Goal: Task Accomplishment & Management: Manage account settings

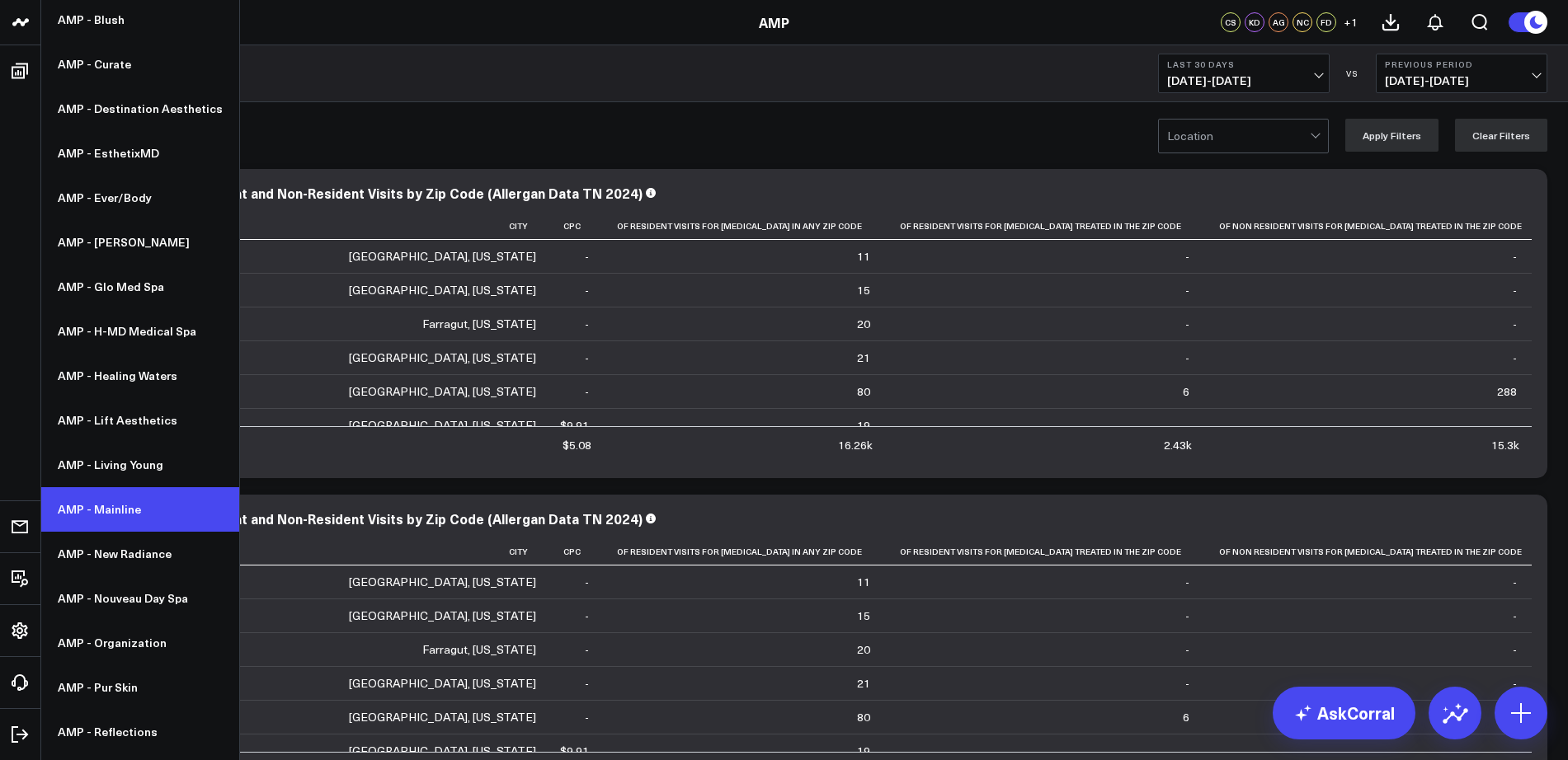
scroll to position [281, 0]
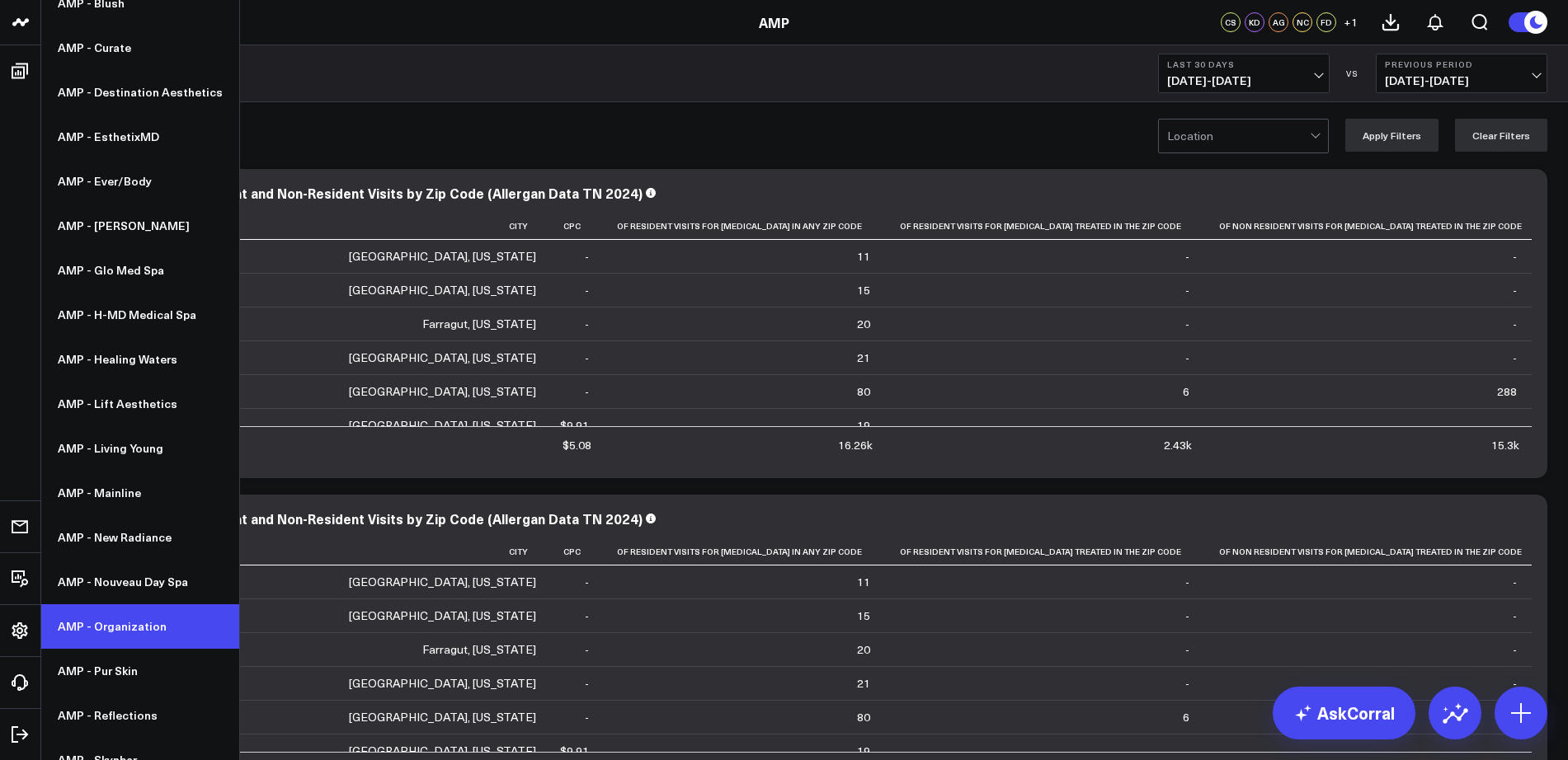
click at [125, 631] on link "AMP - Organization" at bounding box center [140, 626] width 198 height 44
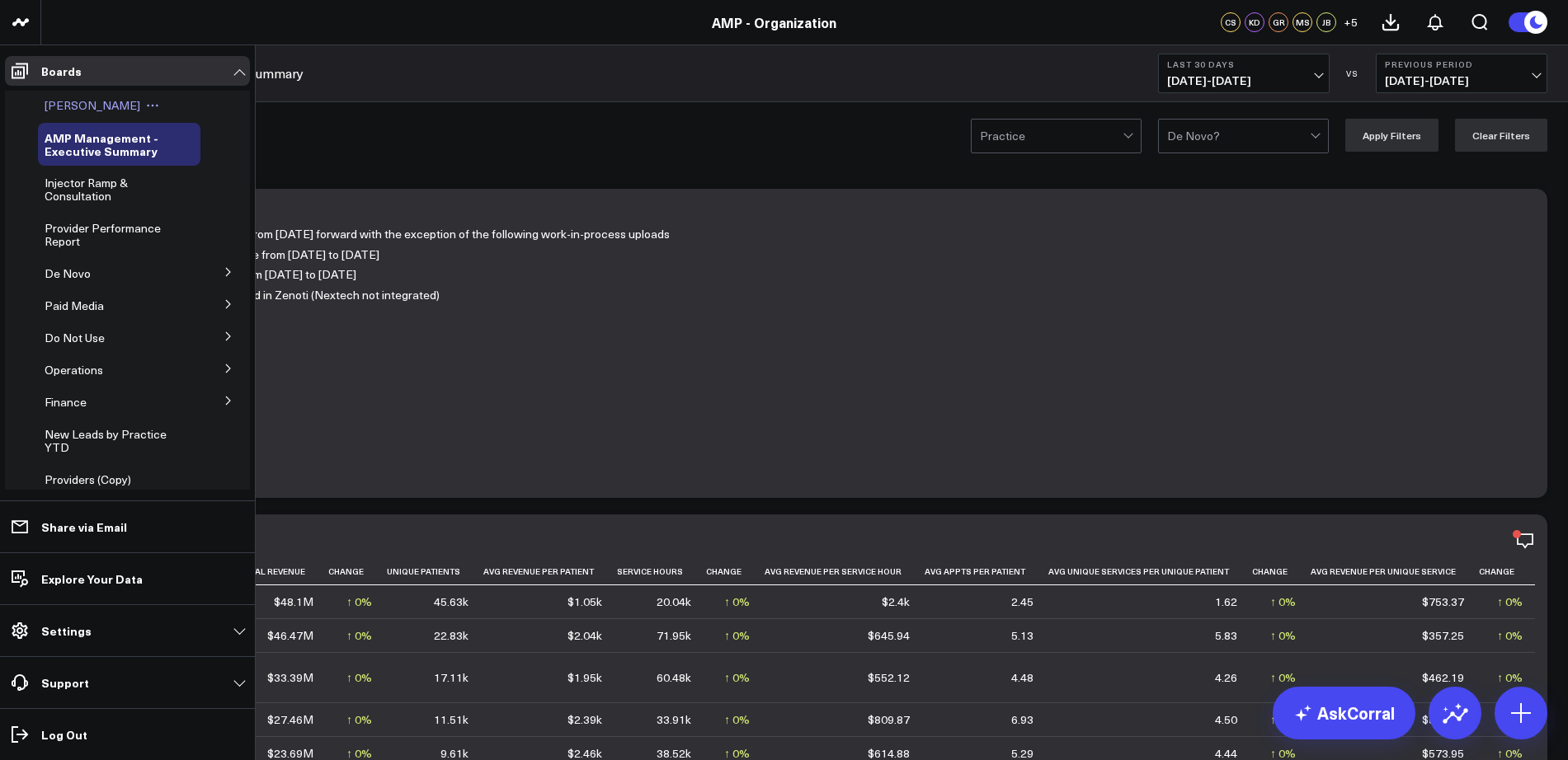
click at [82, 106] on span "[PERSON_NAME]" at bounding box center [92, 104] width 96 height 16
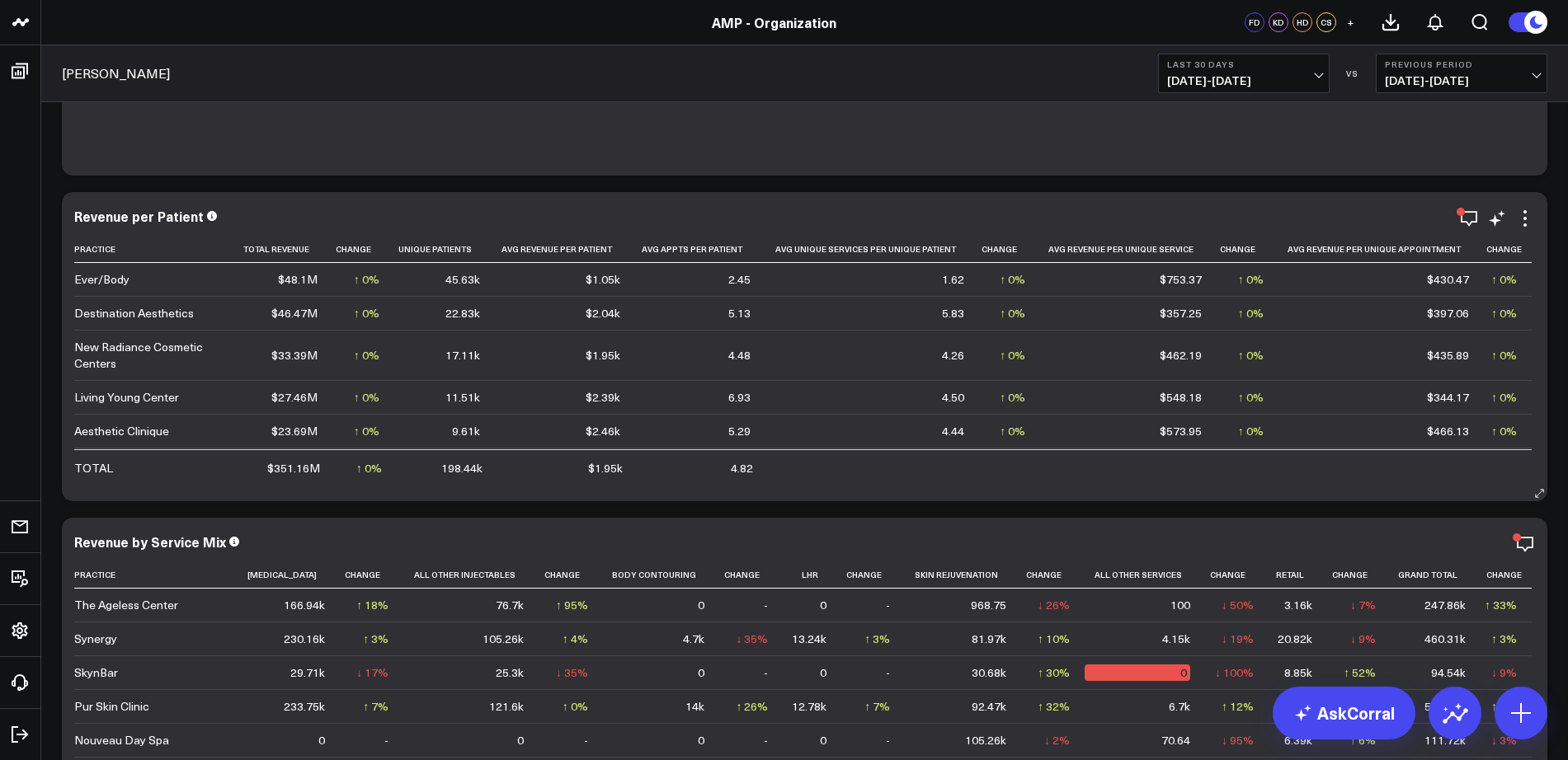
scroll to position [8809, 0]
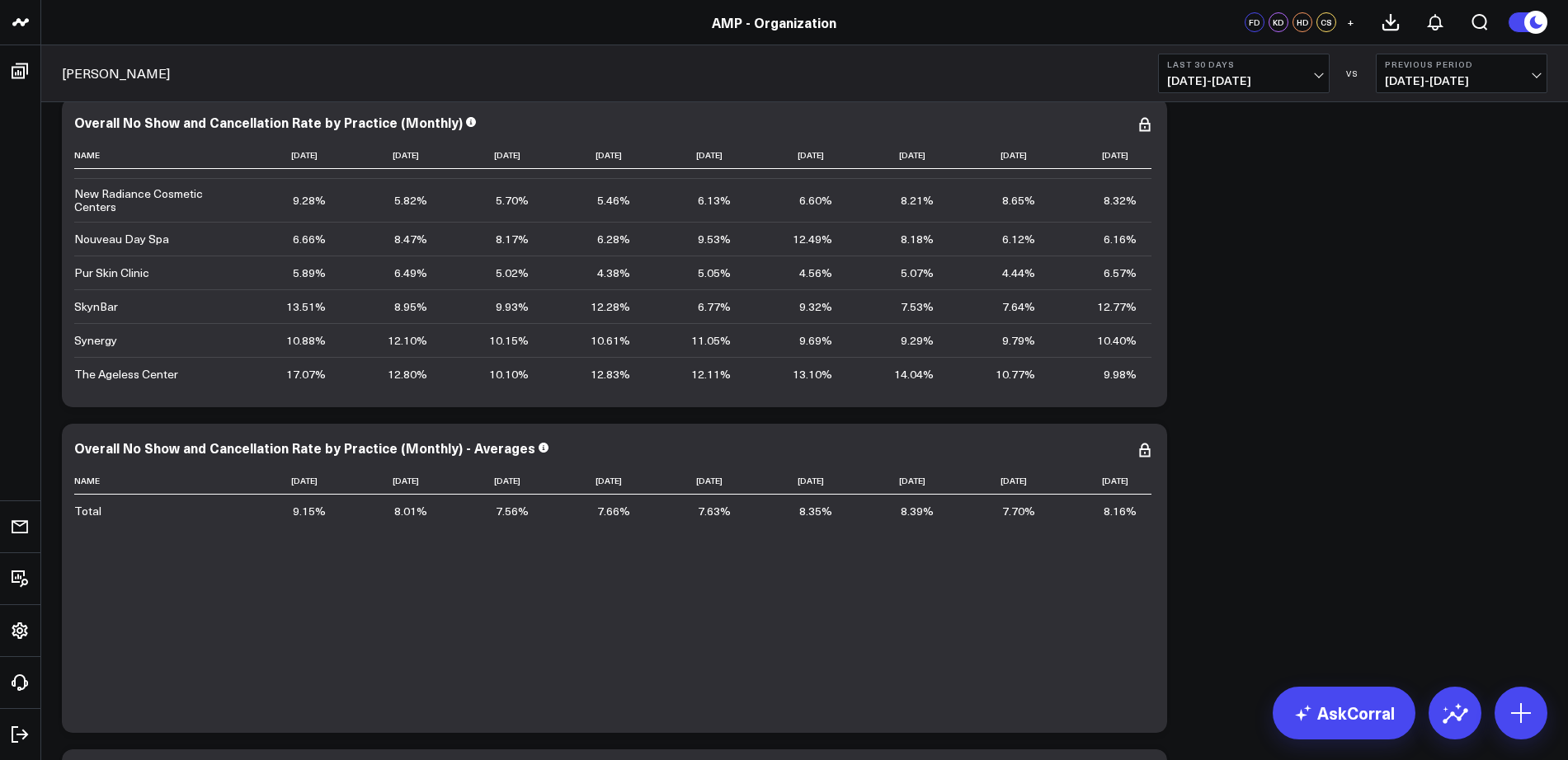
scroll to position [9021, 0]
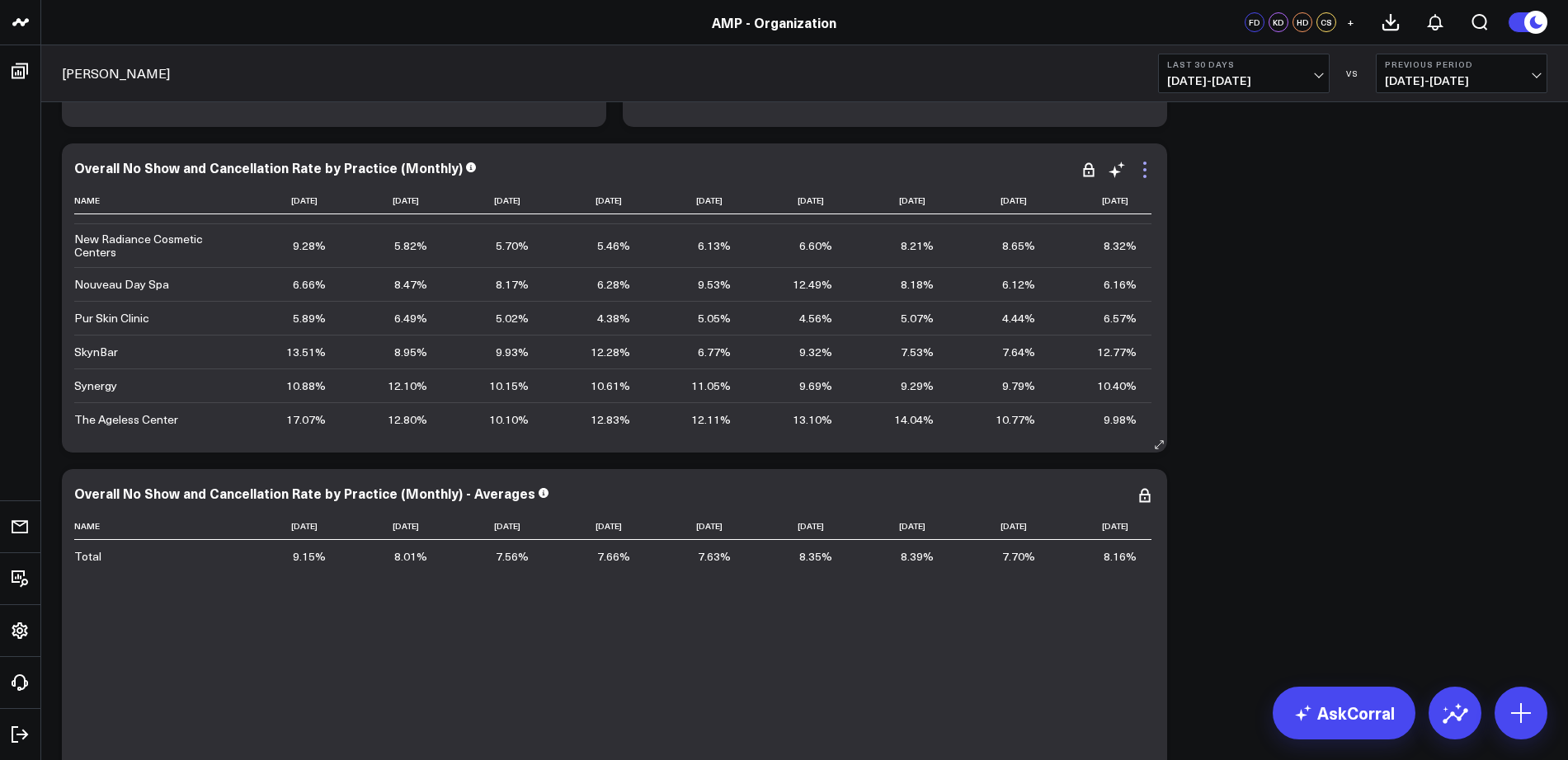
click at [1149, 167] on icon at bounding box center [1144, 169] width 19 height 19
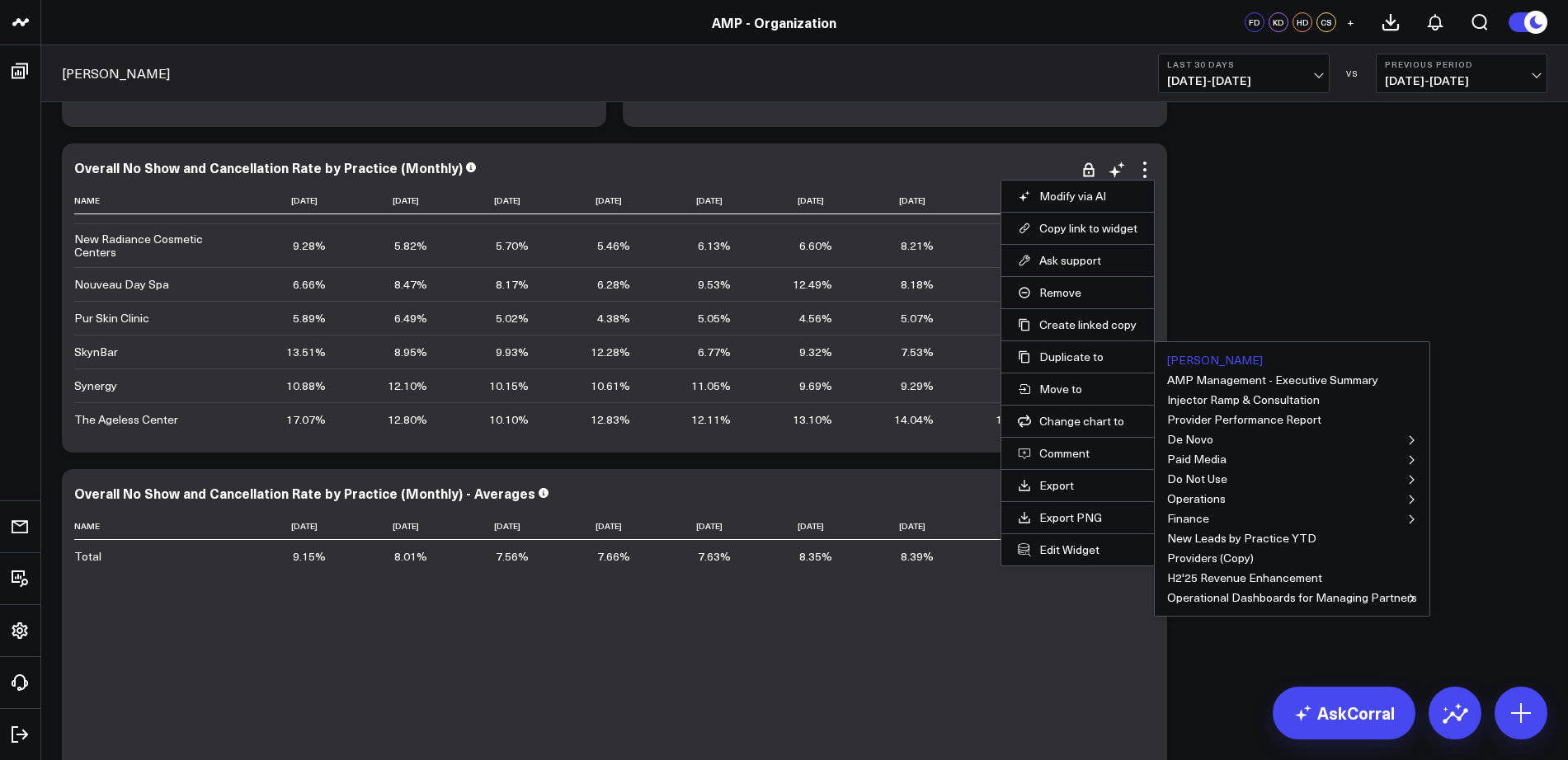
click at [1189, 358] on button "[PERSON_NAME]" at bounding box center [1215, 360] width 96 height 11
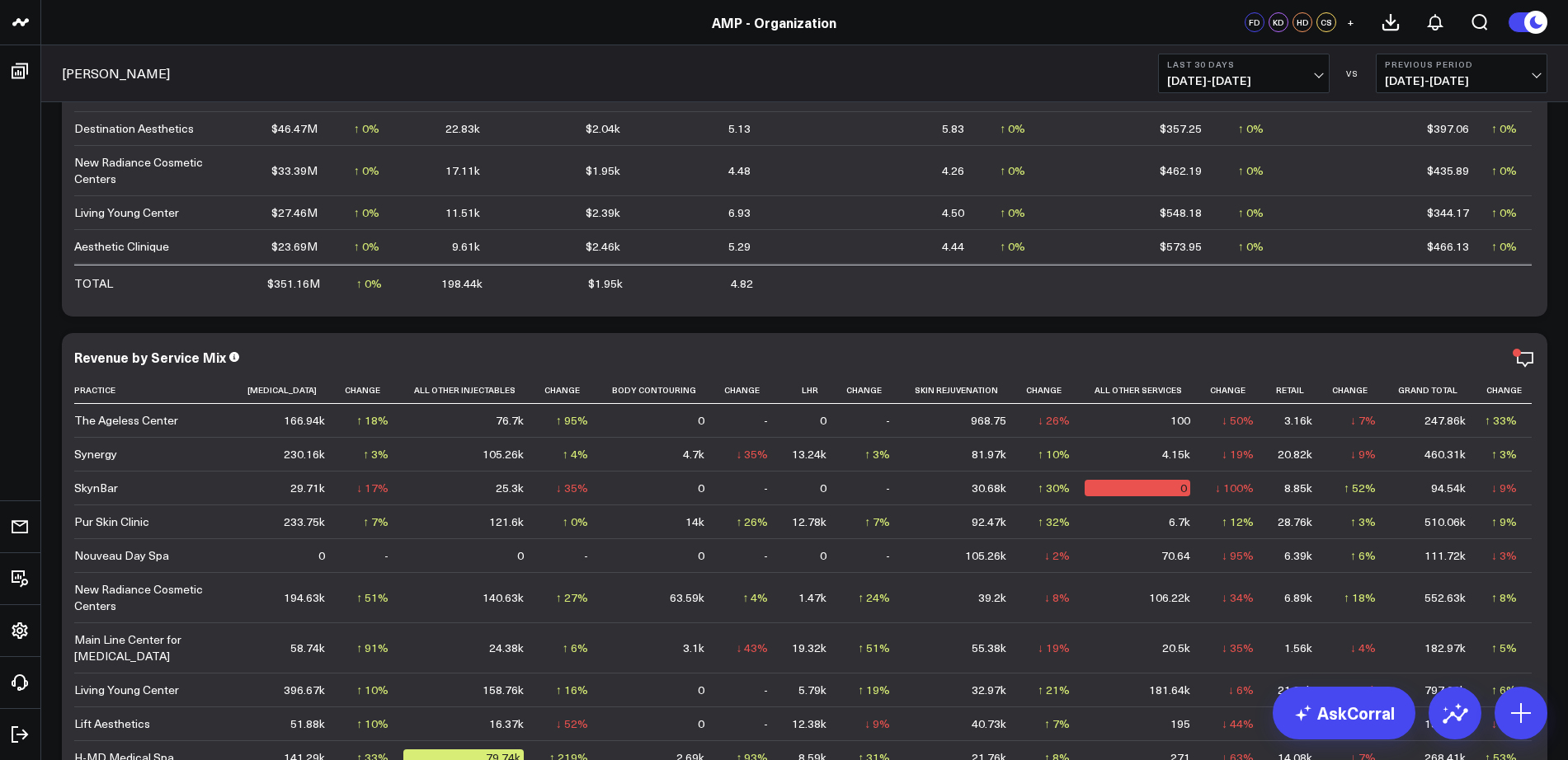
scroll to position [0, 0]
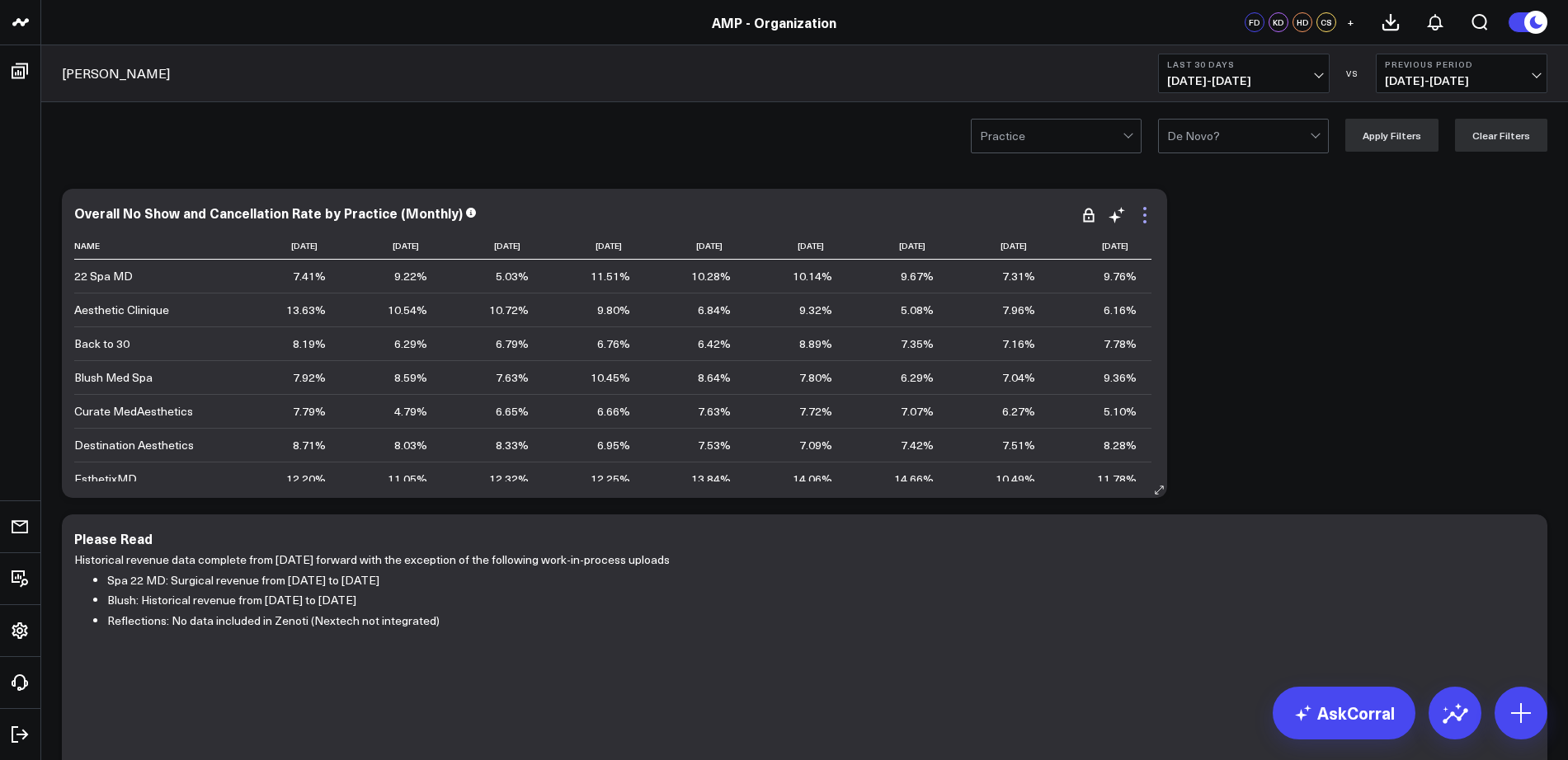
click at [1143, 215] on icon at bounding box center [1144, 214] width 19 height 19
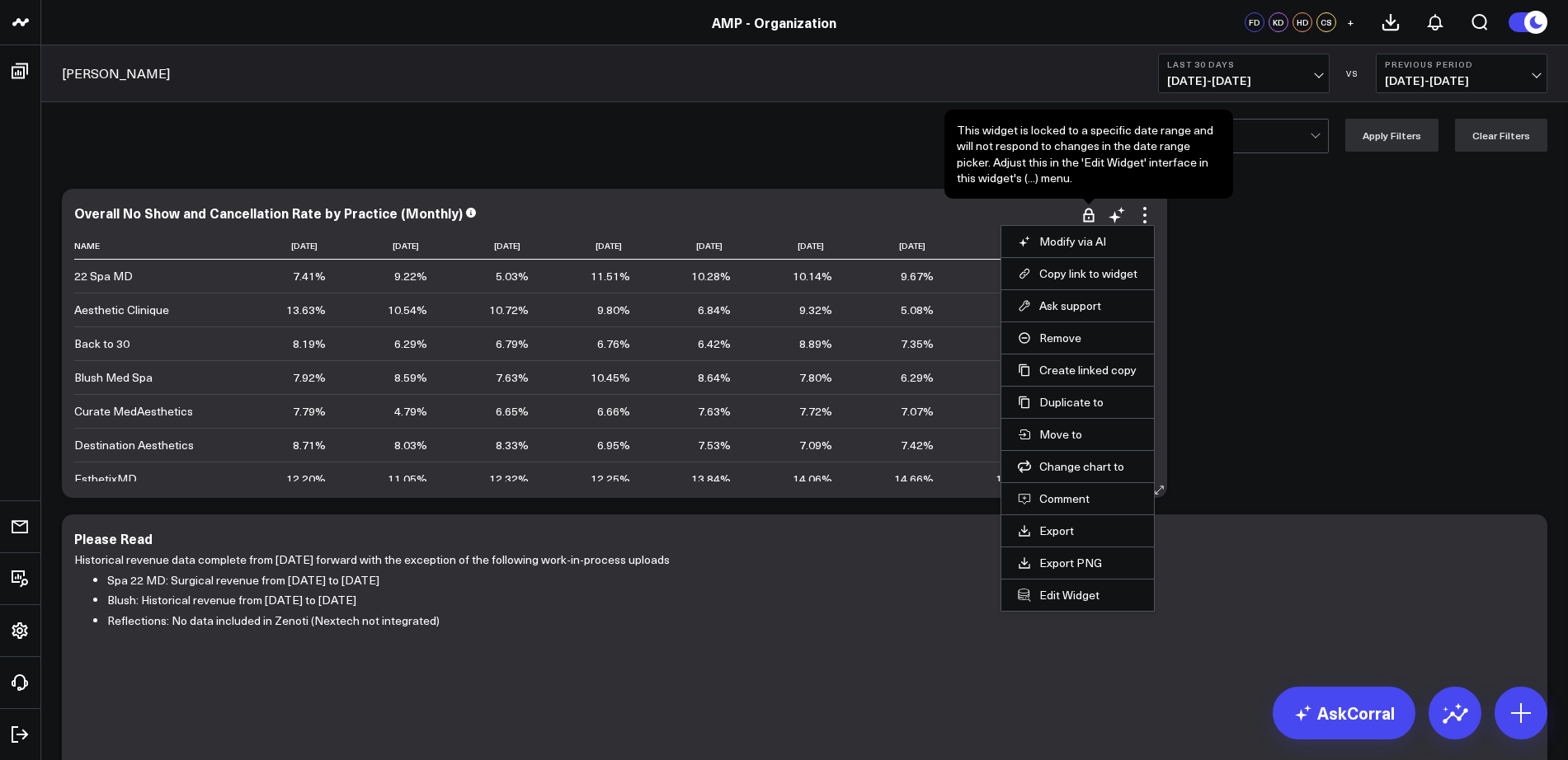
click at [1087, 215] on icon at bounding box center [1088, 215] width 17 height 17
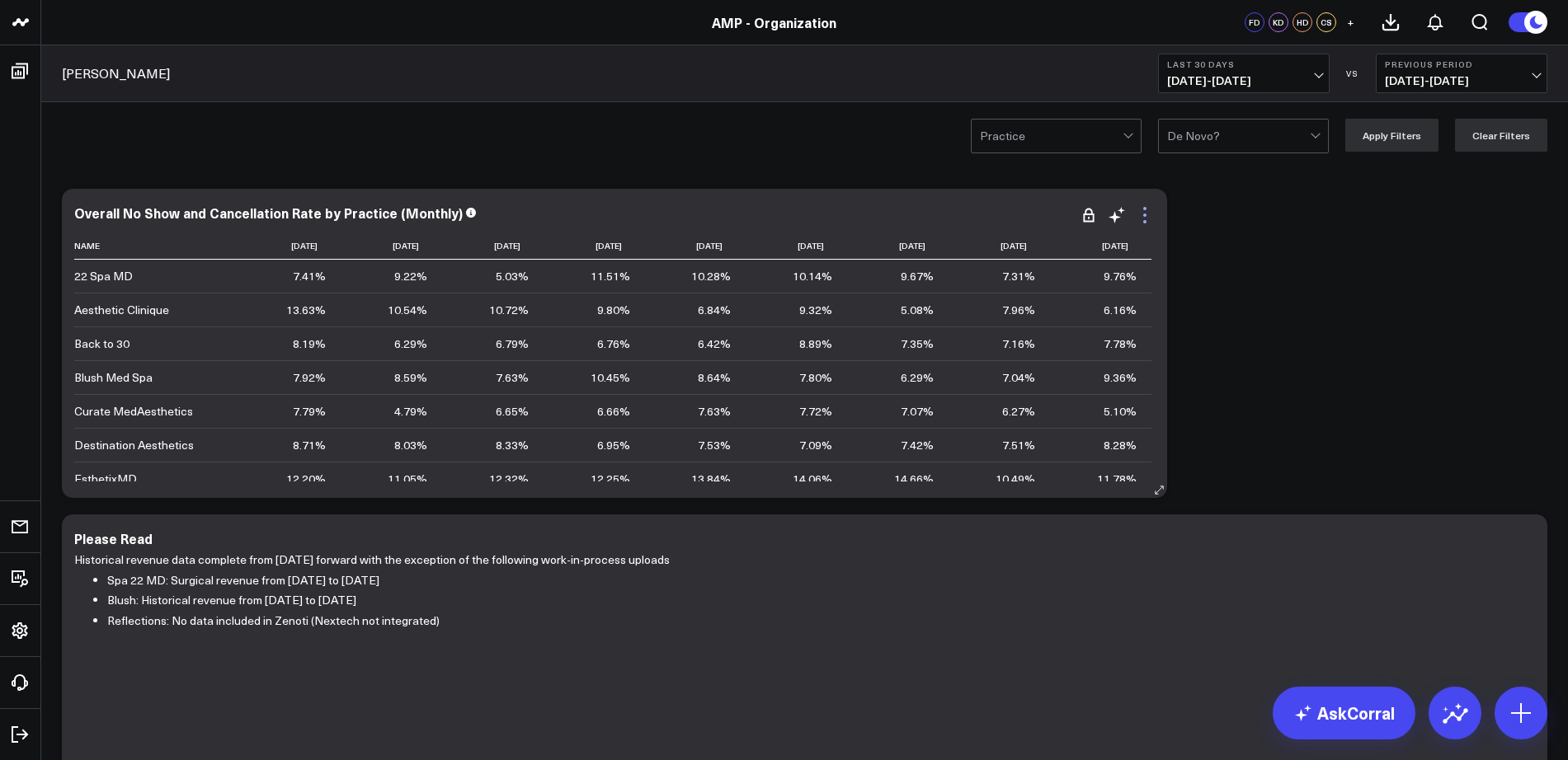
click at [1146, 217] on icon at bounding box center [1144, 214] width 19 height 19
click at [0, 0] on li "Edit Widget" at bounding box center [0, 0] width 0 height 0
click at [1145, 219] on icon at bounding box center [1144, 214] width 19 height 19
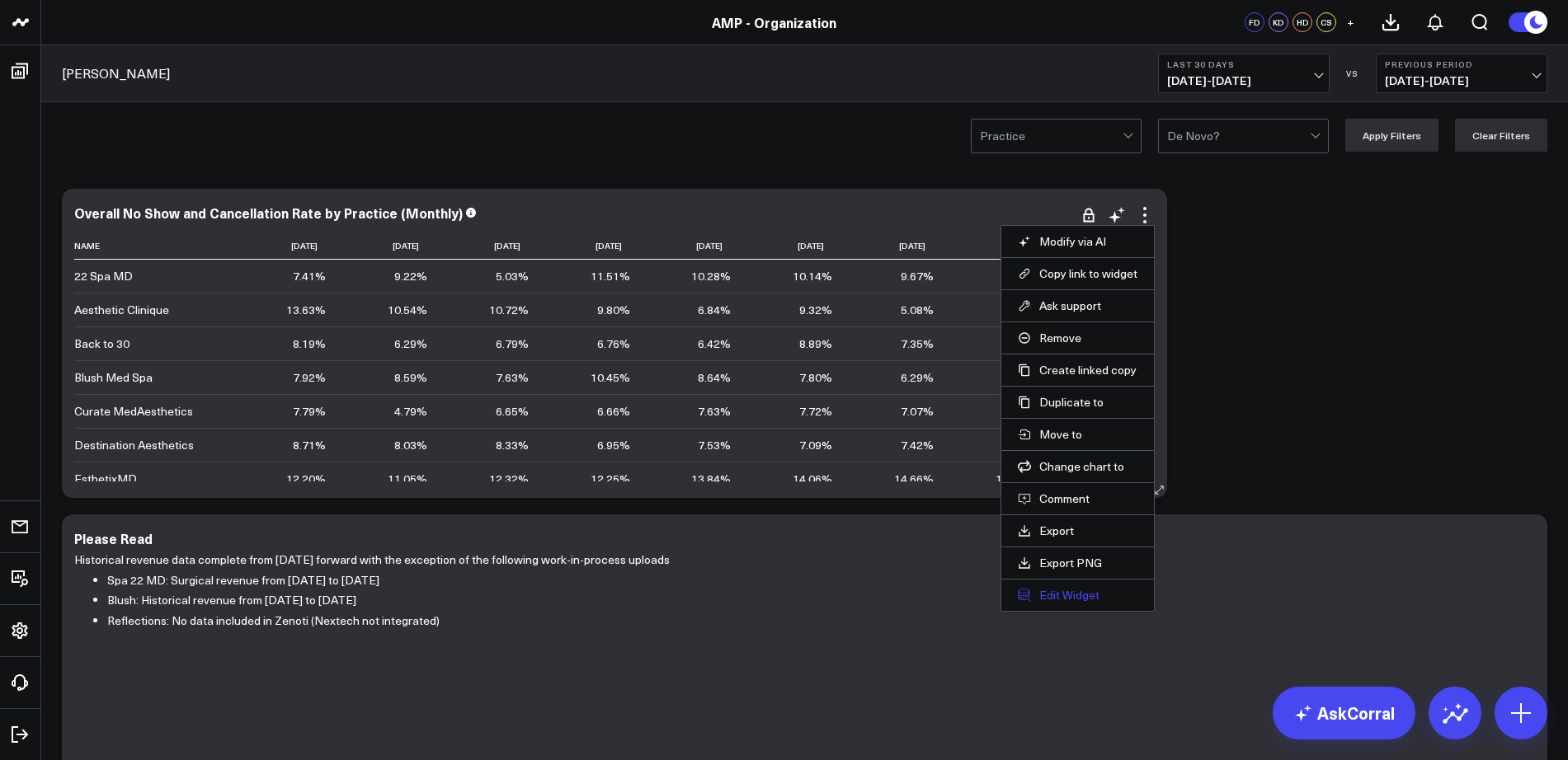
click at [1055, 595] on button "Edit Widget" at bounding box center [1077, 595] width 119 height 15
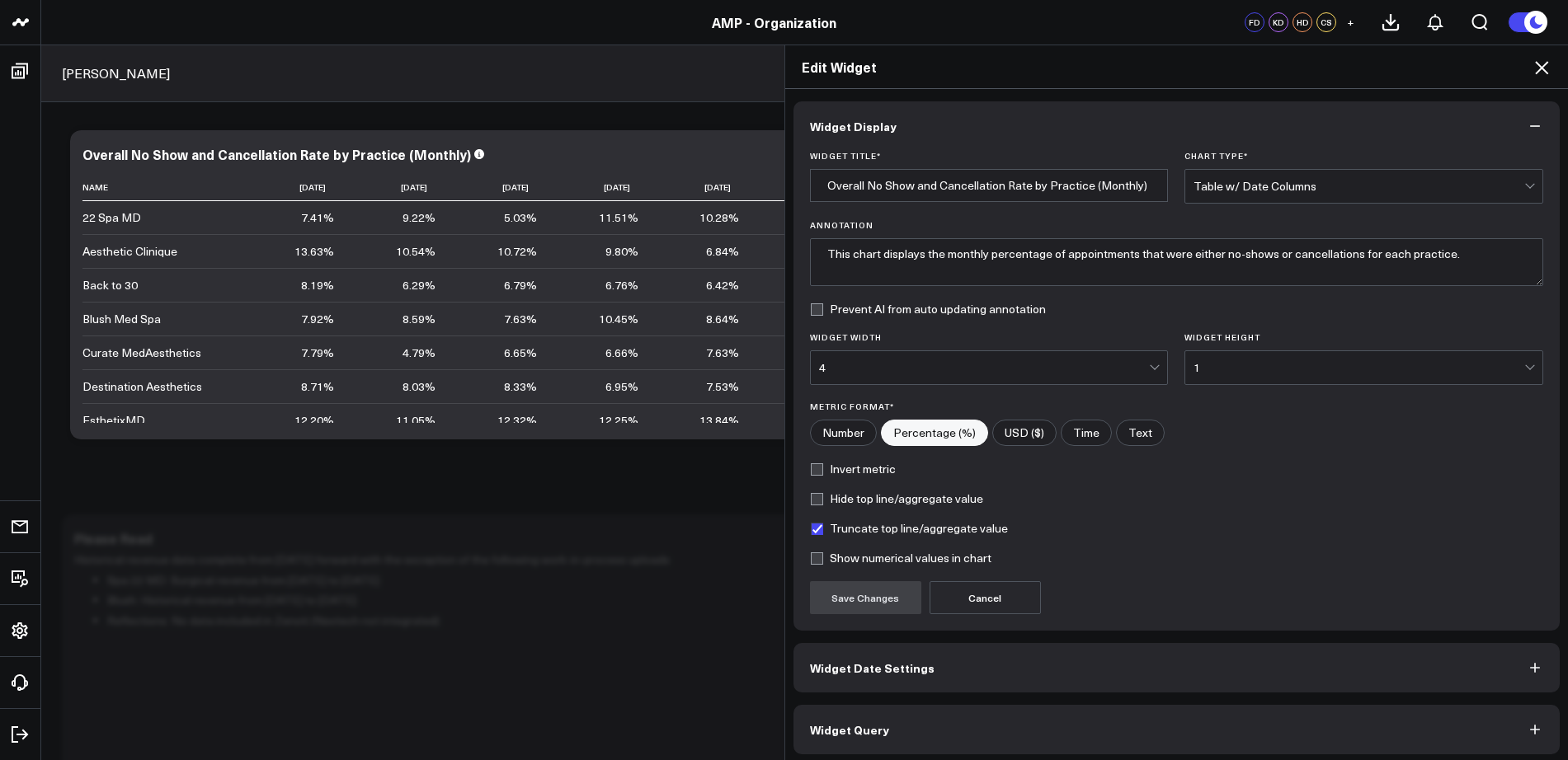
click at [970, 656] on button "Widget Date Settings" at bounding box center [1177, 668] width 767 height 50
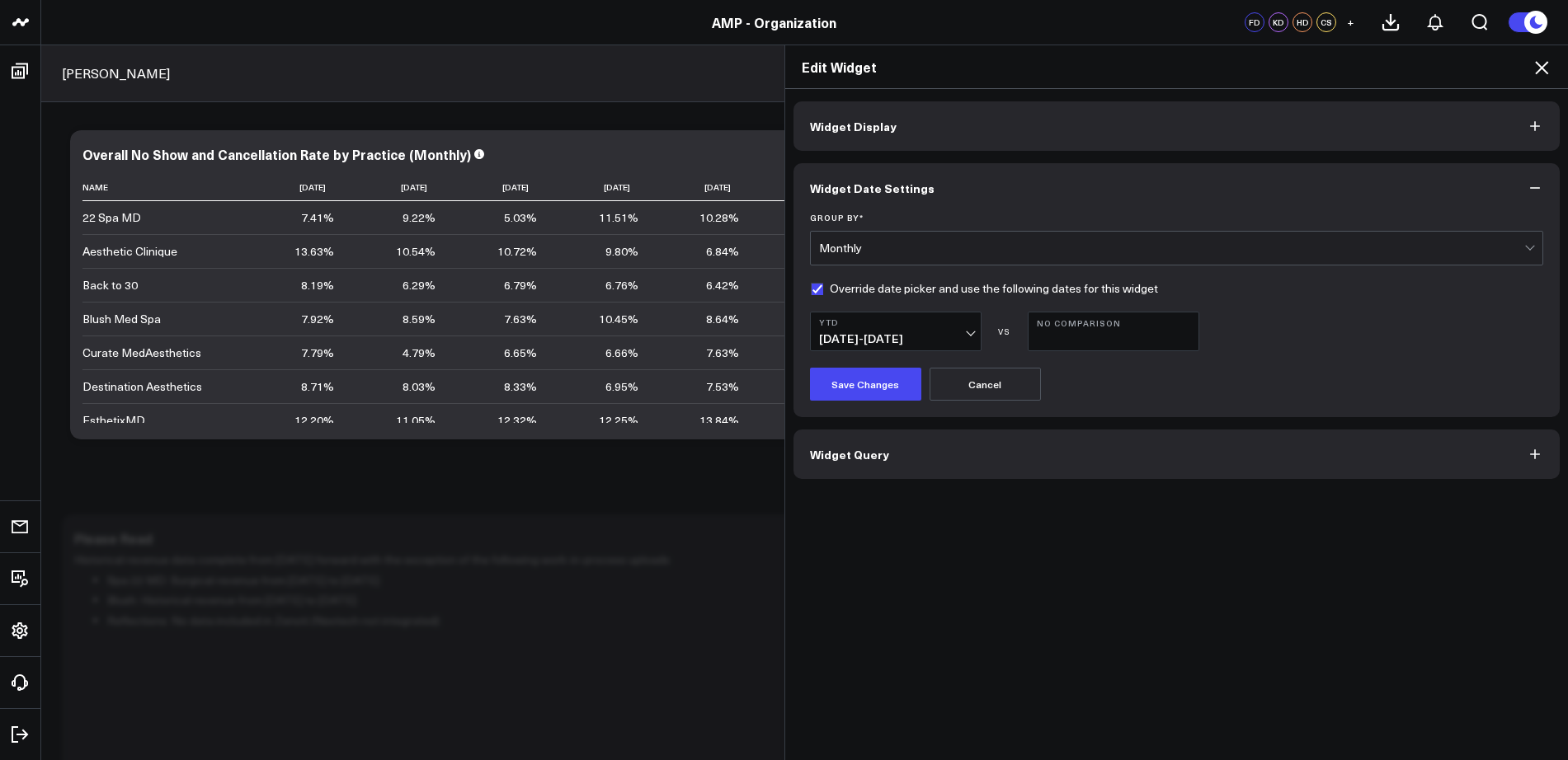
click at [966, 334] on button "YTD [DATE] - [DATE]" at bounding box center [896, 331] width 172 height 40
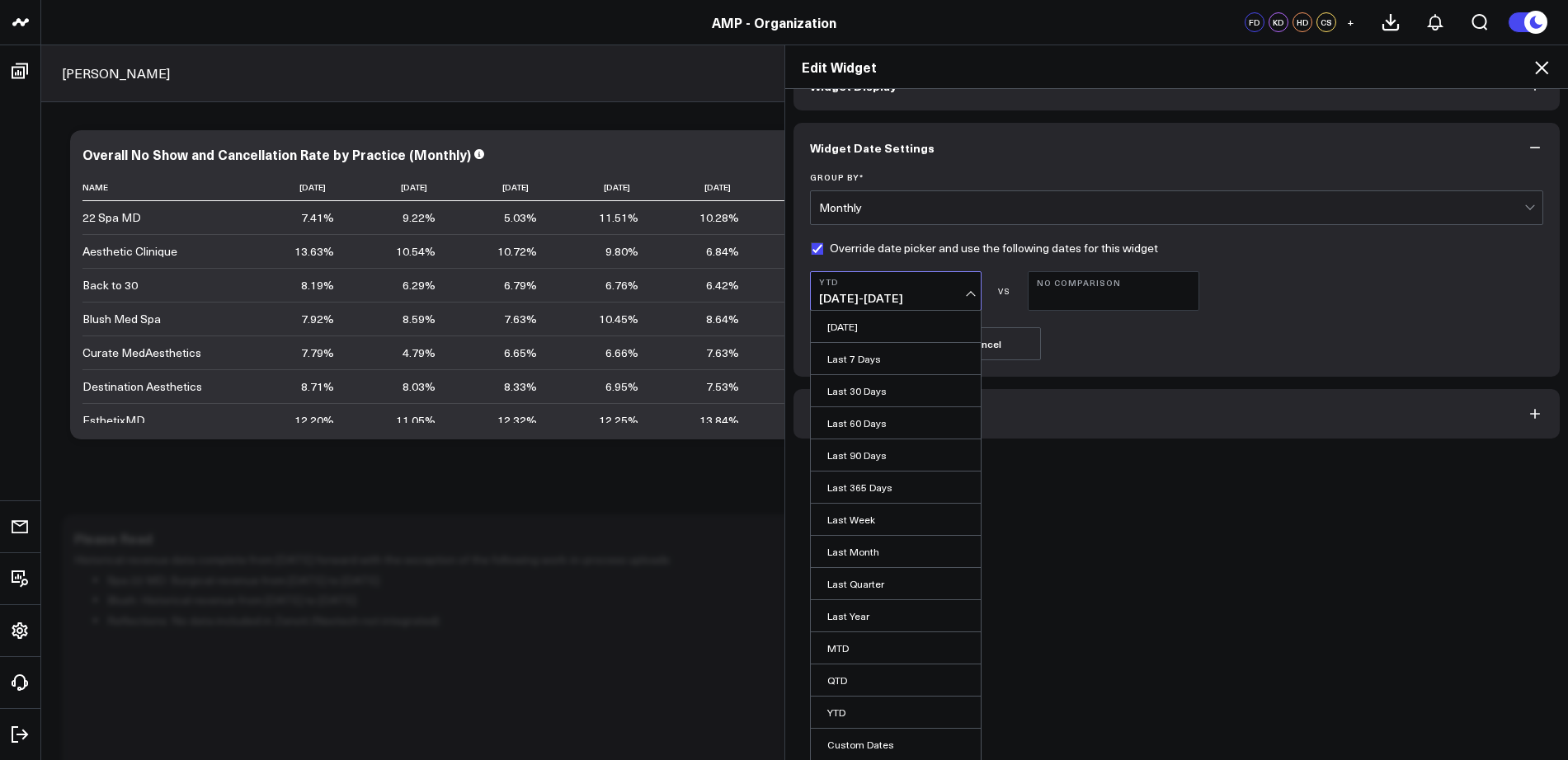
scroll to position [39, 0]
click at [859, 749] on link "Custom Dates" at bounding box center [895, 746] width 170 height 31
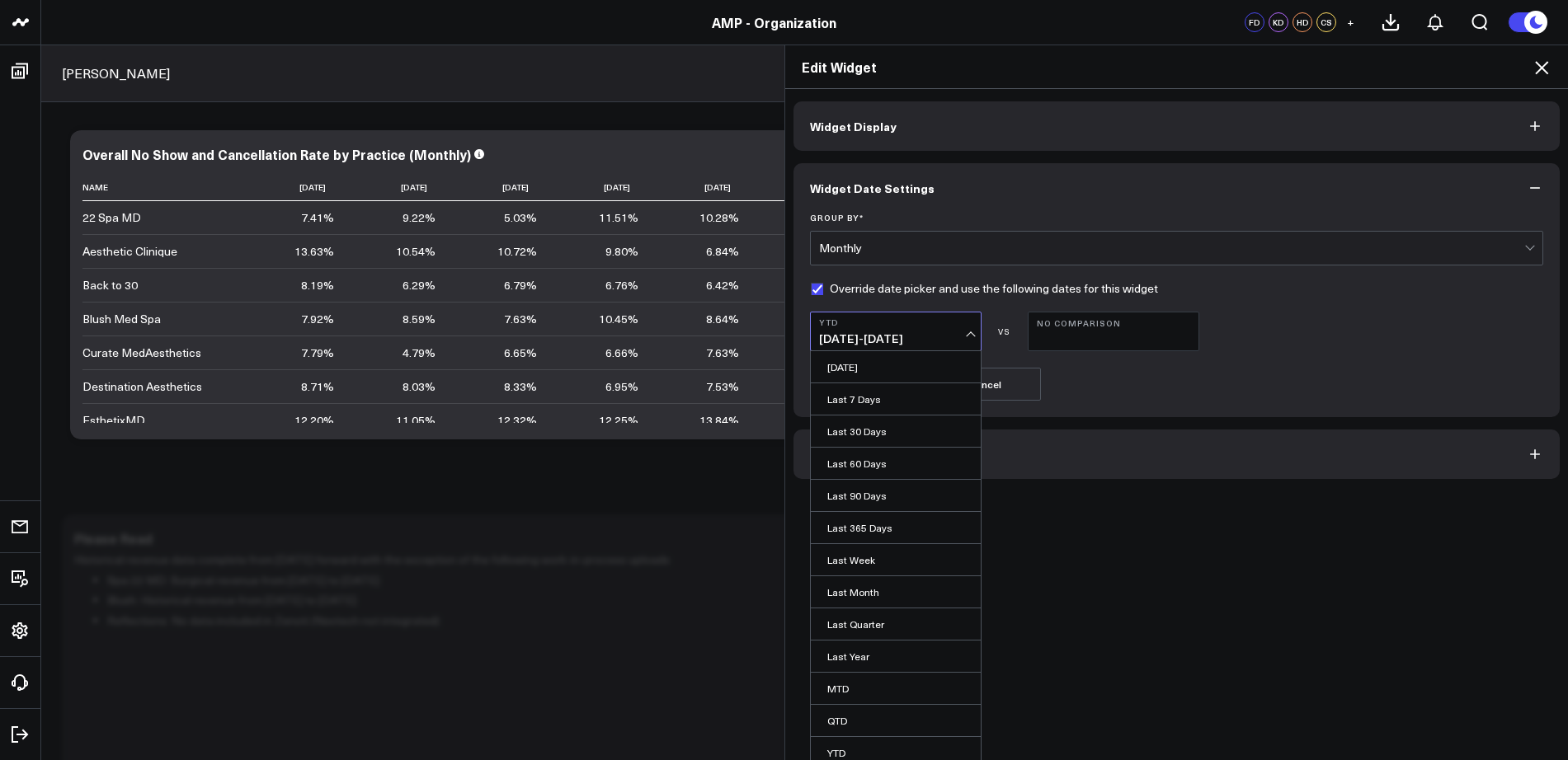
select select "8"
select select "2025"
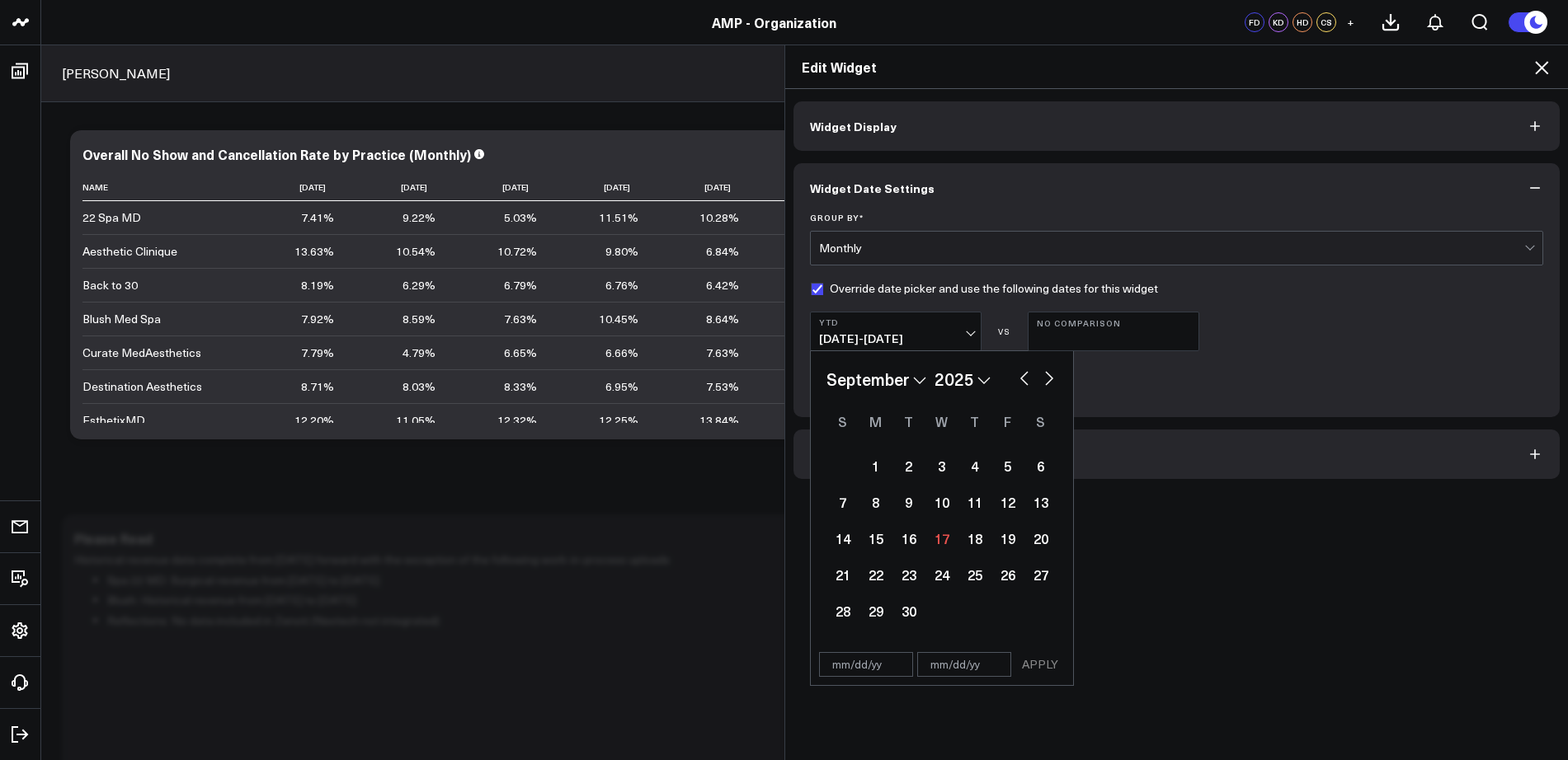
click at [1016, 383] on button "button" at bounding box center [1025, 376] width 17 height 19
select select "6"
select select "2025"
click at [1016, 383] on button "button" at bounding box center [1025, 376] width 17 height 19
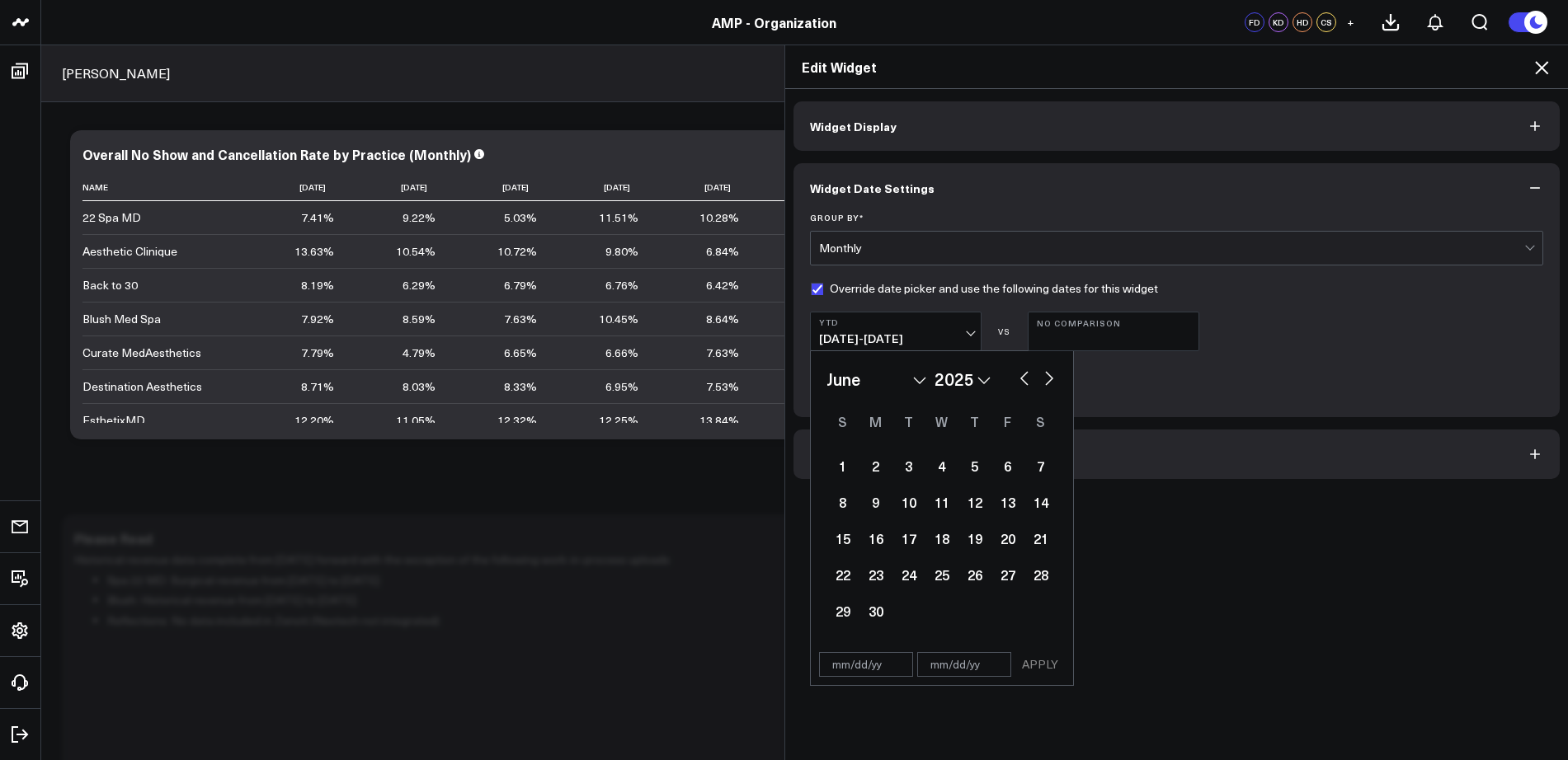
select select "3"
select select "2025"
click at [1016, 383] on button "button" at bounding box center [1025, 376] width 17 height 19
select select "2"
select select "2025"
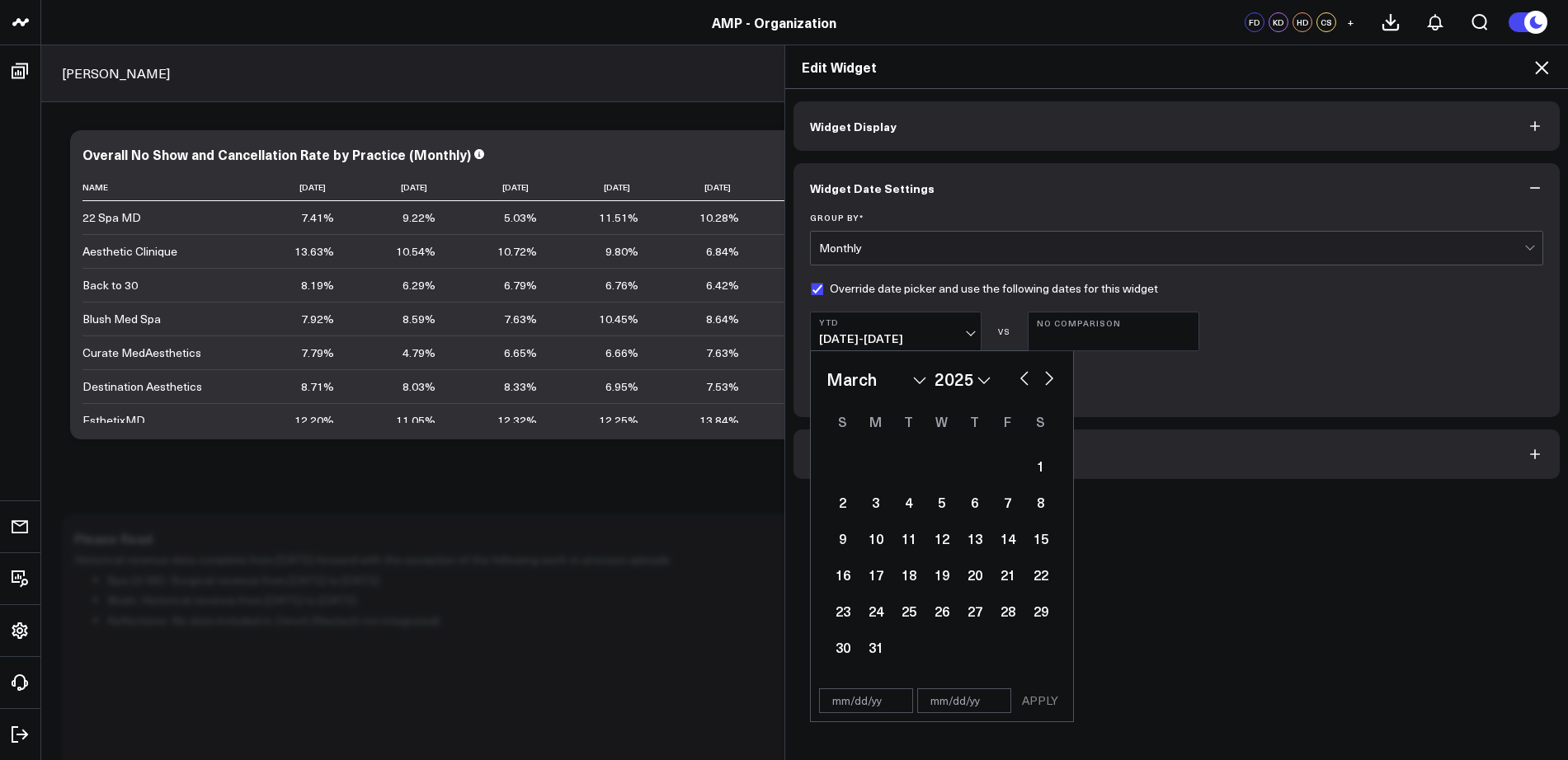
click at [1016, 383] on button "button" at bounding box center [1025, 376] width 17 height 19
select select "1"
select select "2025"
click at [1016, 383] on button "button" at bounding box center [1025, 376] width 17 height 19
select select "2025"
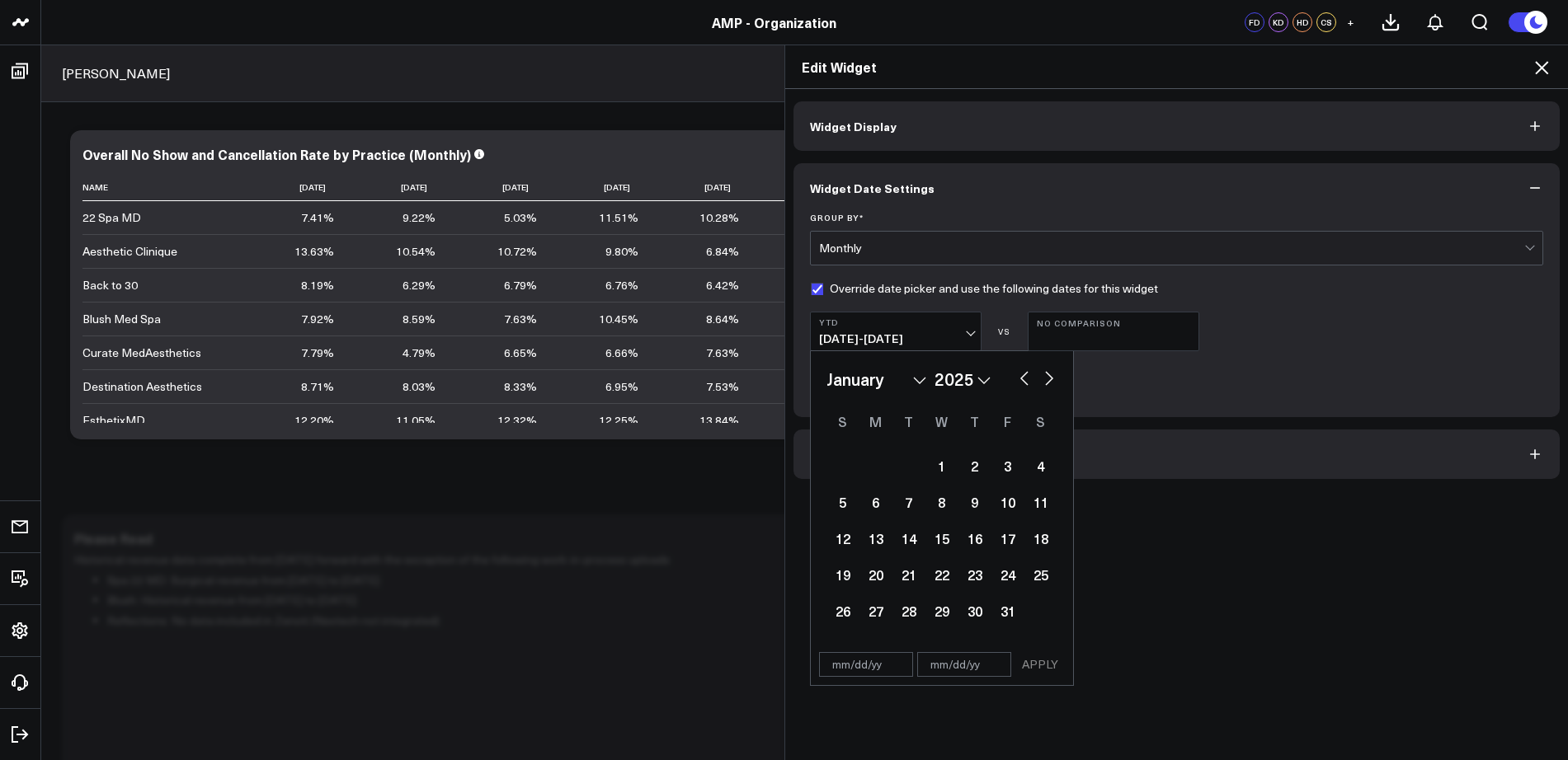
click at [1016, 383] on button "button" at bounding box center [1025, 376] width 17 height 19
select select "11"
select select "2024"
click at [1016, 383] on button "button" at bounding box center [1025, 376] width 17 height 19
select select "10"
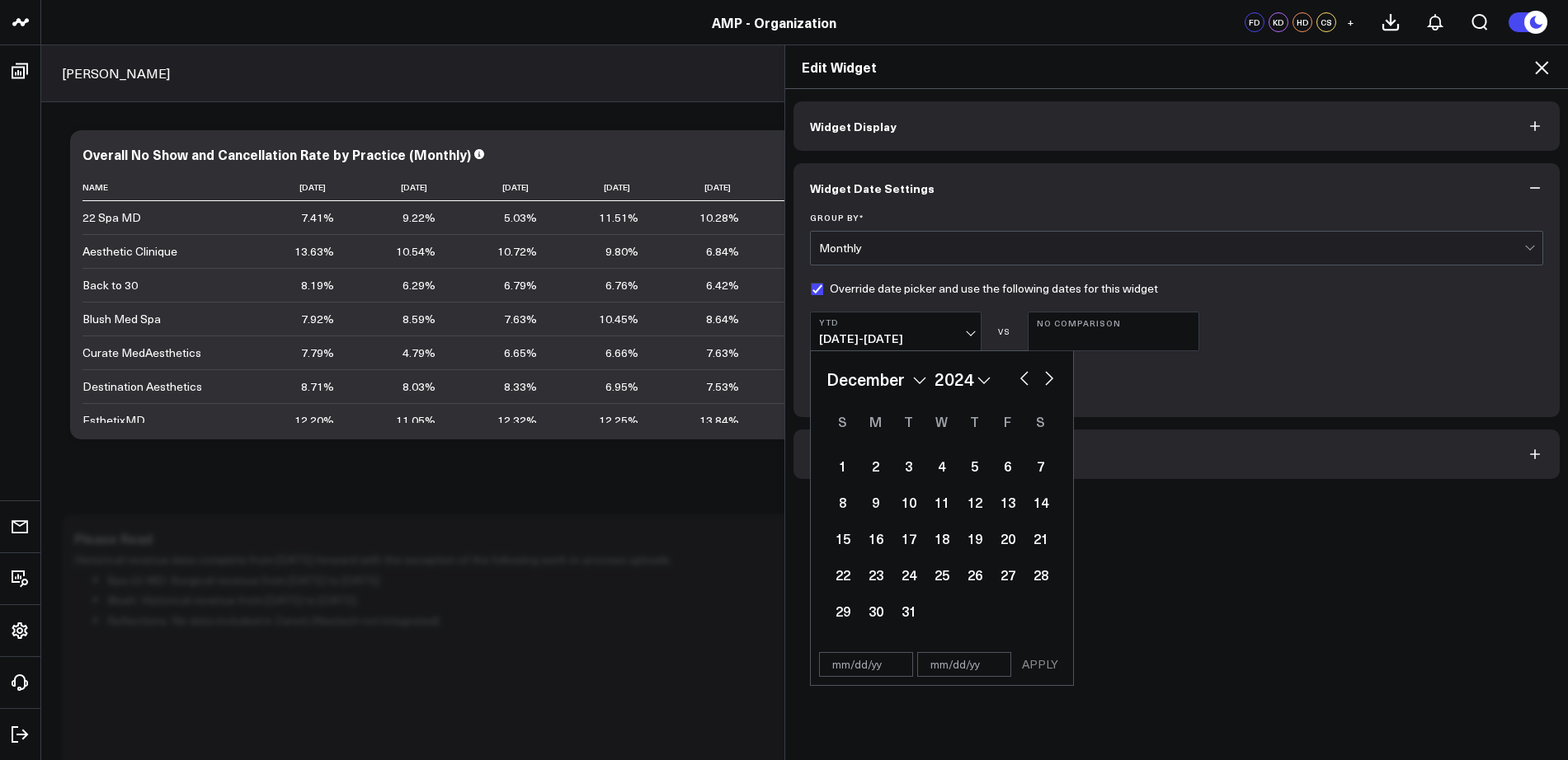
select select "2024"
click at [1016, 383] on button "button" at bounding box center [1025, 376] width 17 height 19
select select "9"
select select "2024"
click at [1016, 383] on button "button" at bounding box center [1025, 376] width 17 height 19
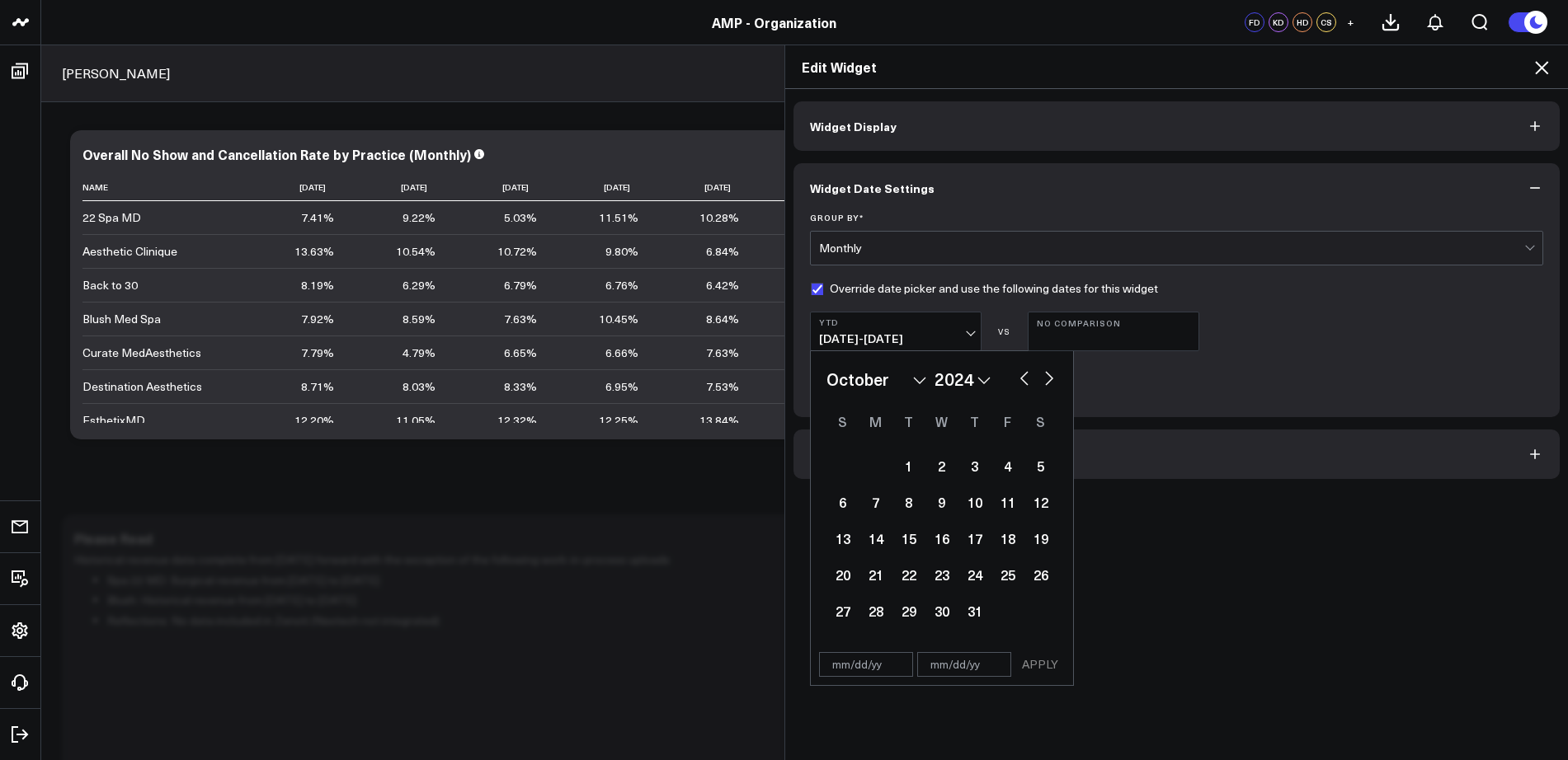
select select "8"
select select "2024"
click at [1016, 383] on button "button" at bounding box center [1025, 376] width 17 height 19
select select "7"
select select "2024"
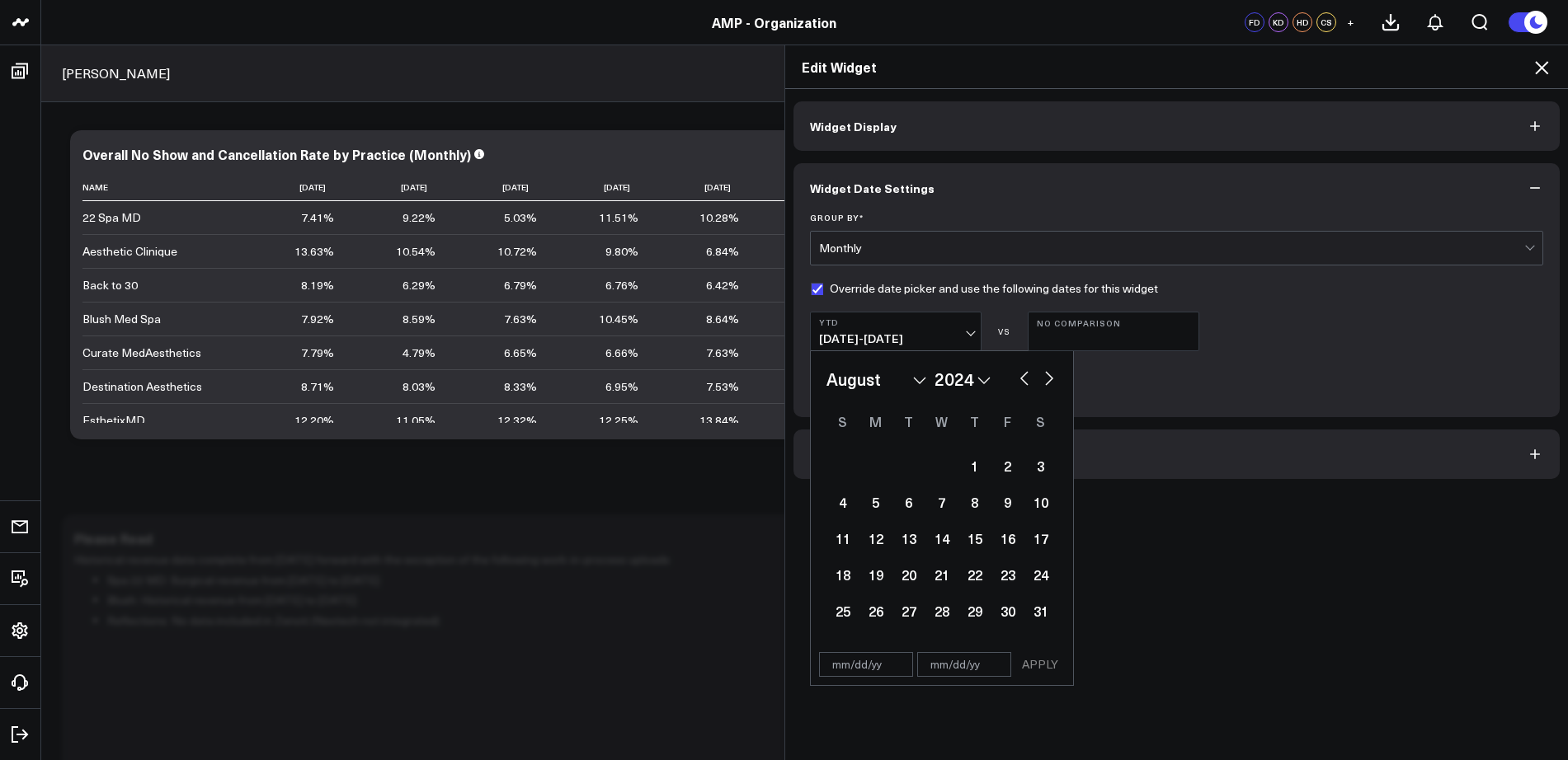
click at [1016, 383] on button "button" at bounding box center [1025, 376] width 17 height 19
select select "6"
select select "2024"
click at [1016, 383] on button "button" at bounding box center [1025, 376] width 17 height 19
select select "5"
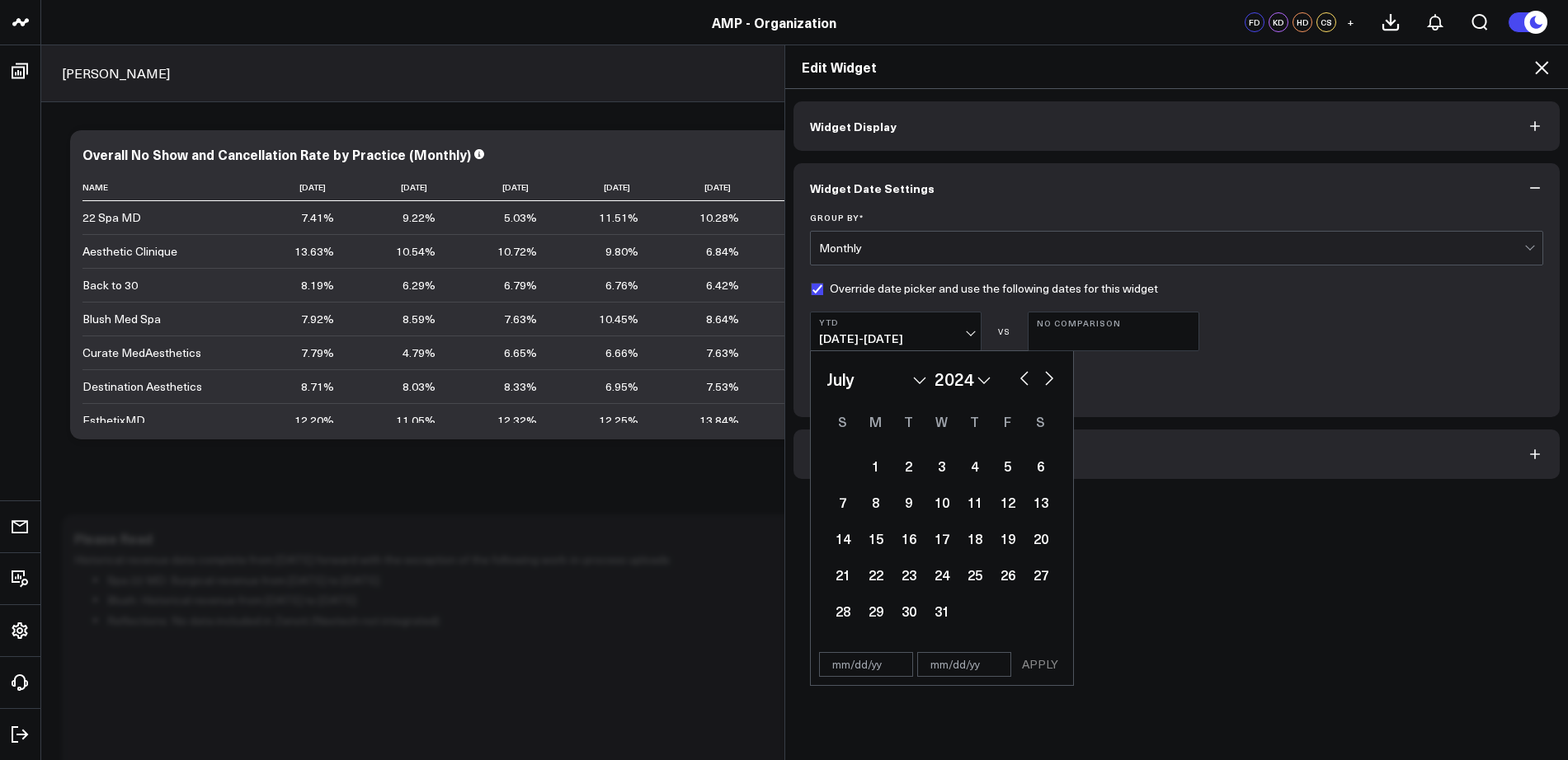
select select "2024"
click at [1035, 466] on div "1" at bounding box center [1041, 465] width 33 height 33
type input "[DATE]"
select select "5"
select select "2024"
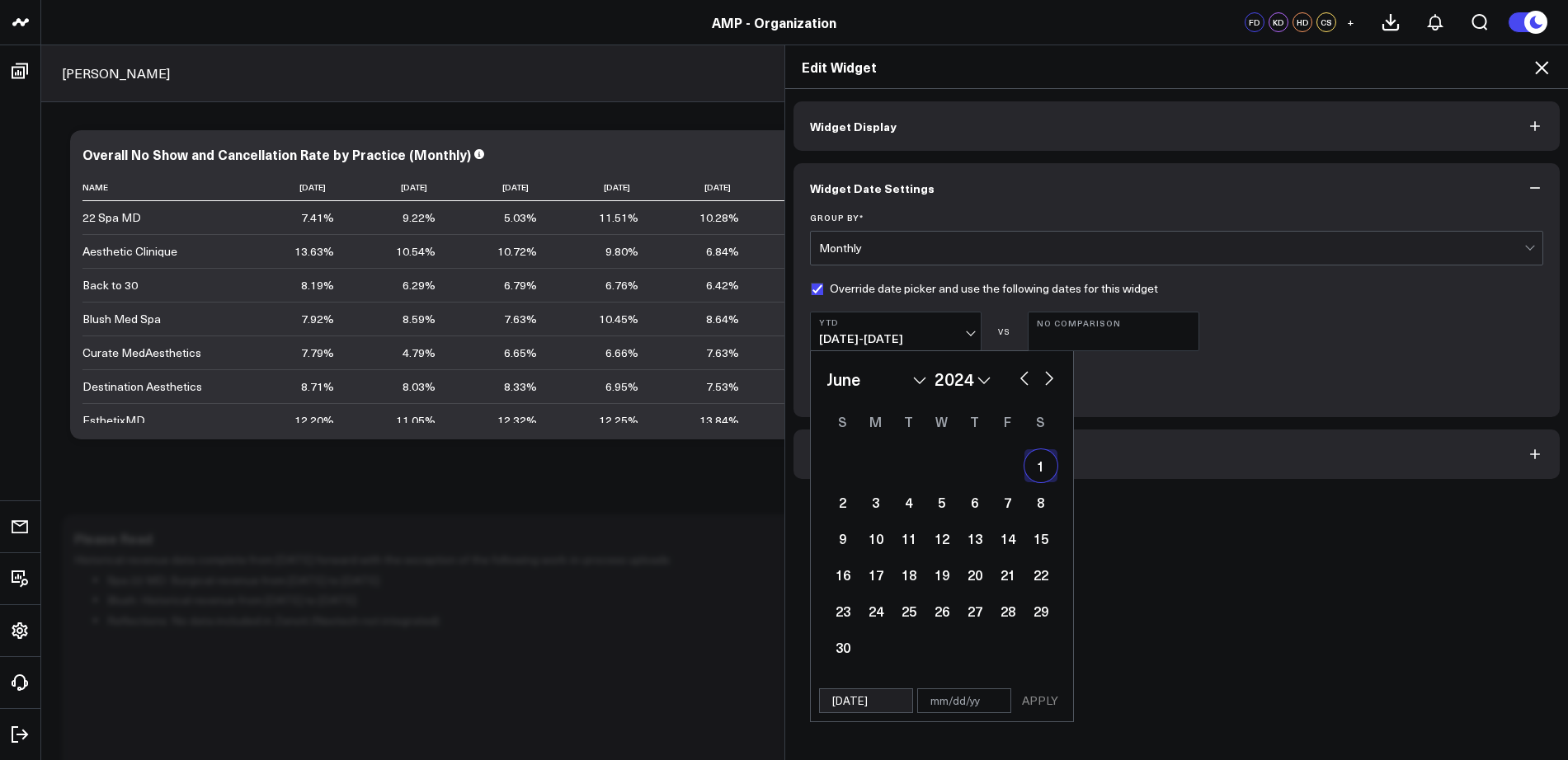
click at [1041, 379] on button "button" at bounding box center [1050, 376] width 17 height 19
select select "7"
select select "2024"
click at [1041, 379] on button "button" at bounding box center [1050, 376] width 17 height 19
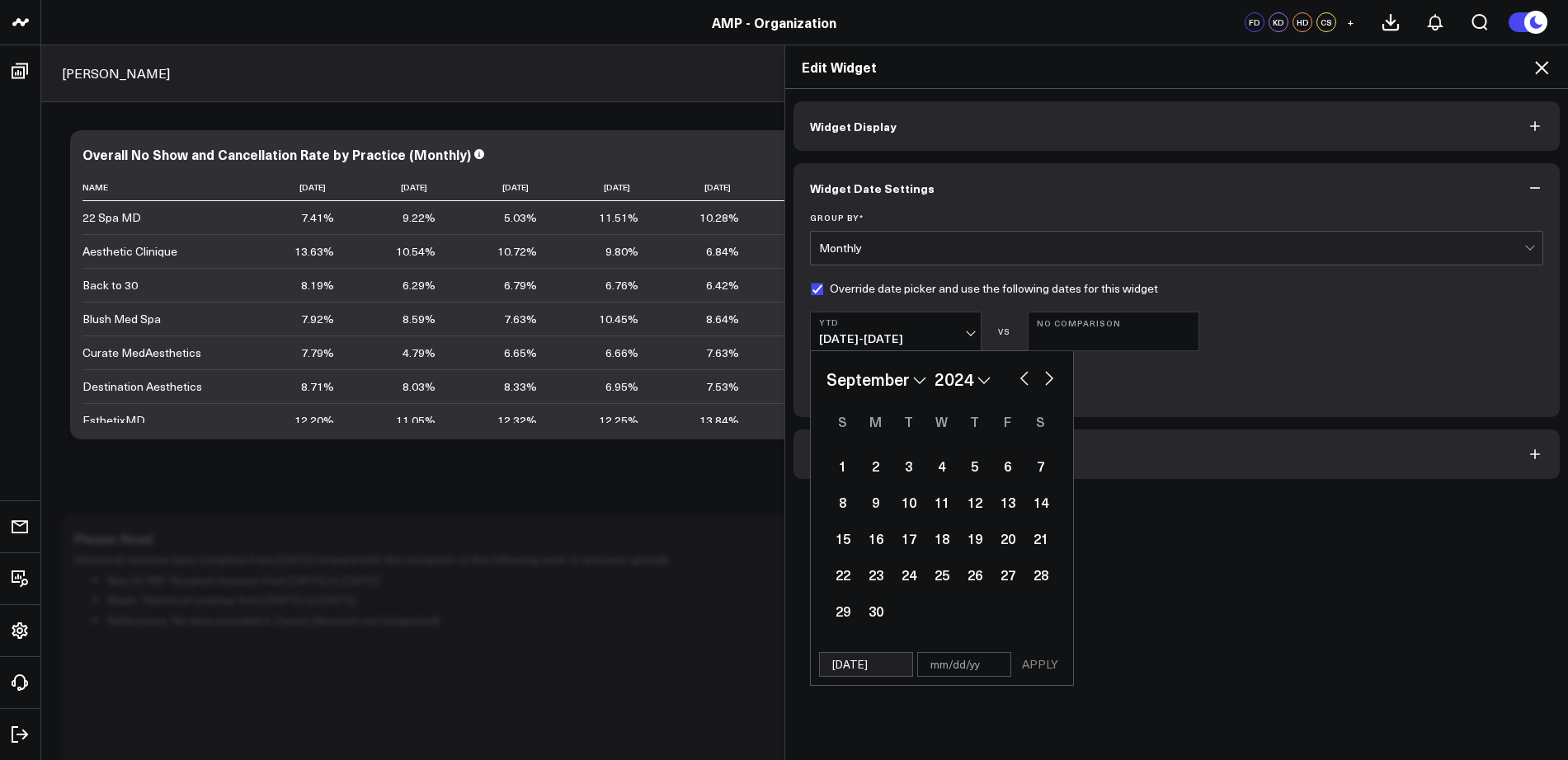
click at [1041, 379] on button "button" at bounding box center [1050, 376] width 17 height 19
select select "10"
select select "2024"
click at [1041, 379] on button "button" at bounding box center [1050, 376] width 17 height 19
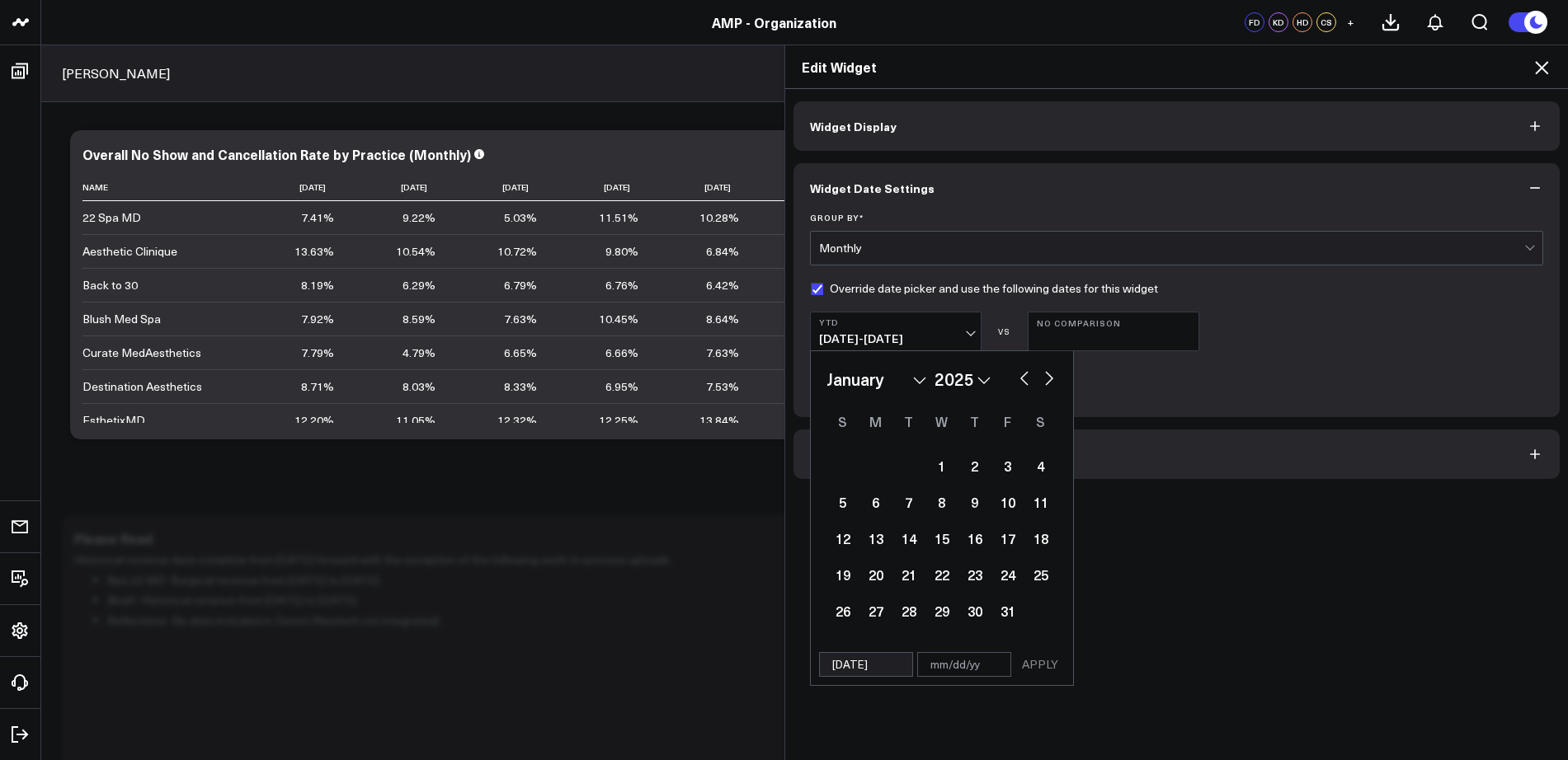
select select "2"
select select "2025"
click at [1041, 379] on button "button" at bounding box center [1050, 376] width 17 height 19
select select "6"
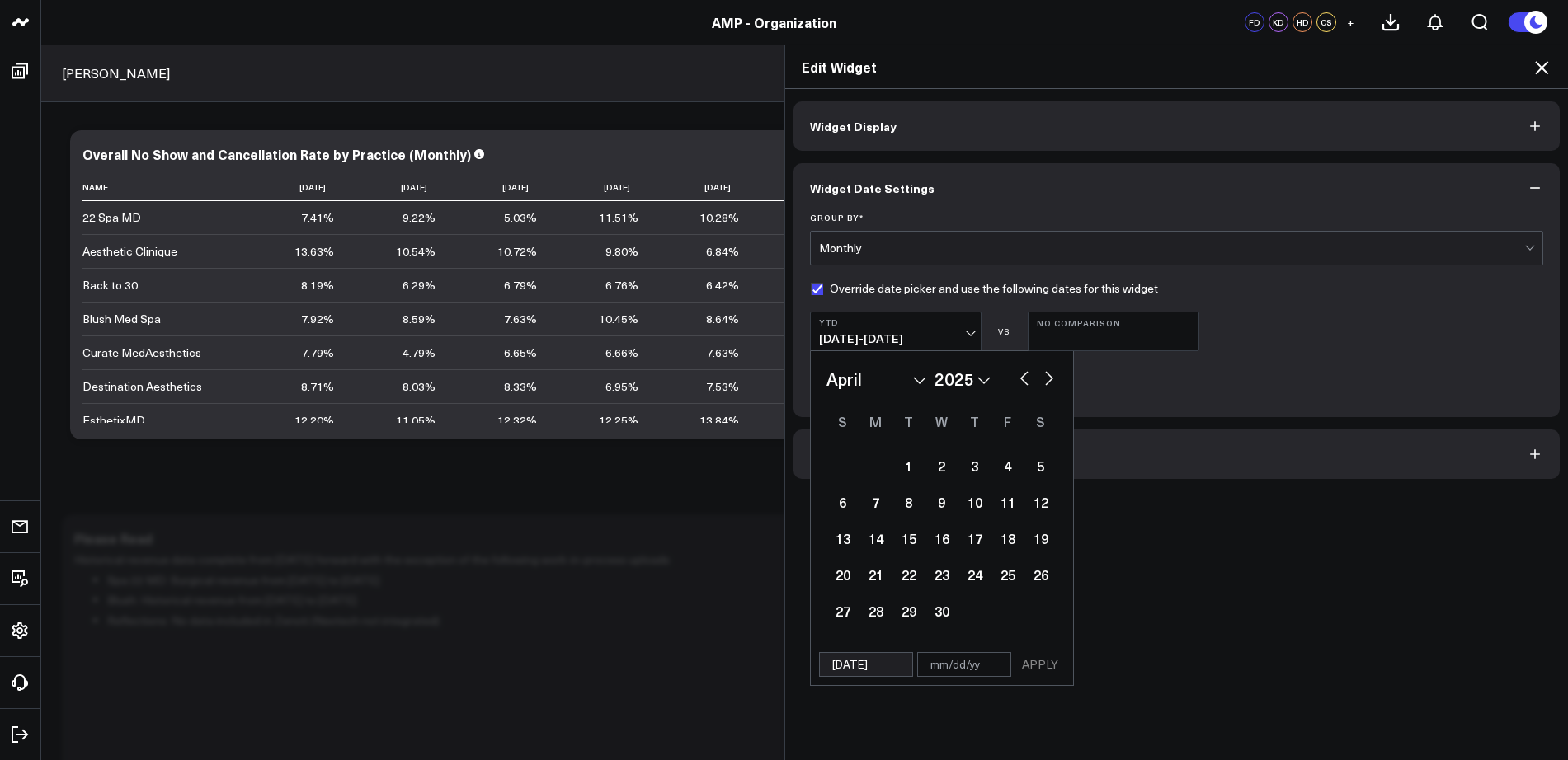
select select "2025"
click at [1041, 379] on button "button" at bounding box center [1050, 376] width 17 height 19
select select "7"
select select "2025"
click at [1042, 380] on button "button" at bounding box center [1050, 376] width 17 height 19
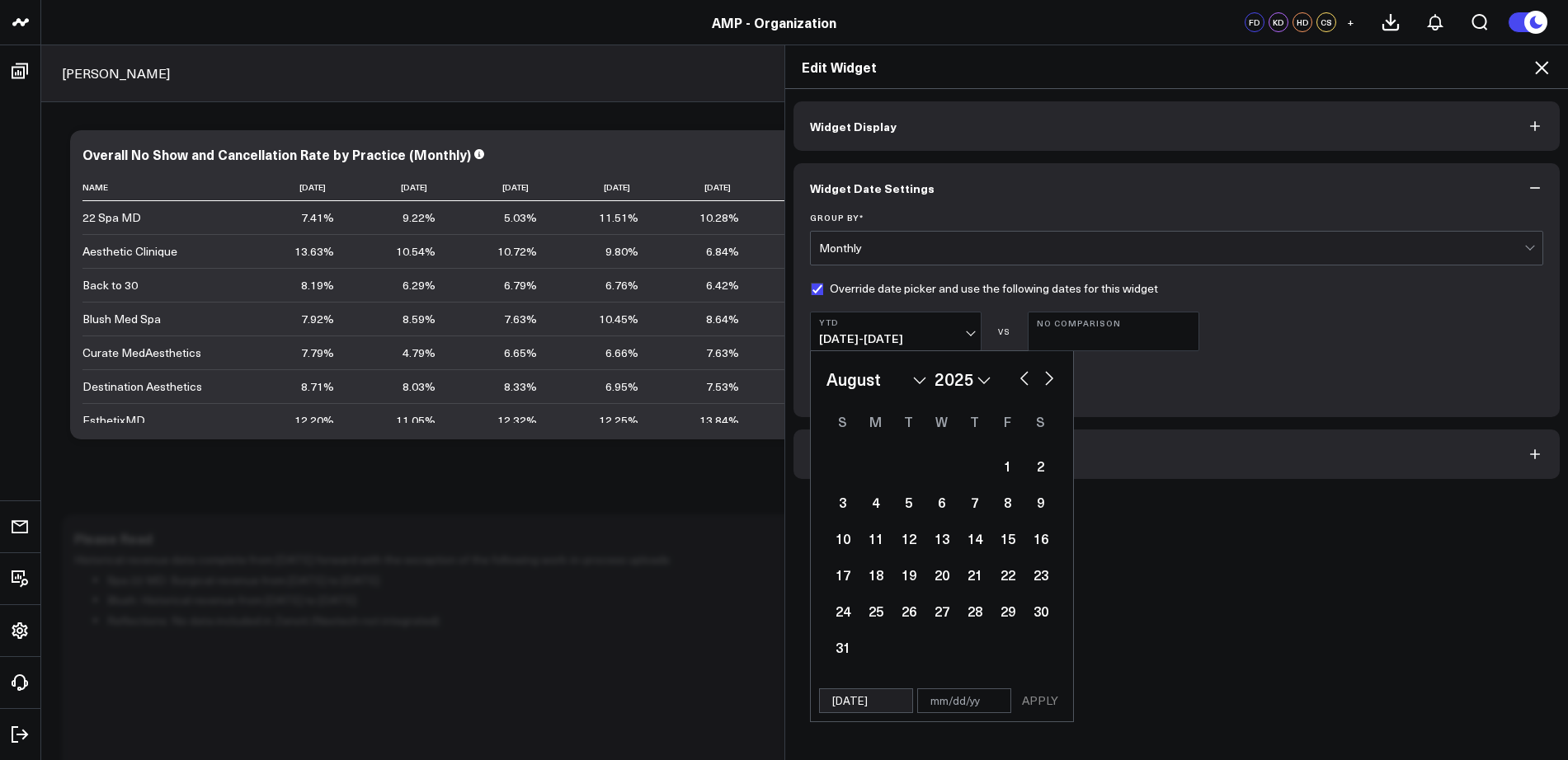
select select "8"
select select "2025"
click at [1042, 380] on button "button" at bounding box center [1050, 376] width 17 height 19
select select "10"
select select "2025"
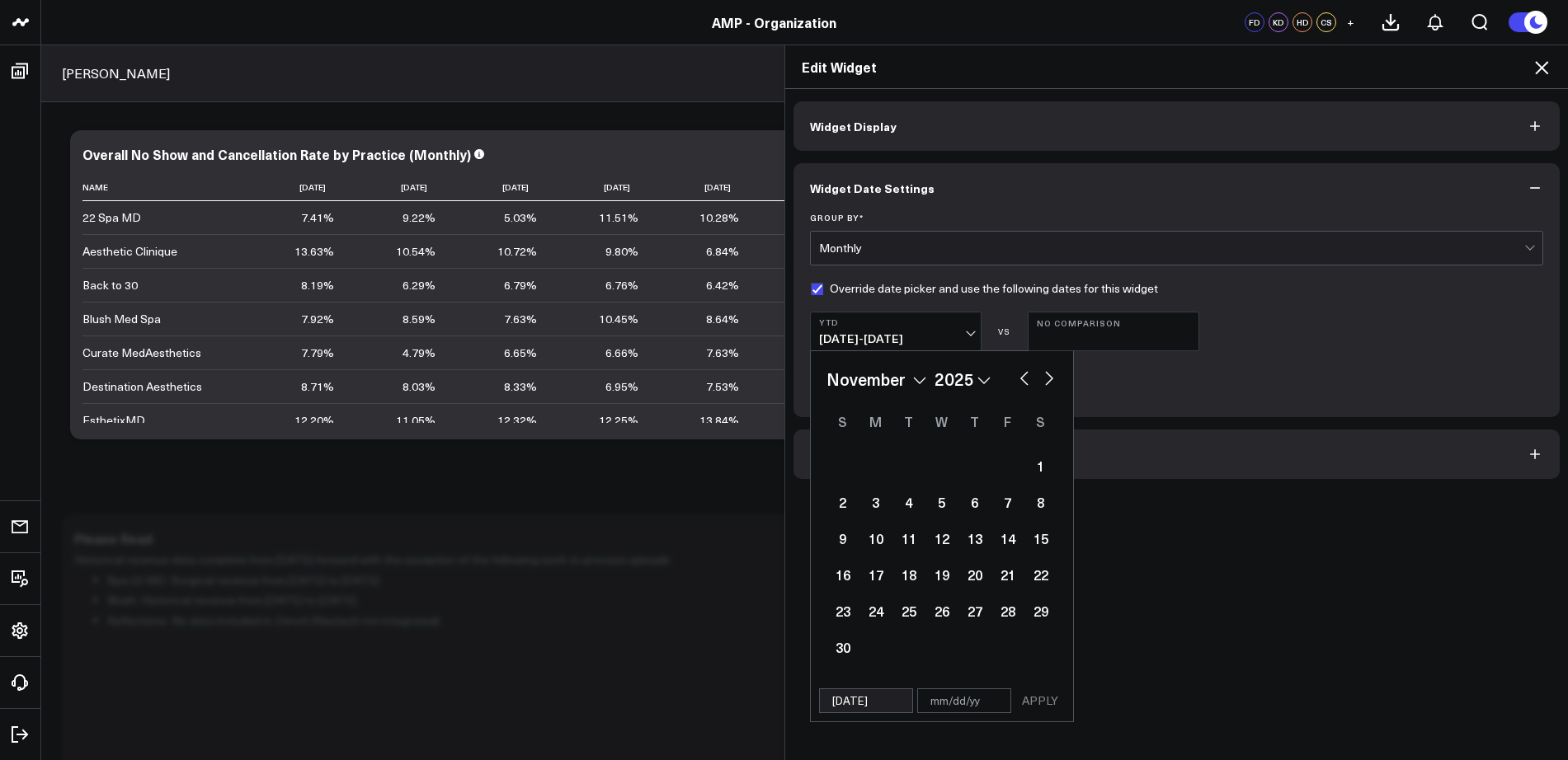
click at [1042, 380] on button "button" at bounding box center [1050, 376] width 17 height 19
select select "11"
select select "2025"
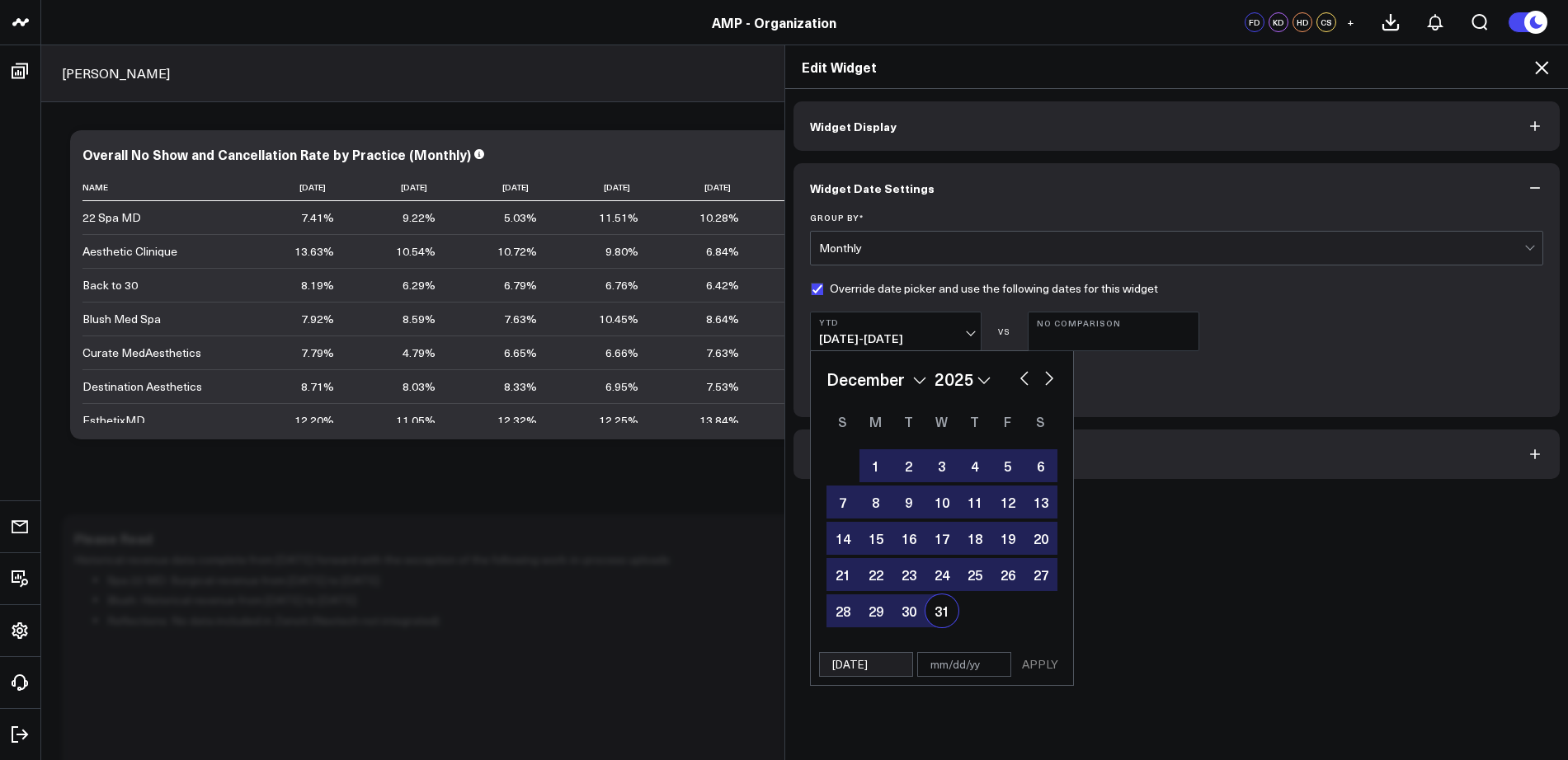
click at [937, 609] on div "31" at bounding box center [942, 611] width 33 height 33
type input "[DATE]"
select select "11"
select select "2025"
click at [1031, 665] on button "APPLY" at bounding box center [1040, 664] width 50 height 25
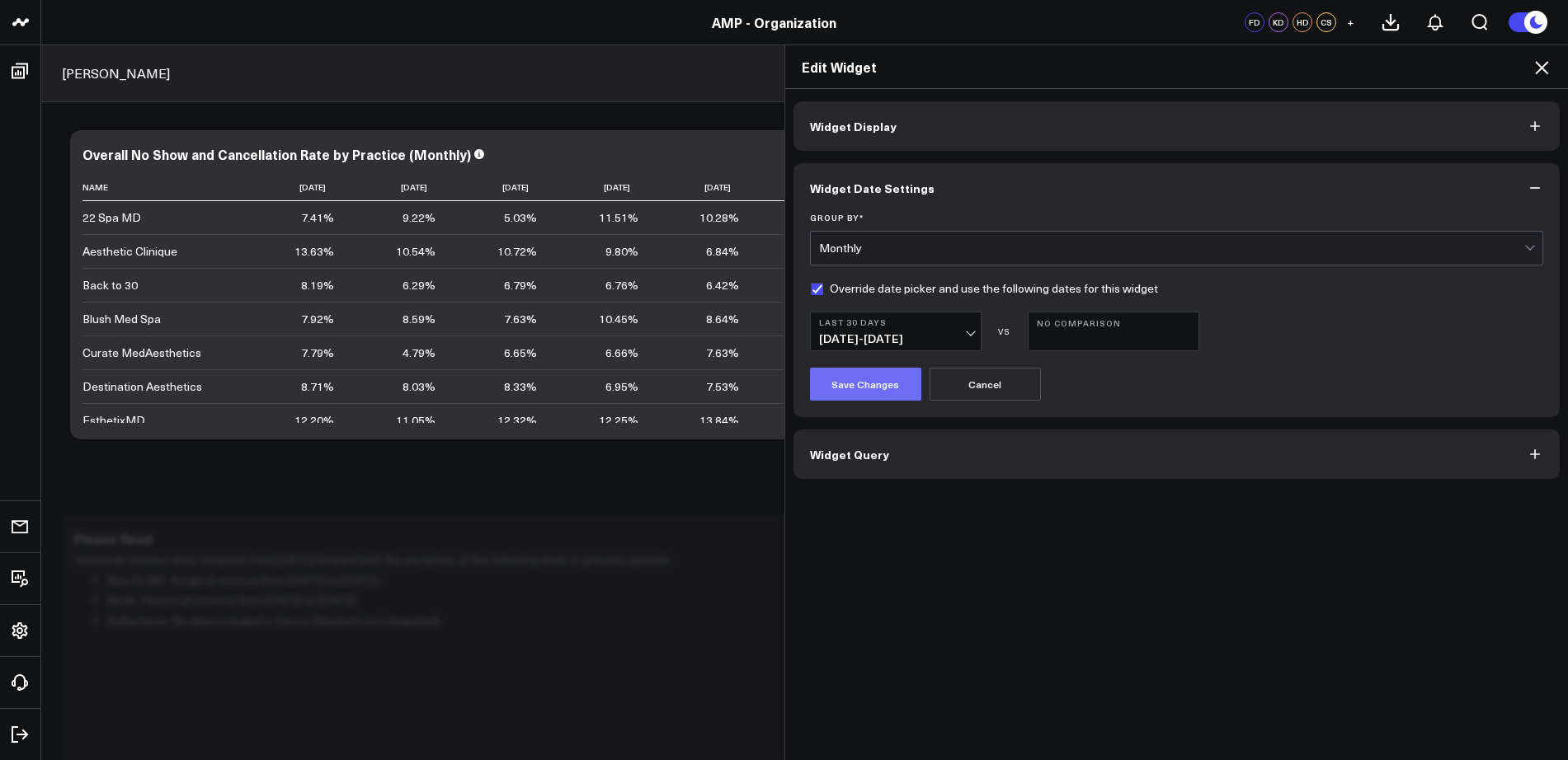
click at [864, 391] on button "Save Changes" at bounding box center [866, 384] width 112 height 33
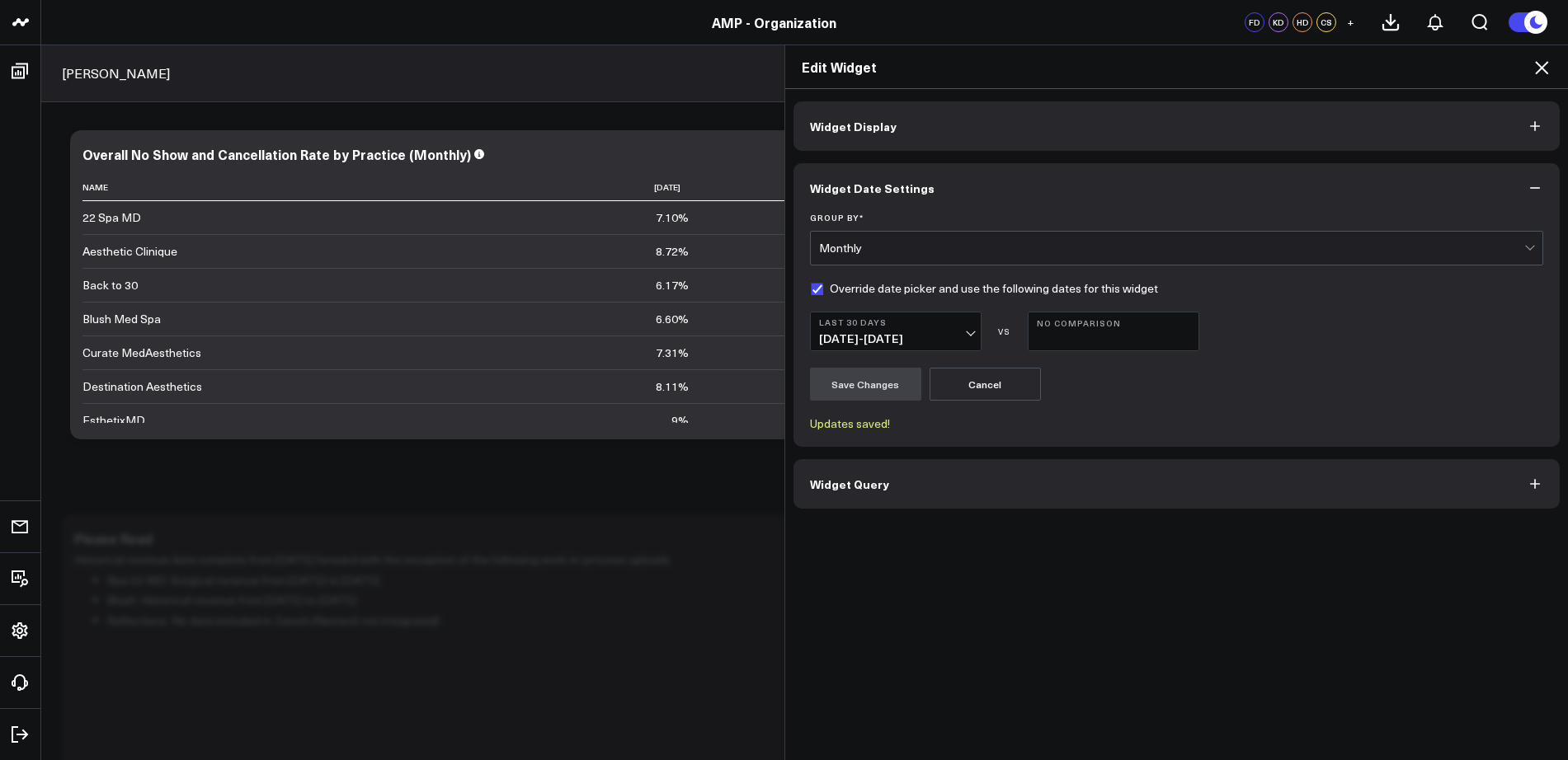
click at [964, 348] on button "Last 30 Days [DATE] - [DATE]" at bounding box center [896, 331] width 172 height 40
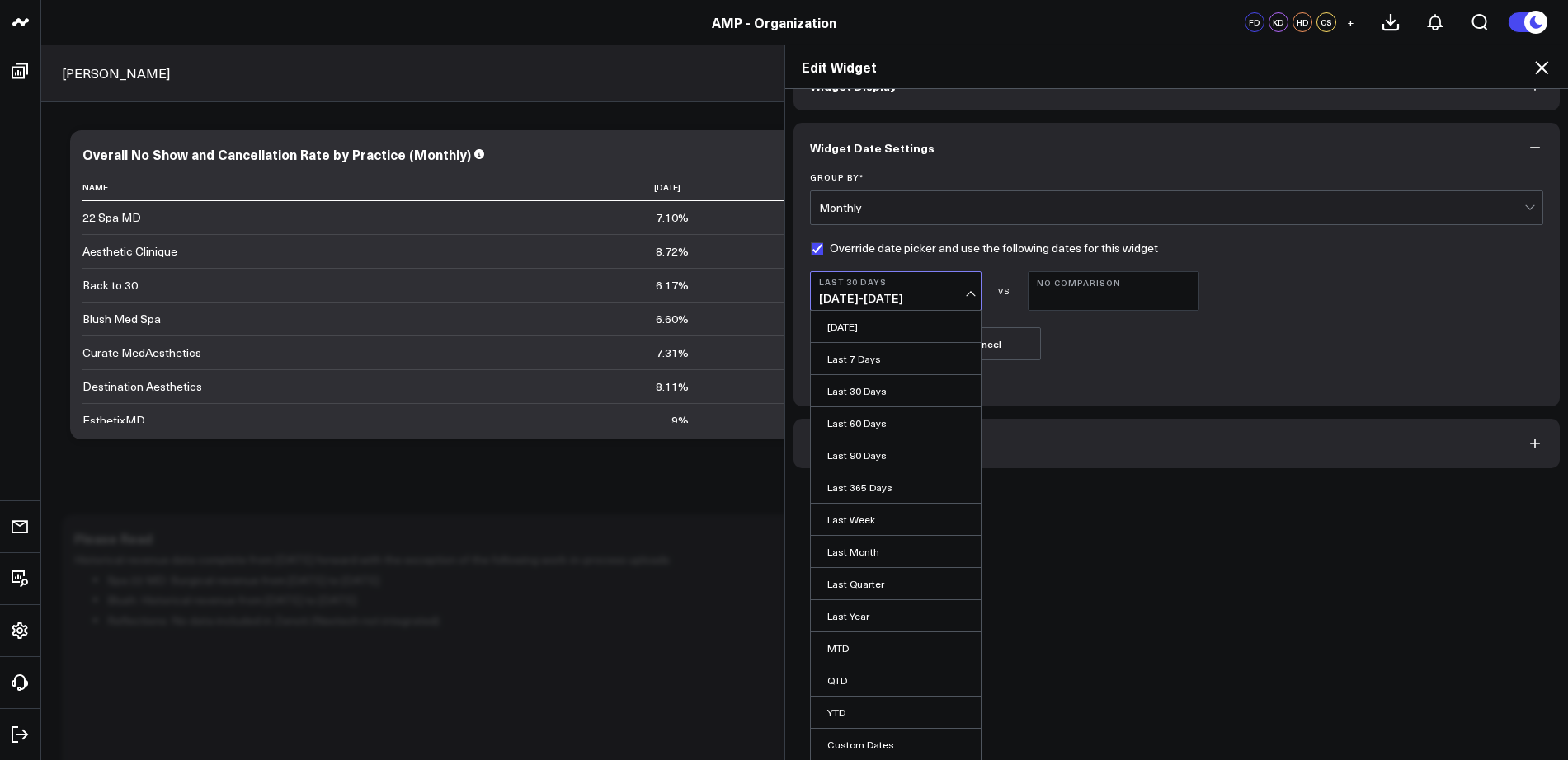
scroll to position [35, 0]
click at [834, 497] on link "Last 365 Days" at bounding box center [895, 492] width 170 height 31
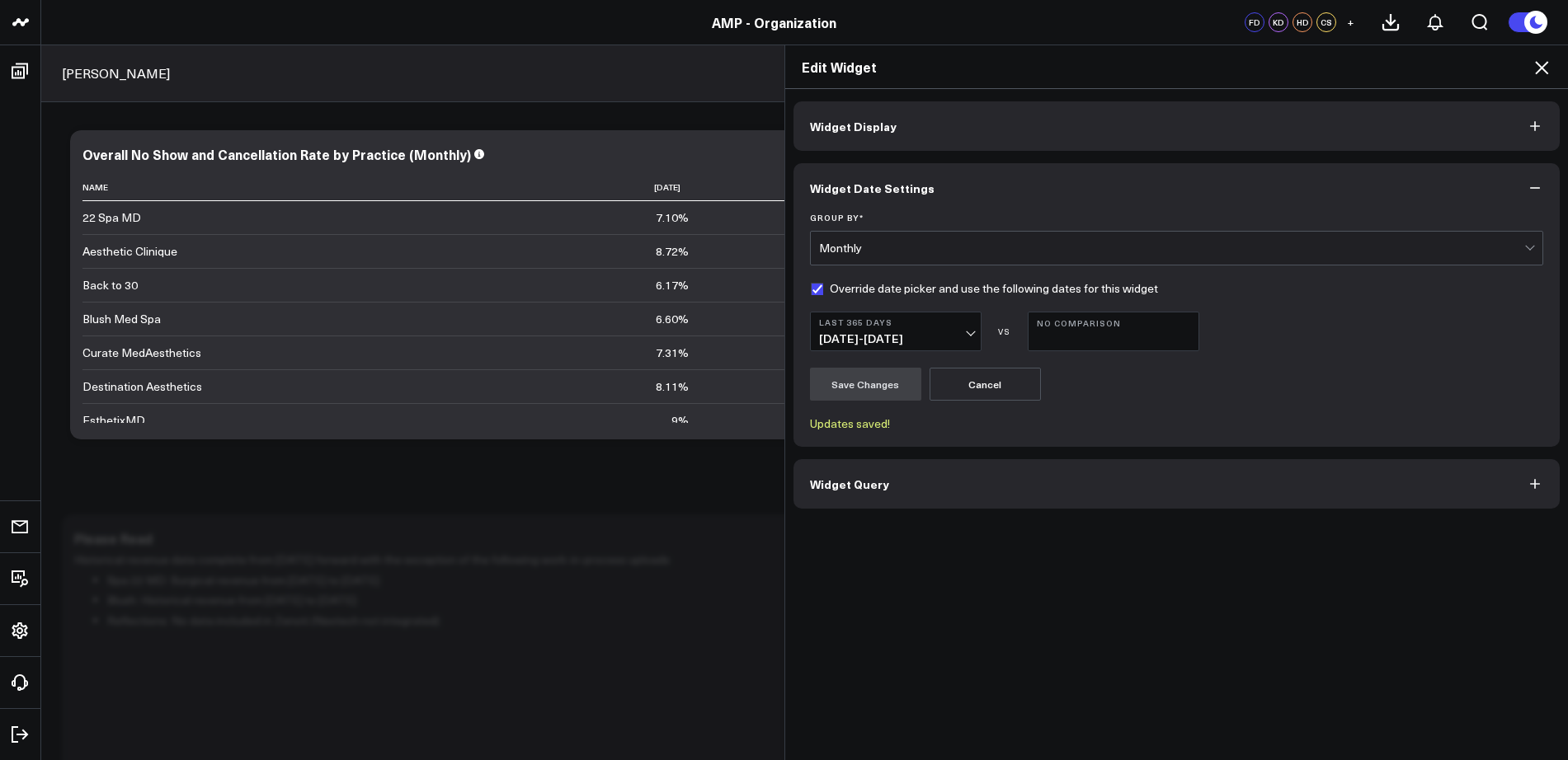
click at [984, 603] on div "Widget Display Widget Date Settings Group By * Monthly Override date picker and…" at bounding box center [1177, 424] width 784 height 671
click at [970, 498] on button "Widget Query" at bounding box center [1177, 484] width 767 height 50
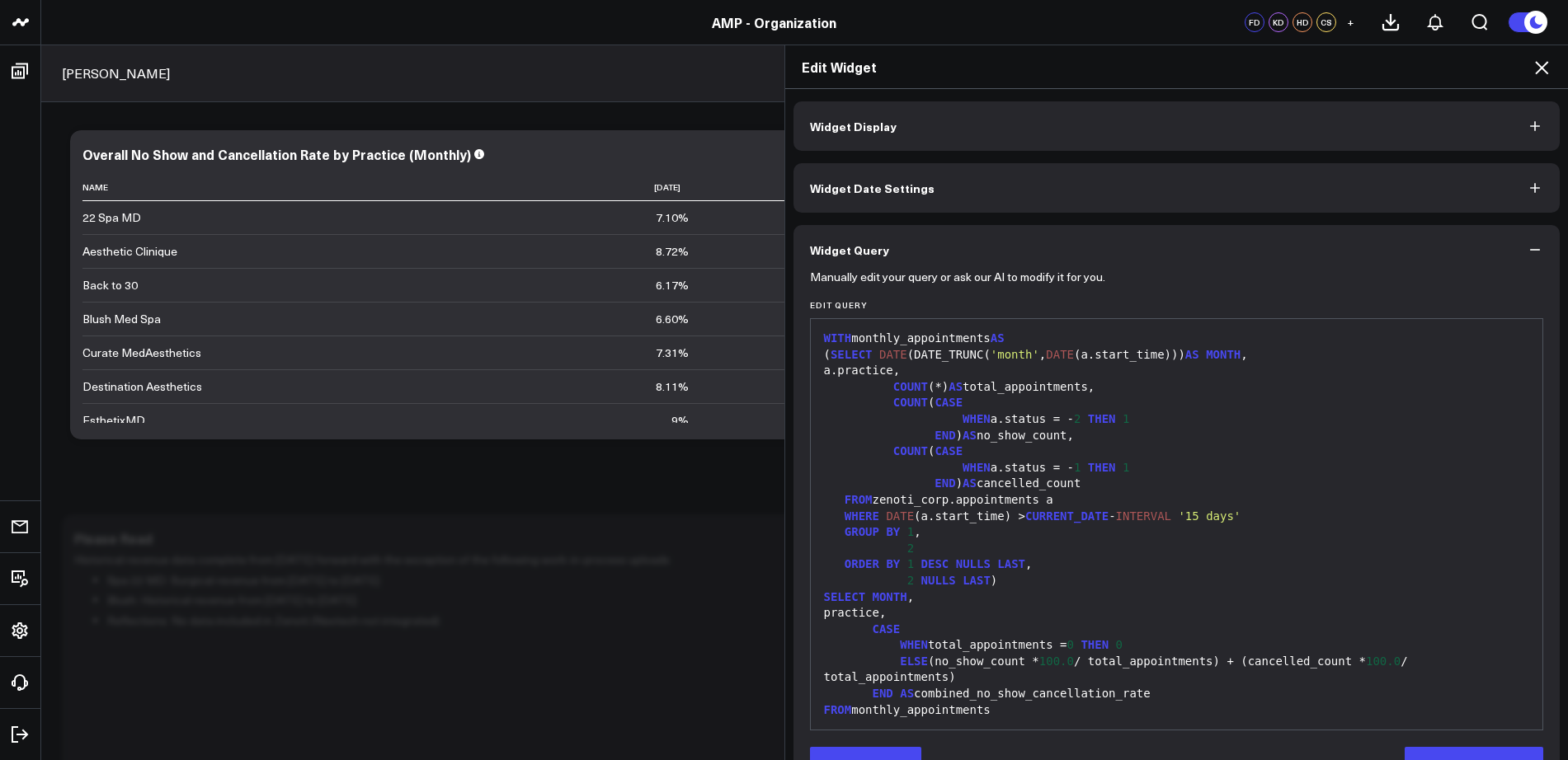
click at [929, 208] on button "Widget Date Settings" at bounding box center [1177, 188] width 767 height 50
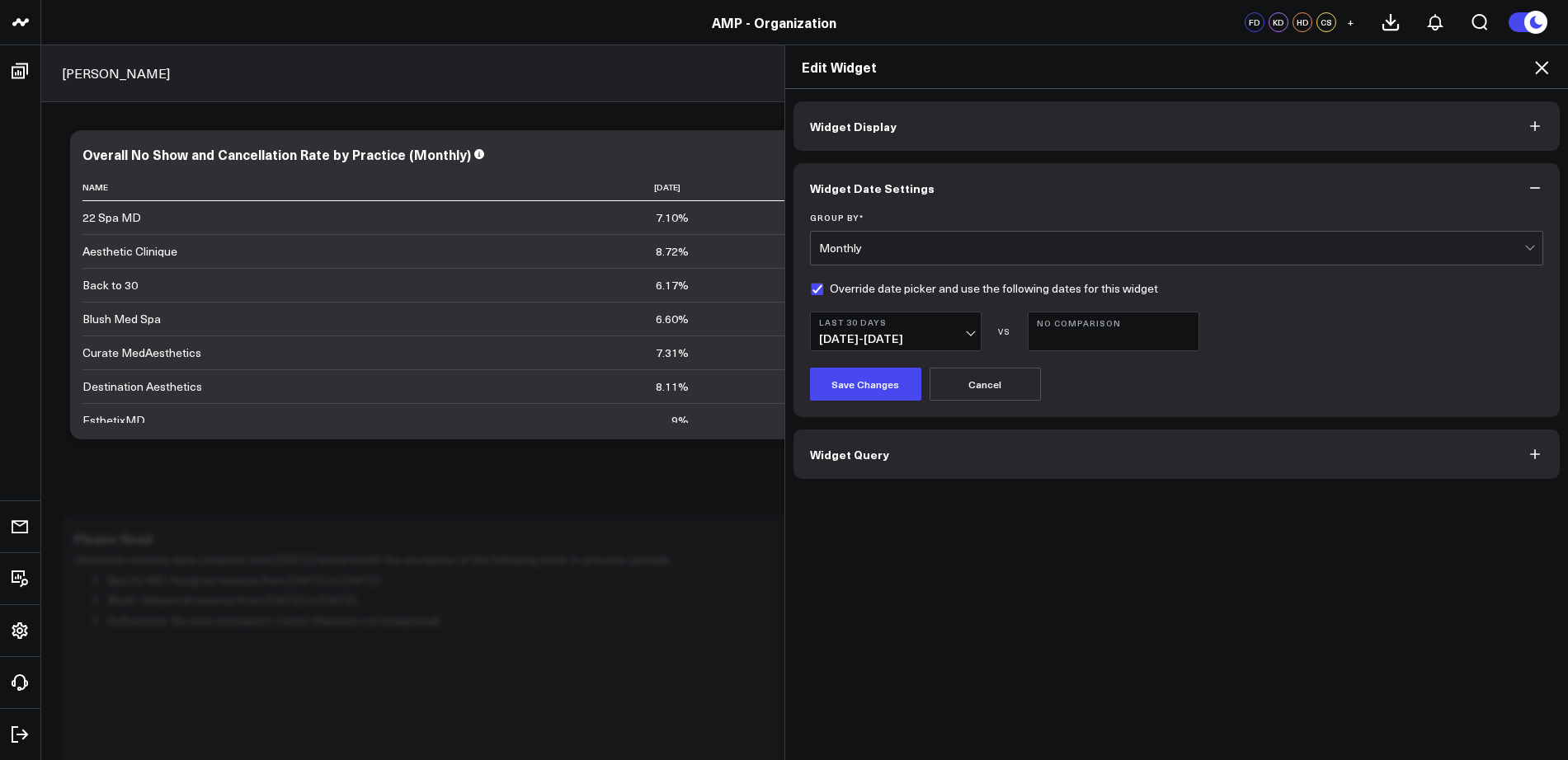
click at [907, 345] on span "[DATE] - [DATE]" at bounding box center [895, 339] width 153 height 13
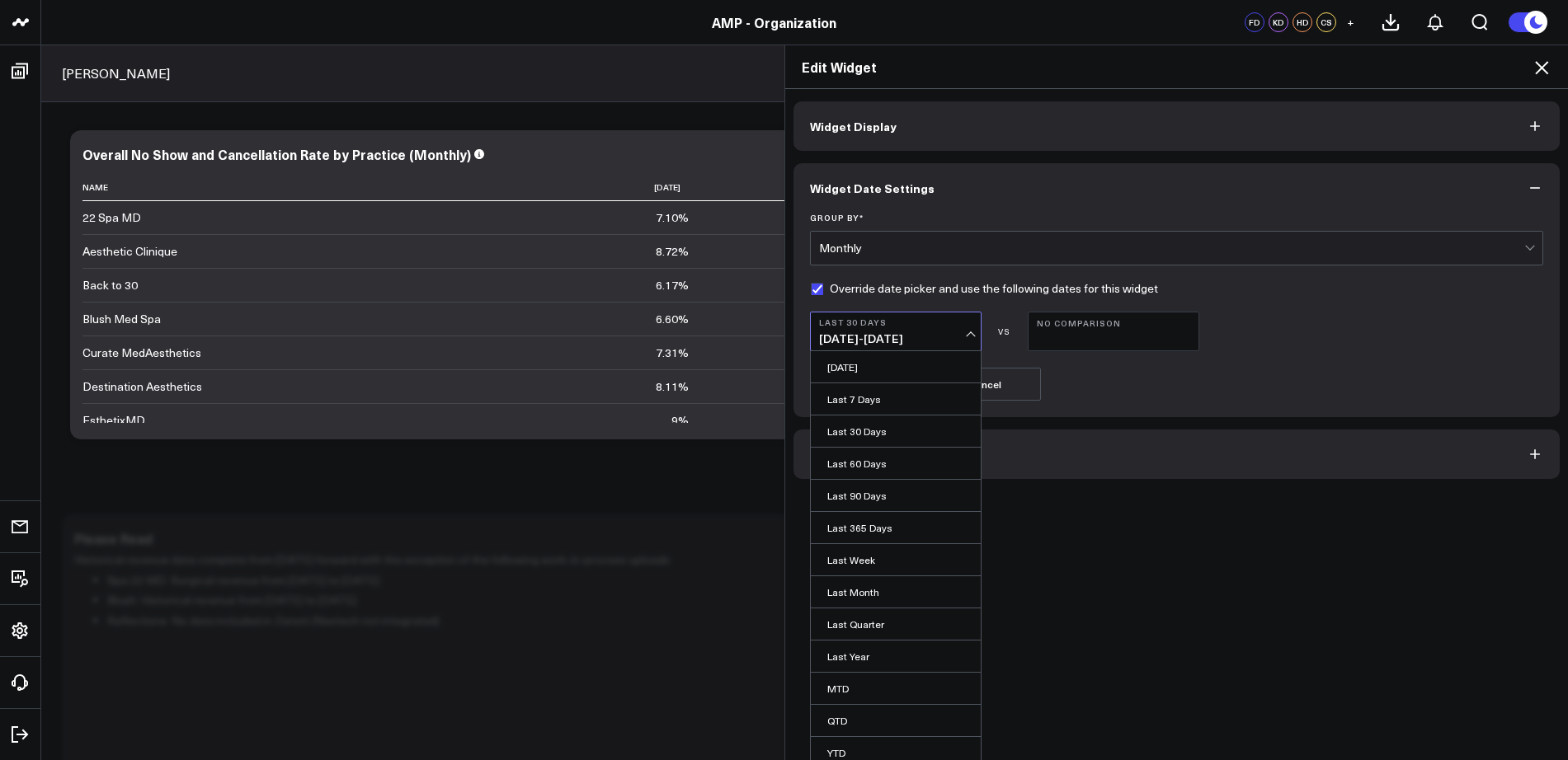
click at [1083, 372] on div "Save Changes Cancel" at bounding box center [1177, 384] width 734 height 33
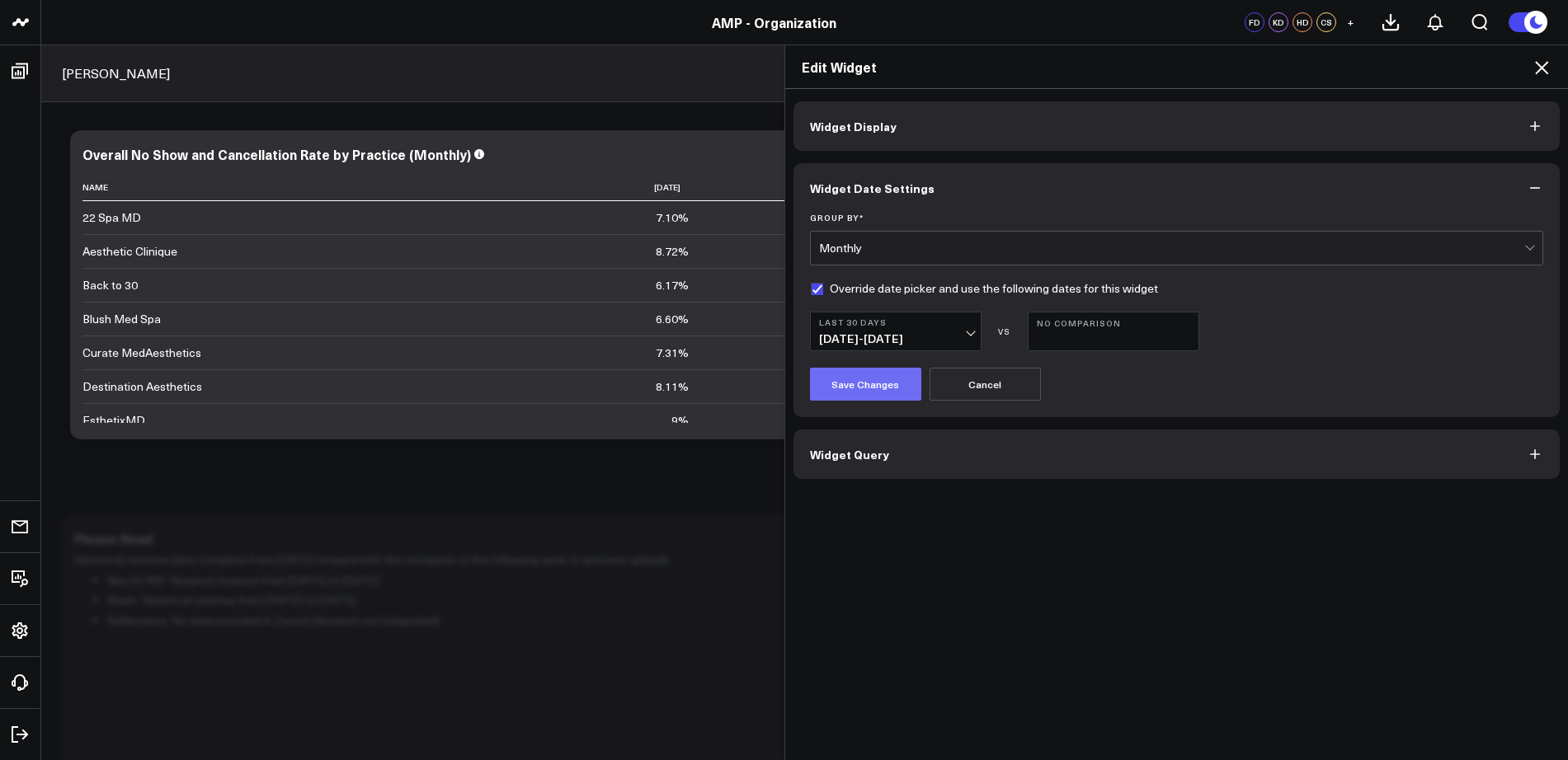
click at [876, 383] on button "Save Changes" at bounding box center [866, 384] width 112 height 33
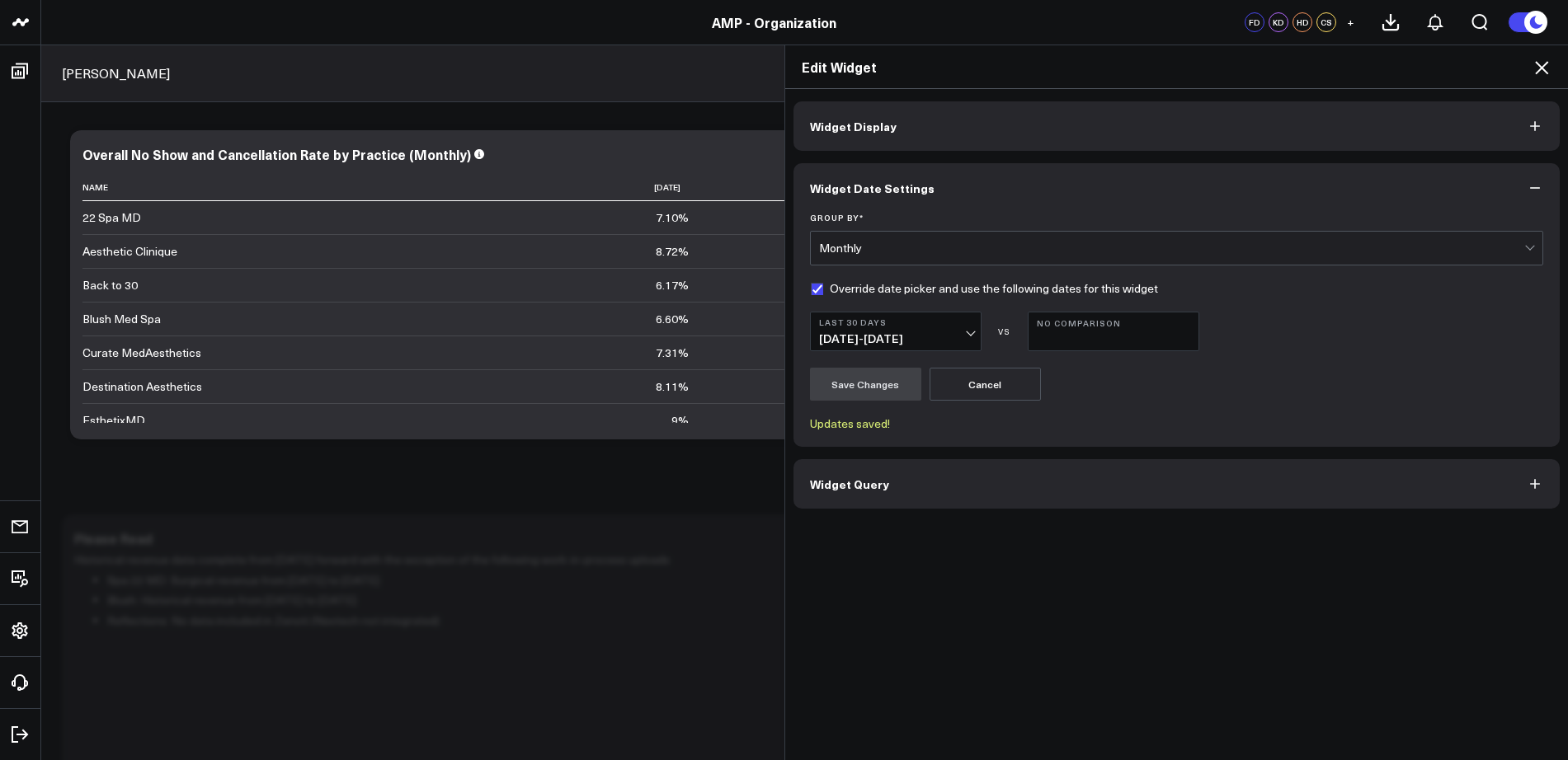
click at [955, 330] on button "Last 30 Days [DATE] - [DATE]" at bounding box center [896, 331] width 172 height 40
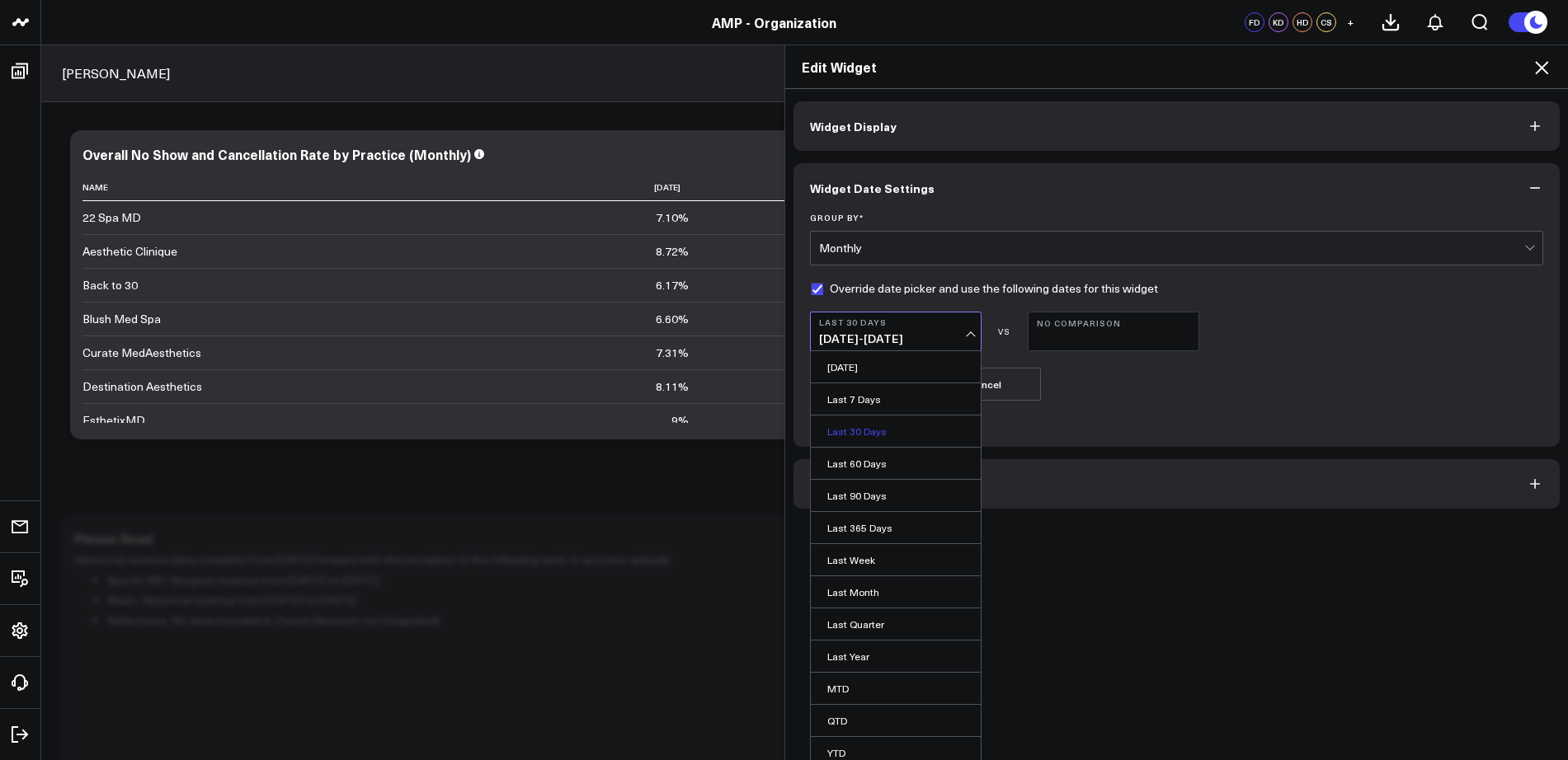
scroll to position [41, 0]
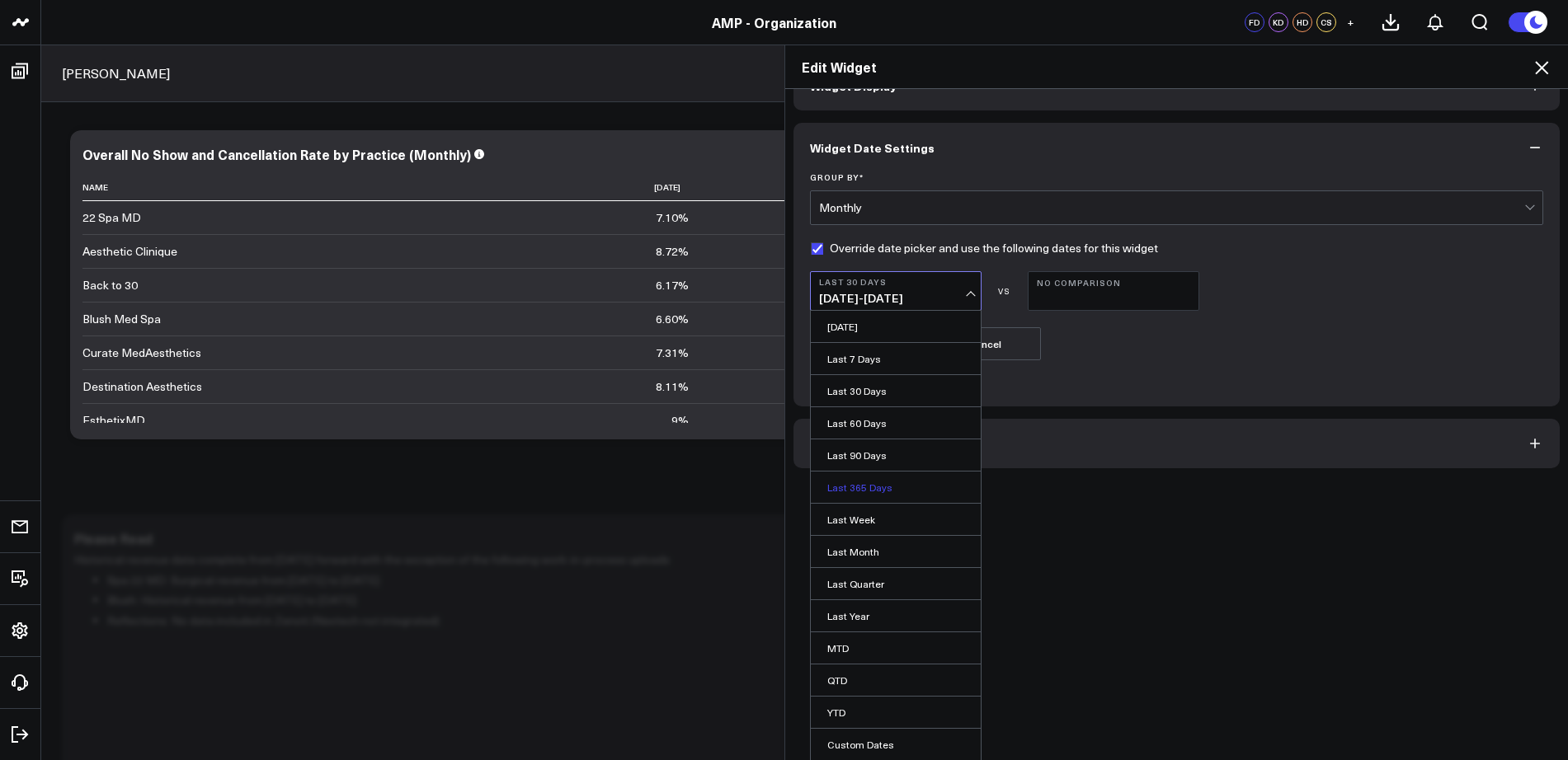
click at [845, 492] on link "Last 365 Days" at bounding box center [895, 488] width 170 height 31
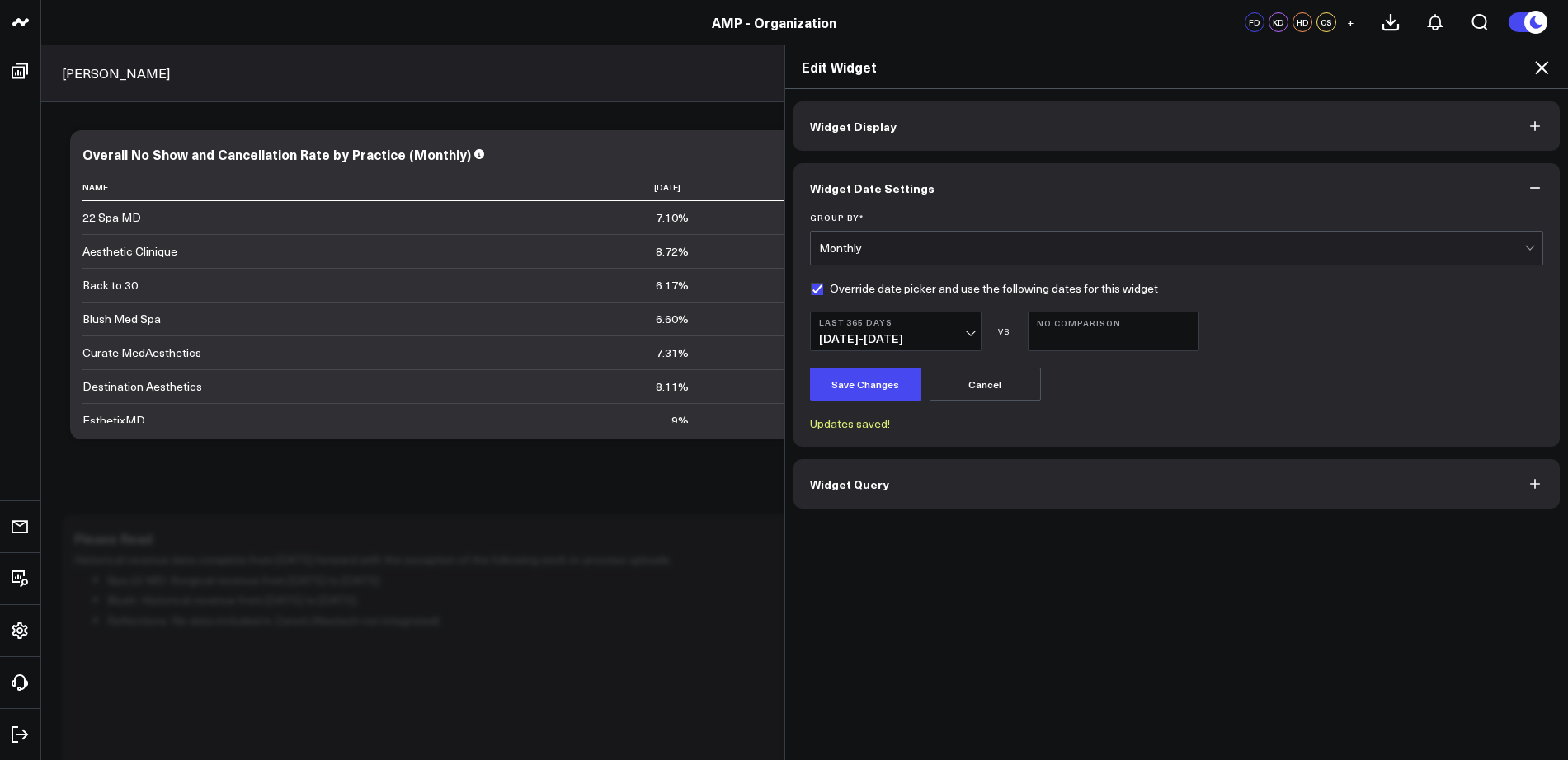
scroll to position [0, 0]
click at [875, 392] on button "Save Changes" at bounding box center [866, 384] width 112 height 33
click at [1538, 76] on icon at bounding box center [1541, 66] width 19 height 19
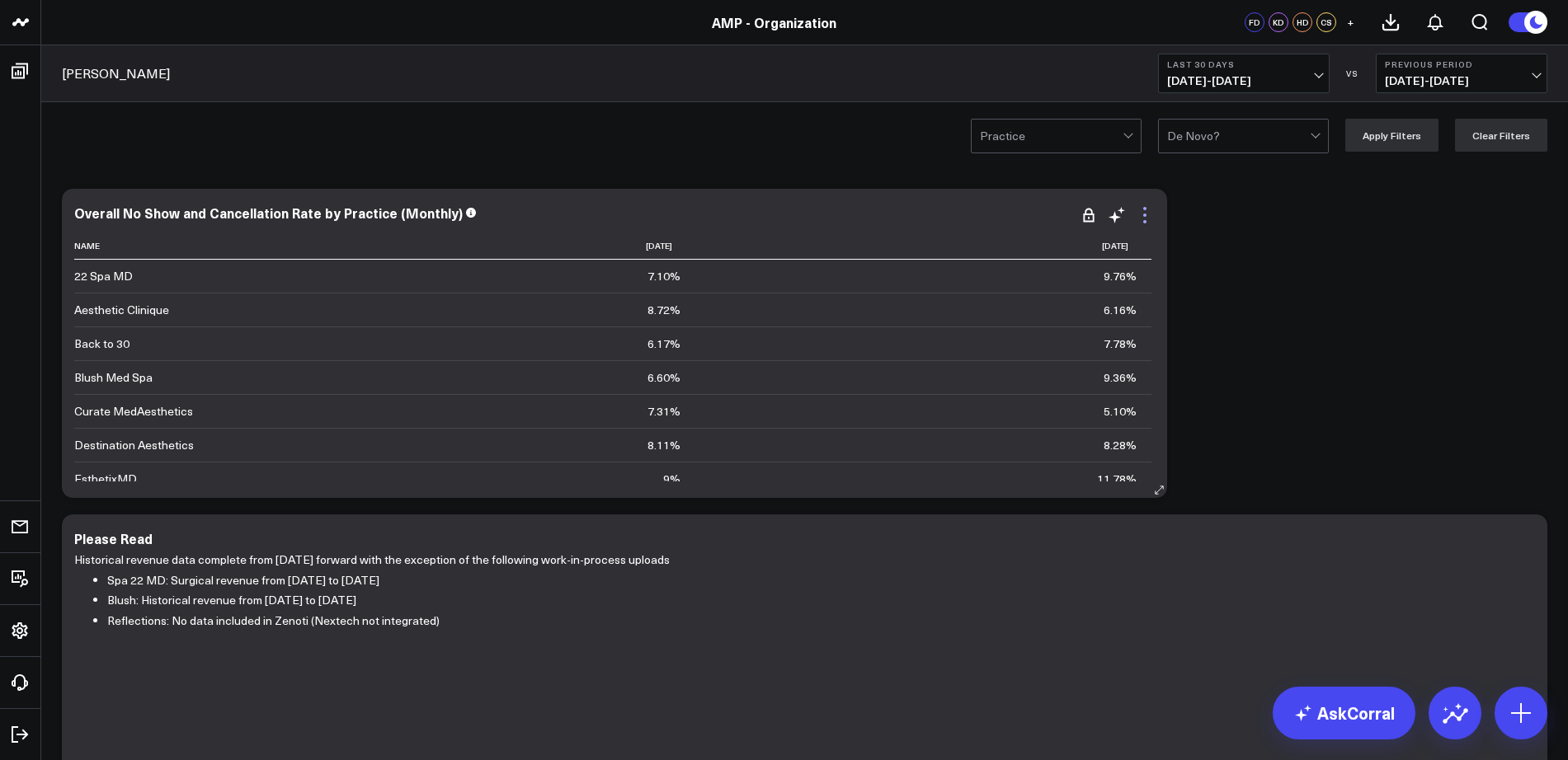
click at [1137, 205] on icon at bounding box center [1144, 214] width 19 height 19
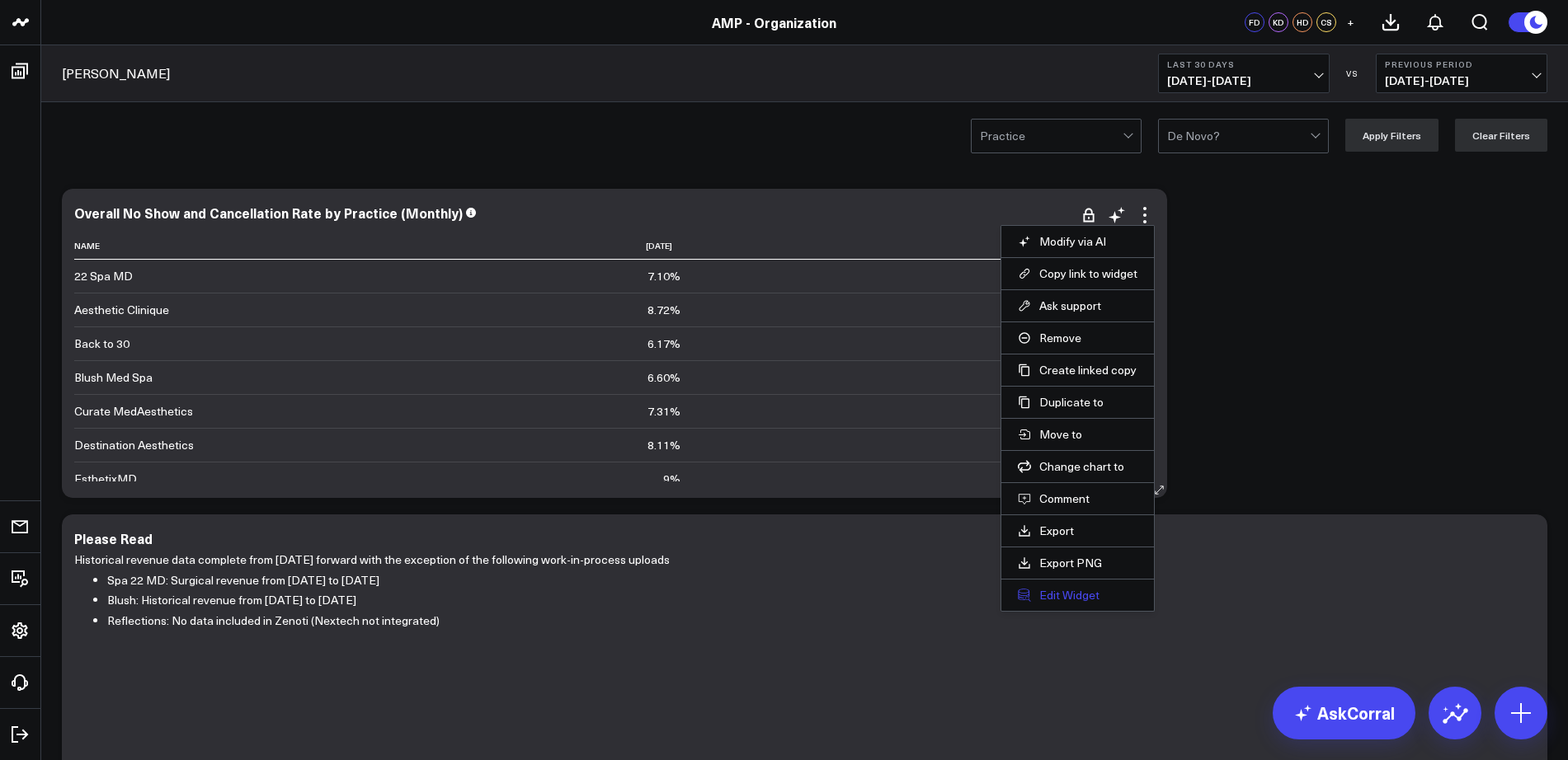
click at [1083, 597] on button "Edit Widget" at bounding box center [1077, 595] width 119 height 15
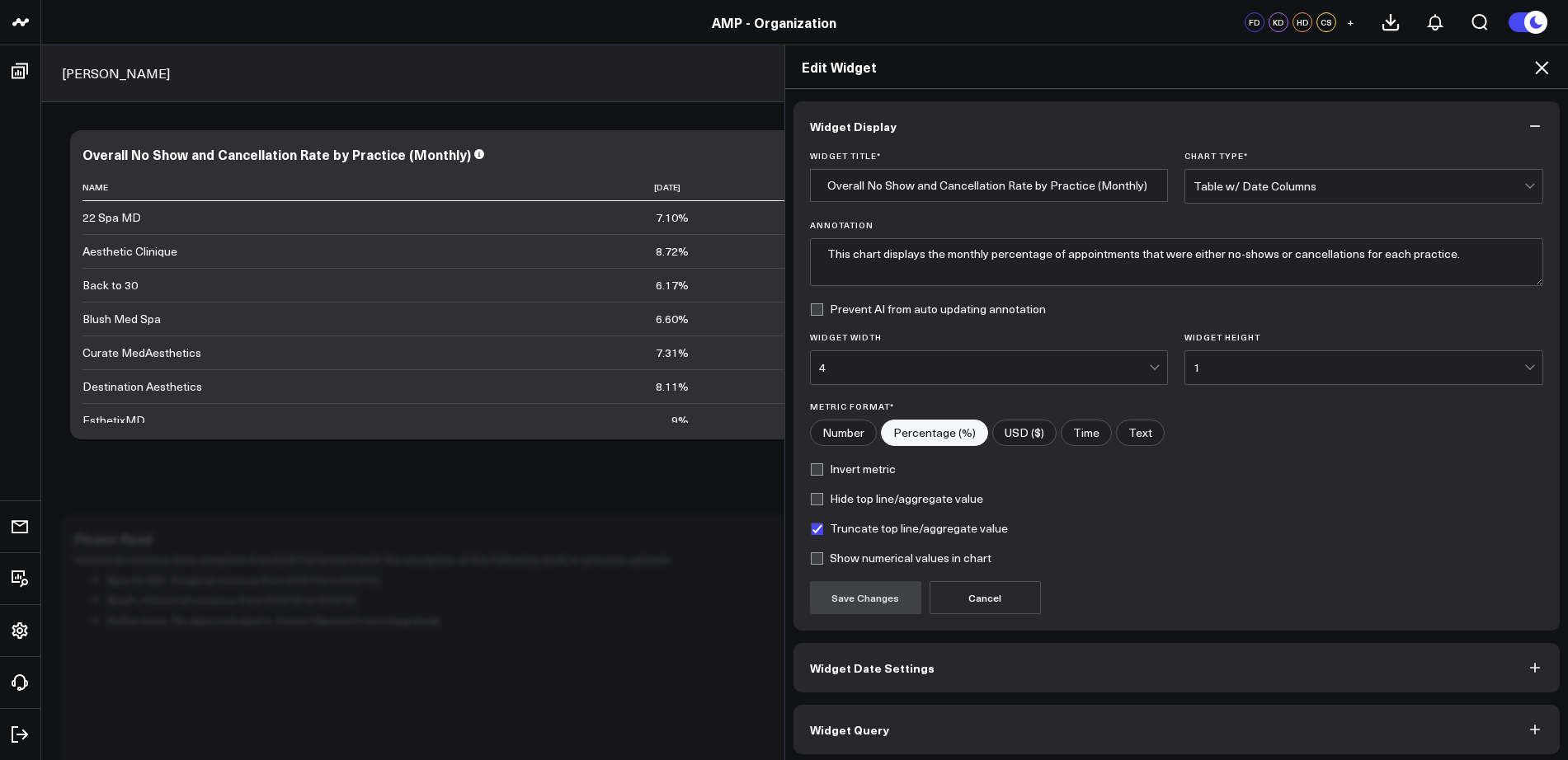
scroll to position [6, 0]
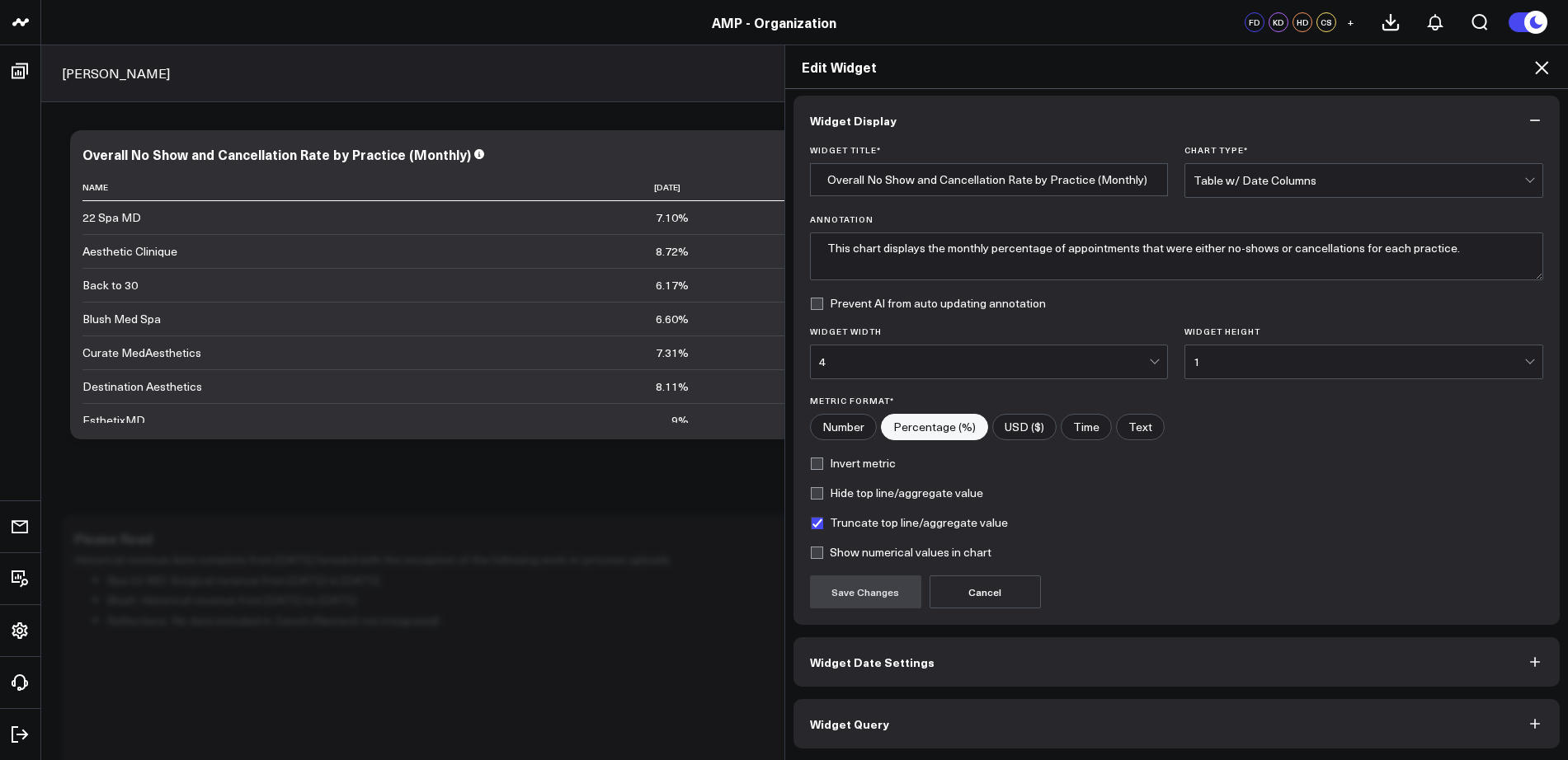
click at [901, 674] on button "Widget Date Settings" at bounding box center [1177, 662] width 767 height 50
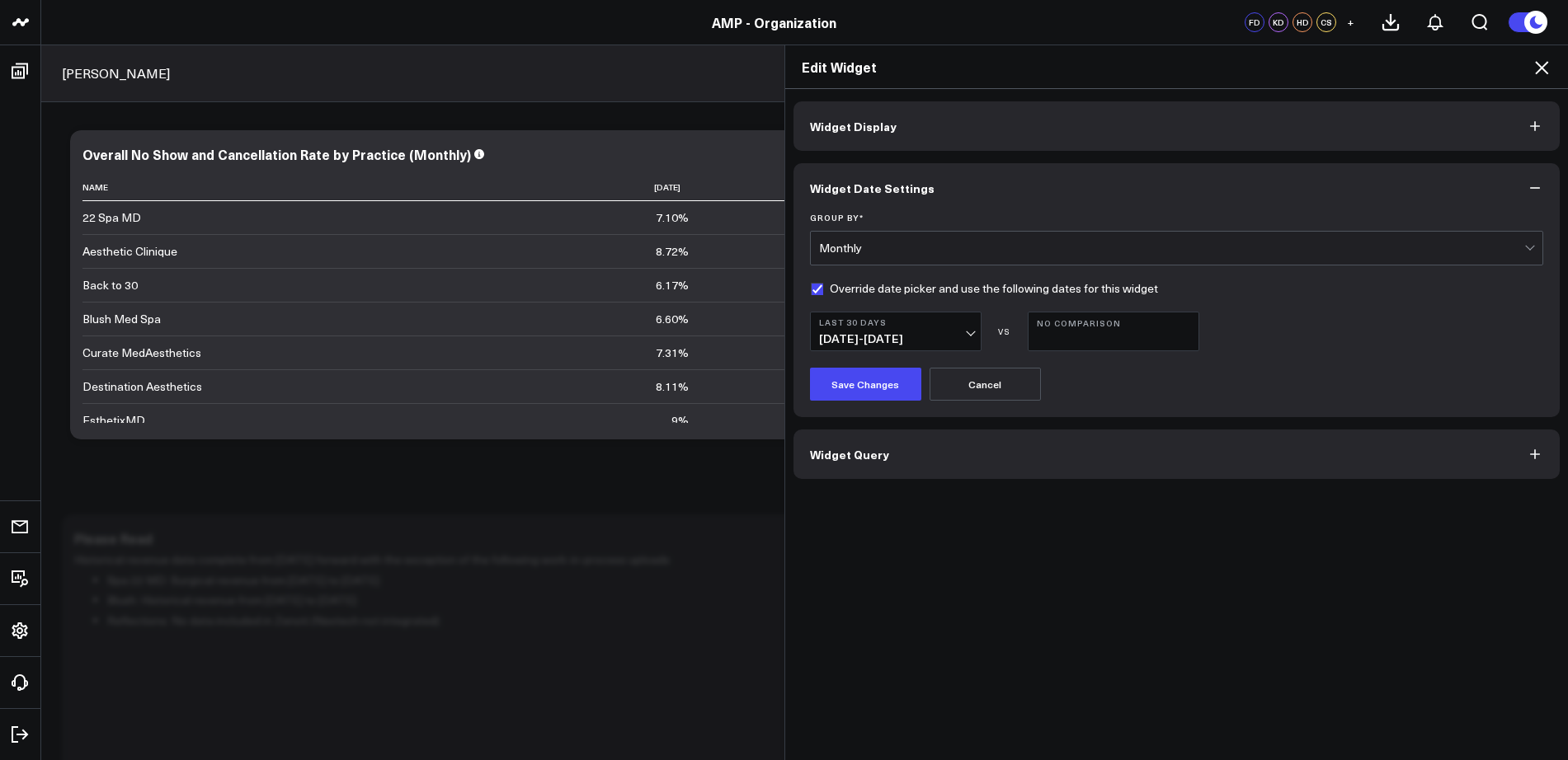
click at [964, 326] on b "Last 30 Days" at bounding box center [895, 322] width 153 height 10
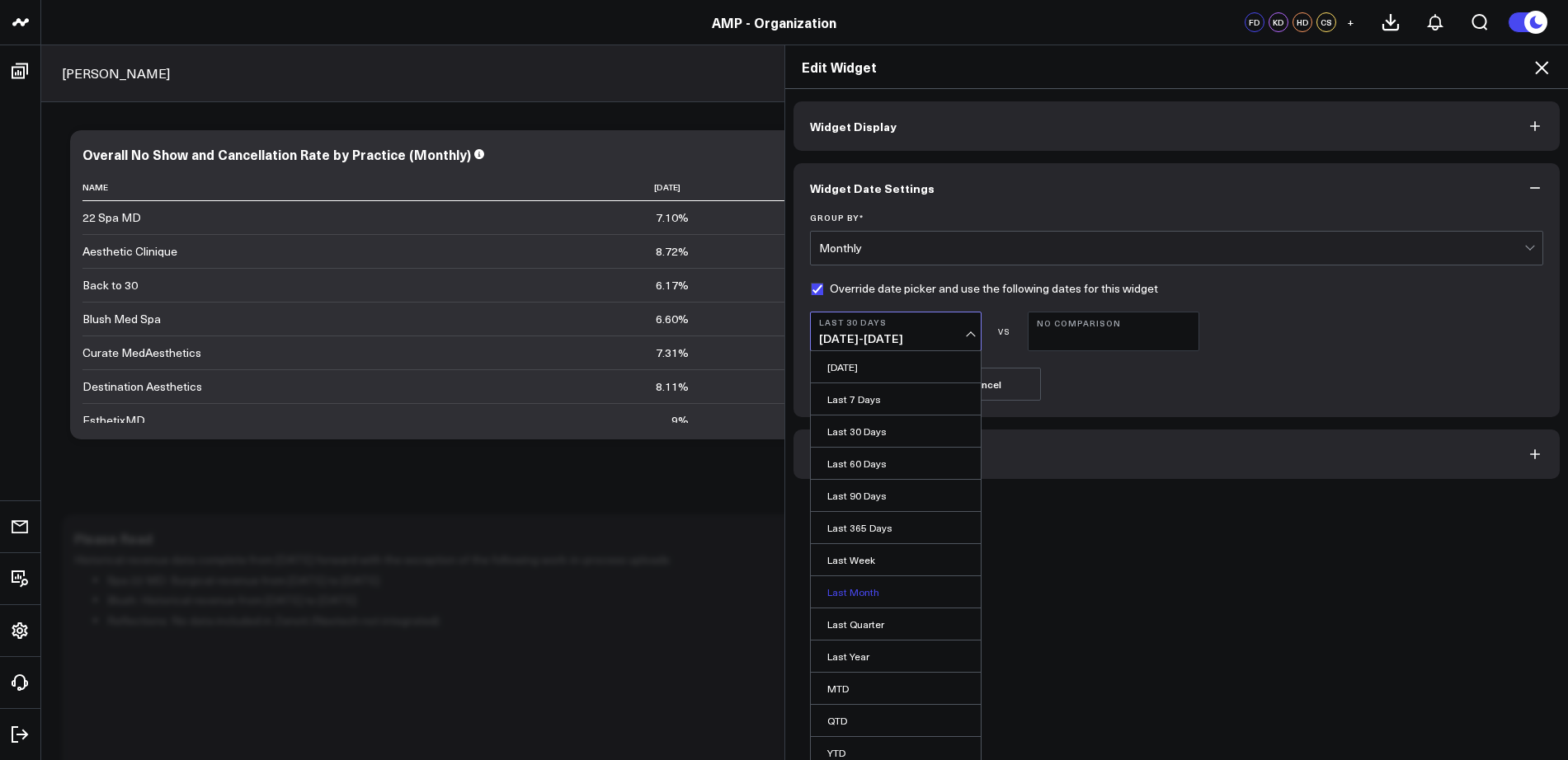
scroll to position [41, 0]
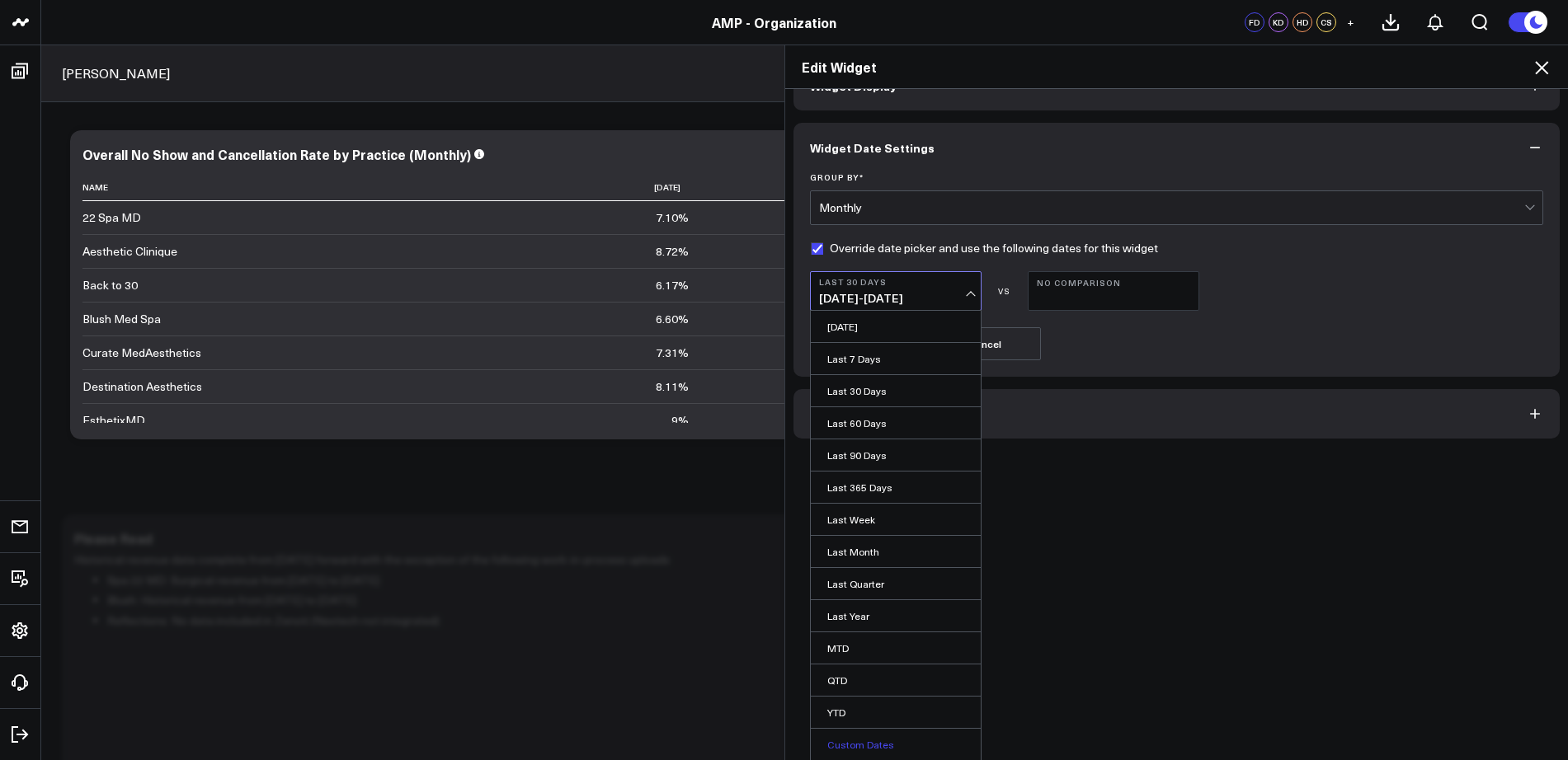
click at [880, 744] on link "Custom Dates" at bounding box center [895, 744] width 170 height 31
select select "8"
select select "2025"
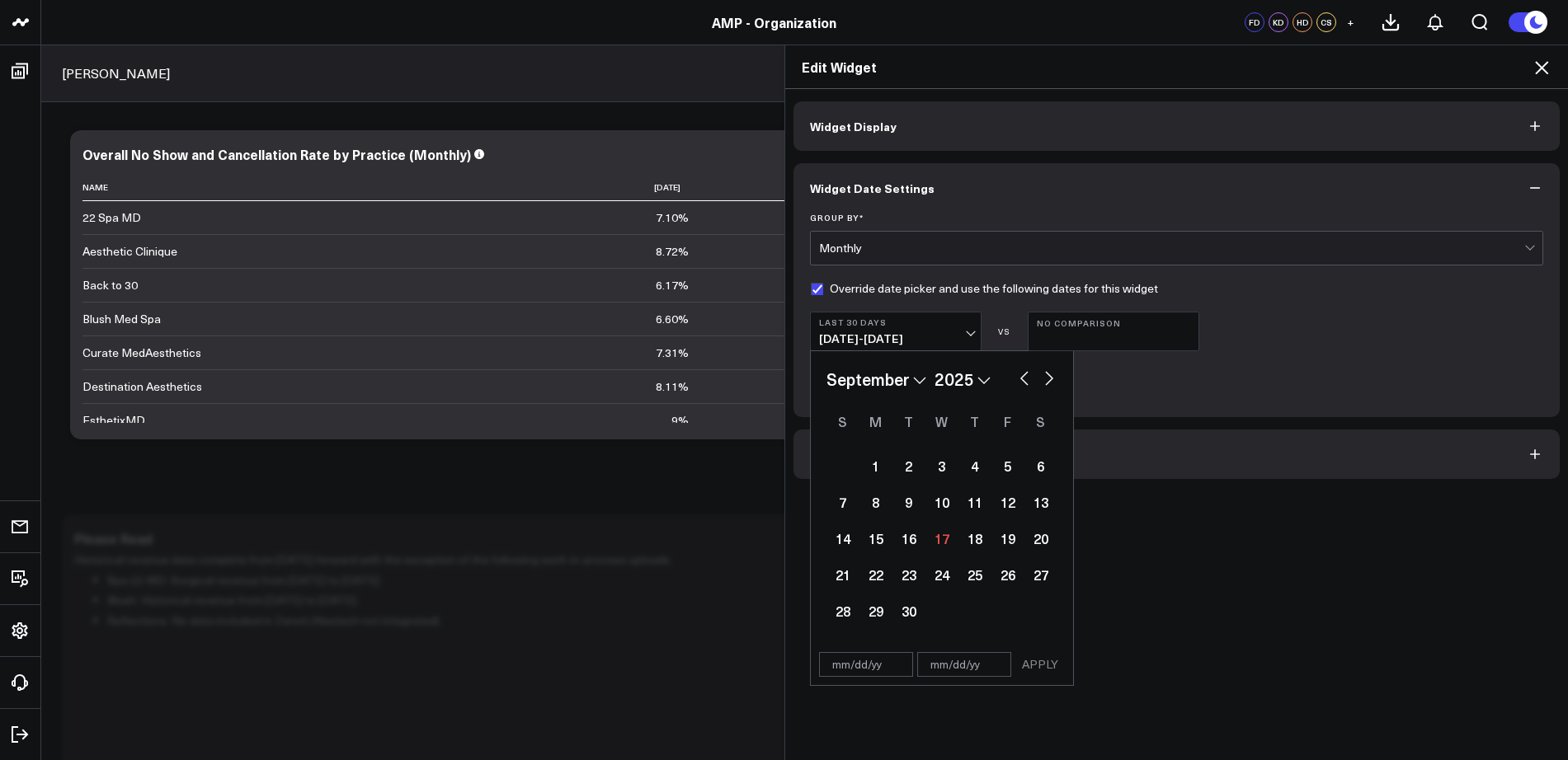
scroll to position [0, 0]
click at [1016, 379] on button "button" at bounding box center [1025, 376] width 17 height 19
select select "7"
select select "2025"
click at [1016, 379] on button "button" at bounding box center [1025, 376] width 17 height 19
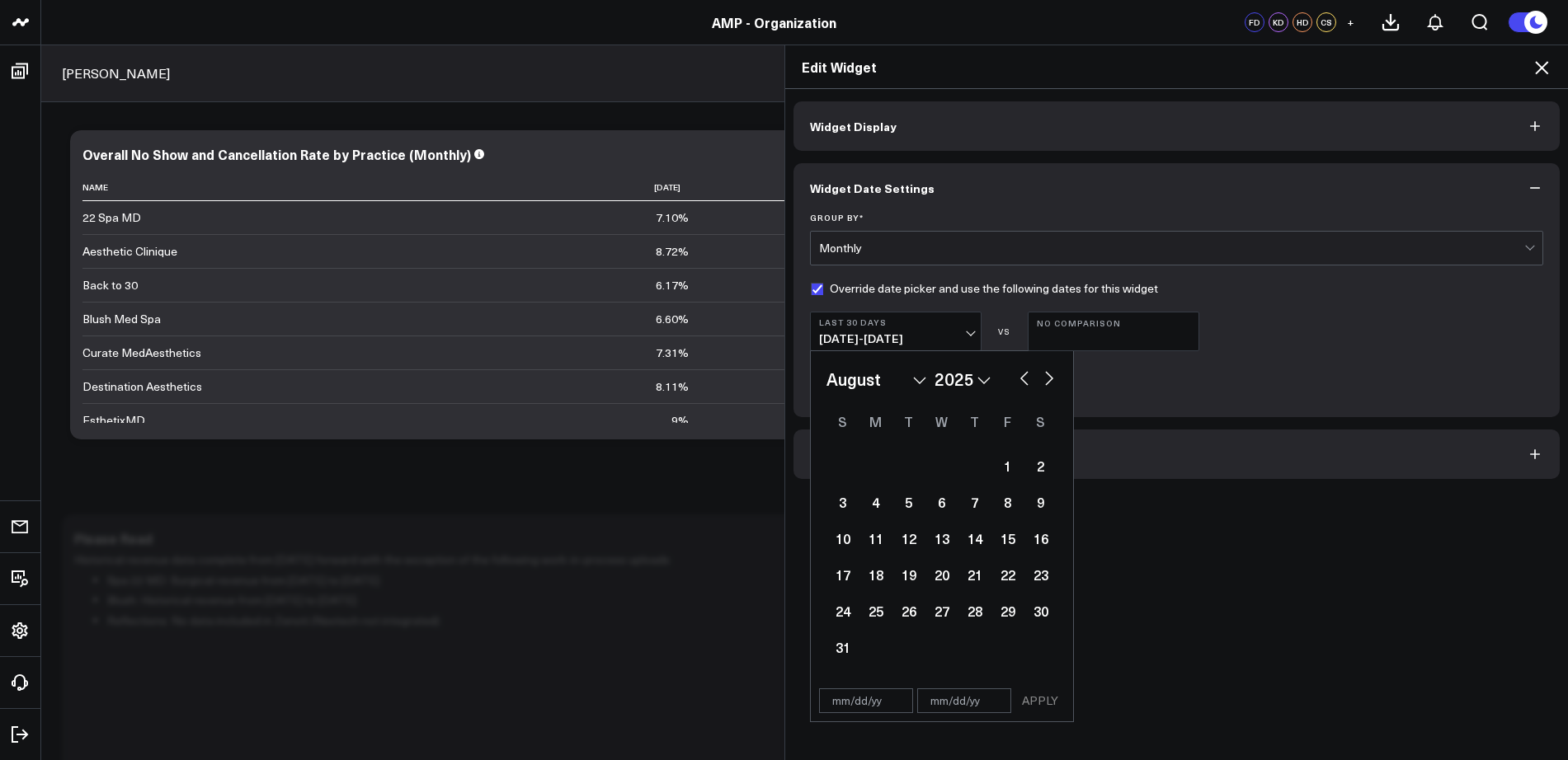
select select "5"
select select "2025"
click at [1016, 379] on button "button" at bounding box center [1025, 376] width 17 height 19
select select "1"
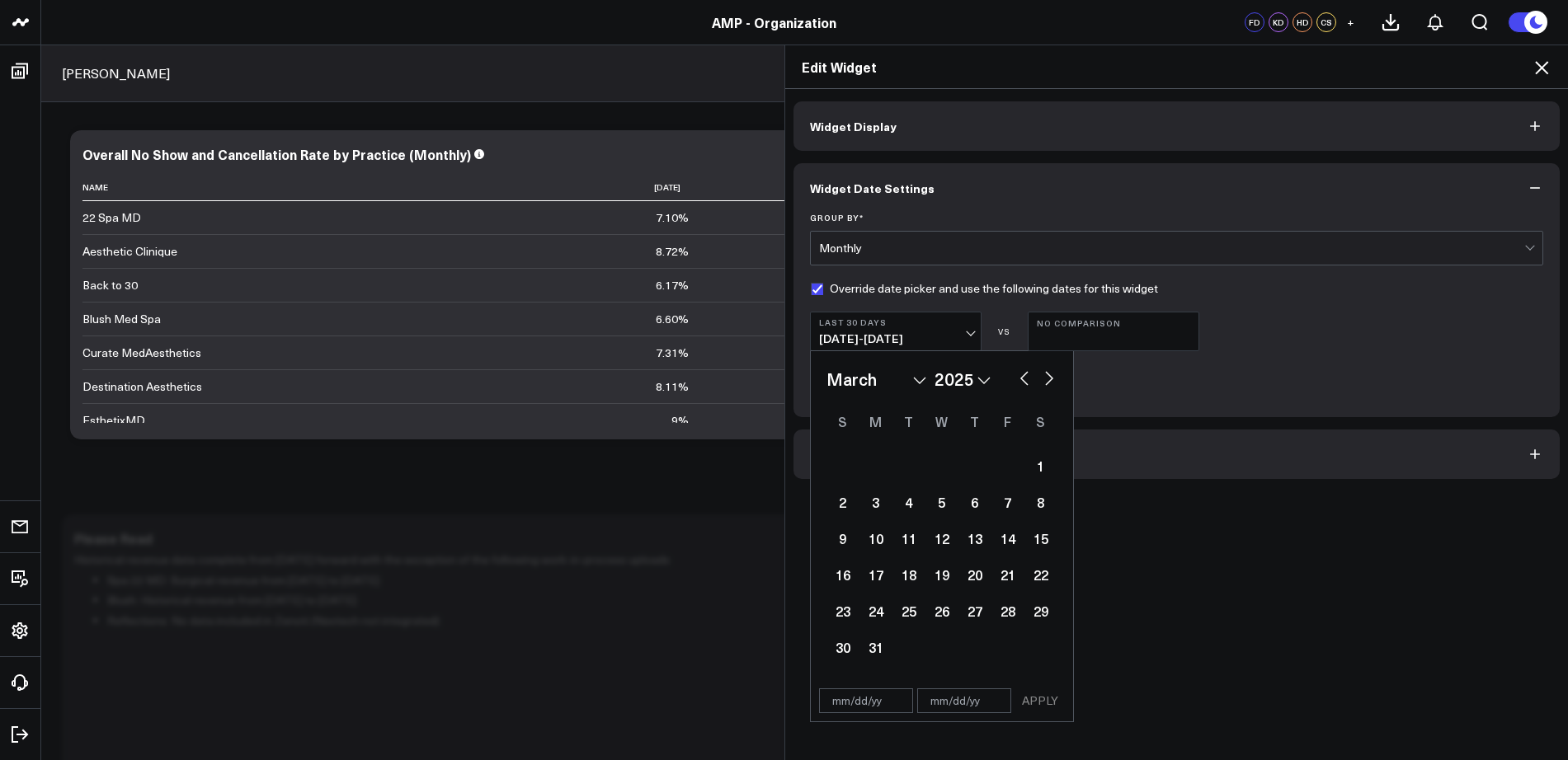
select select "2025"
click at [1016, 379] on button "button" at bounding box center [1025, 376] width 17 height 19
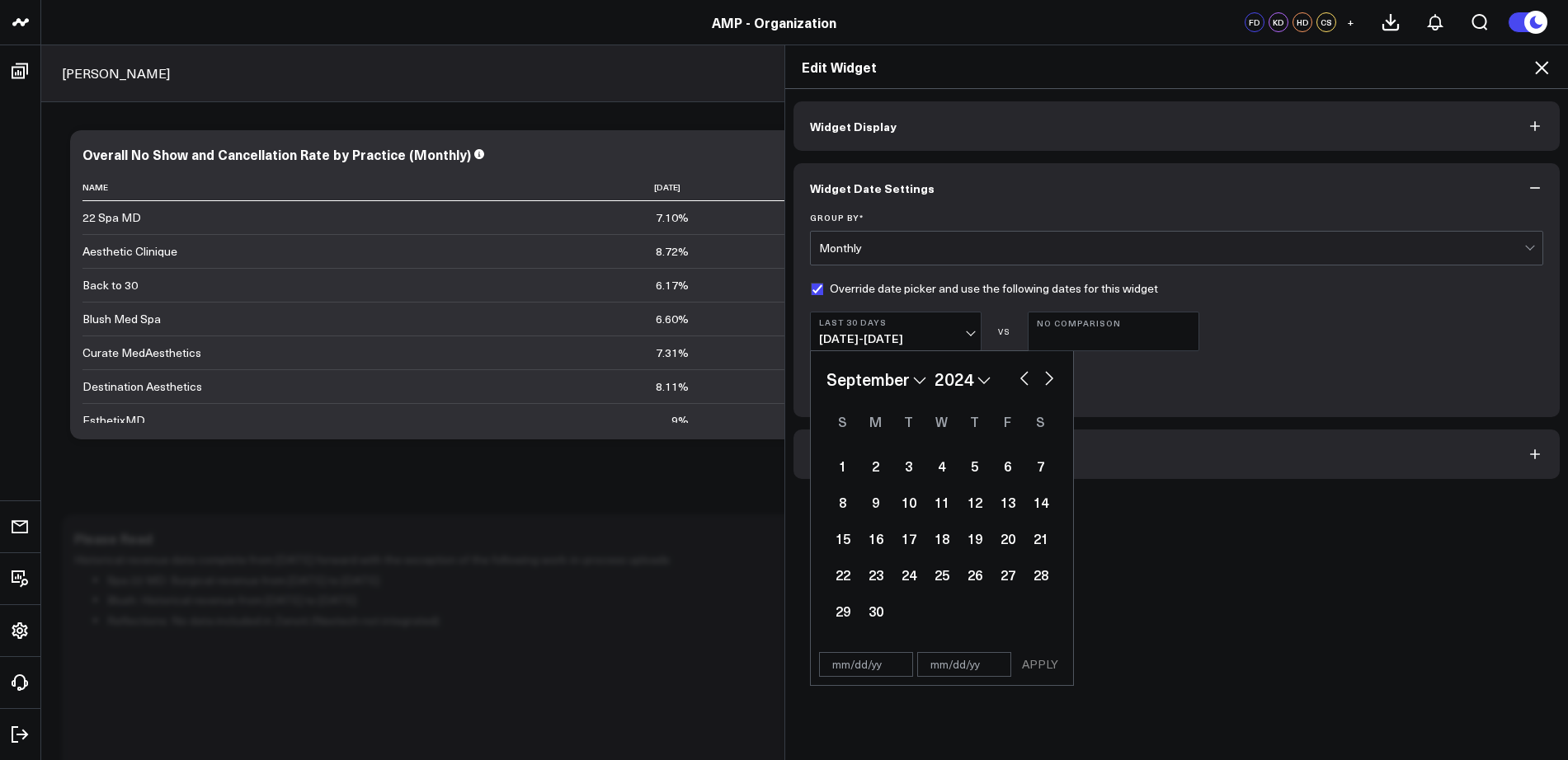
select select "7"
select select "2024"
click at [1016, 379] on button "button" at bounding box center [1025, 376] width 17 height 19
select select "6"
select select "2024"
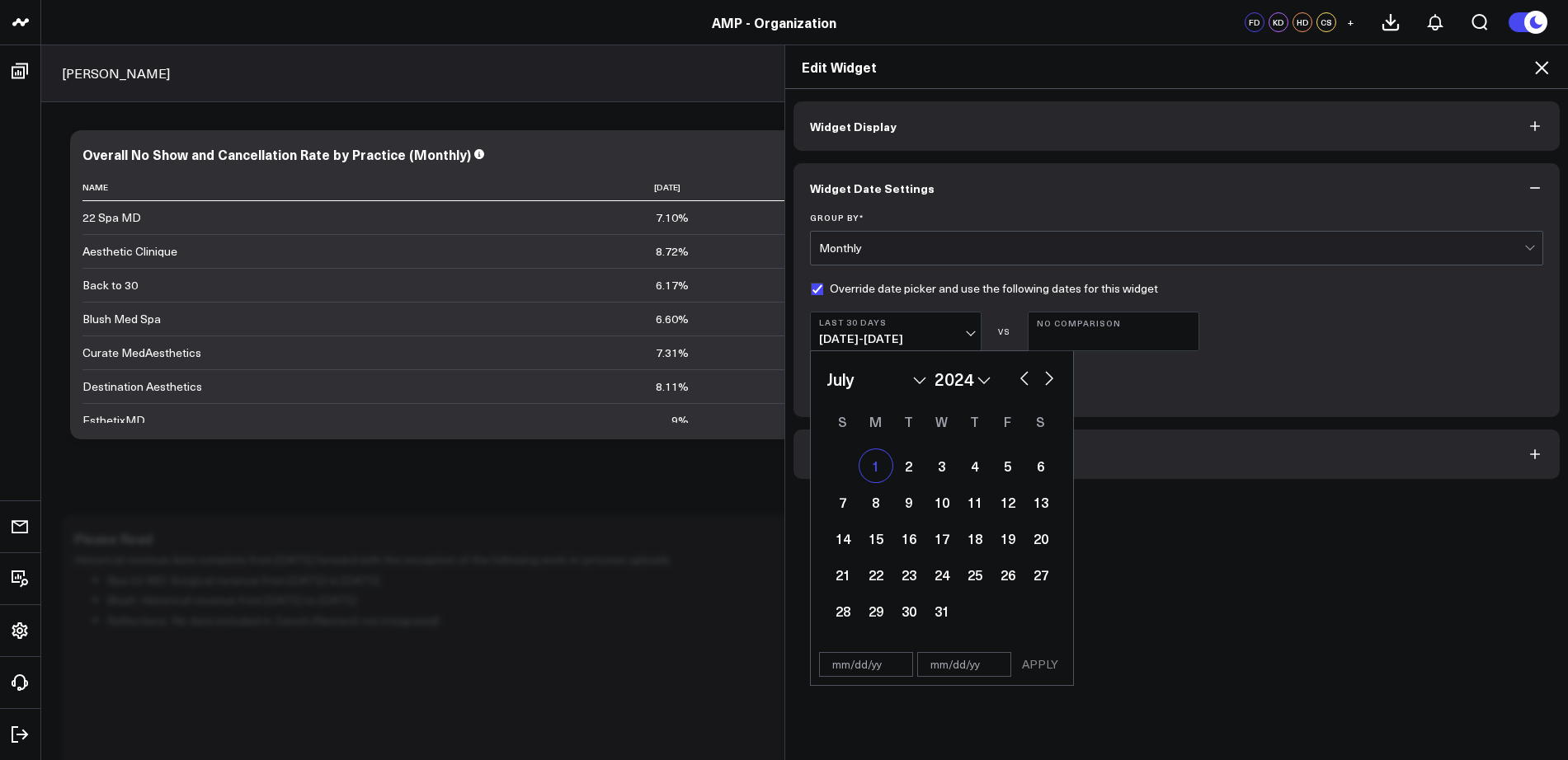
click at [866, 469] on div "1" at bounding box center [876, 465] width 33 height 33
type input "[DATE]"
select select "6"
select select "2024"
click at [1047, 374] on button "button" at bounding box center [1050, 376] width 17 height 19
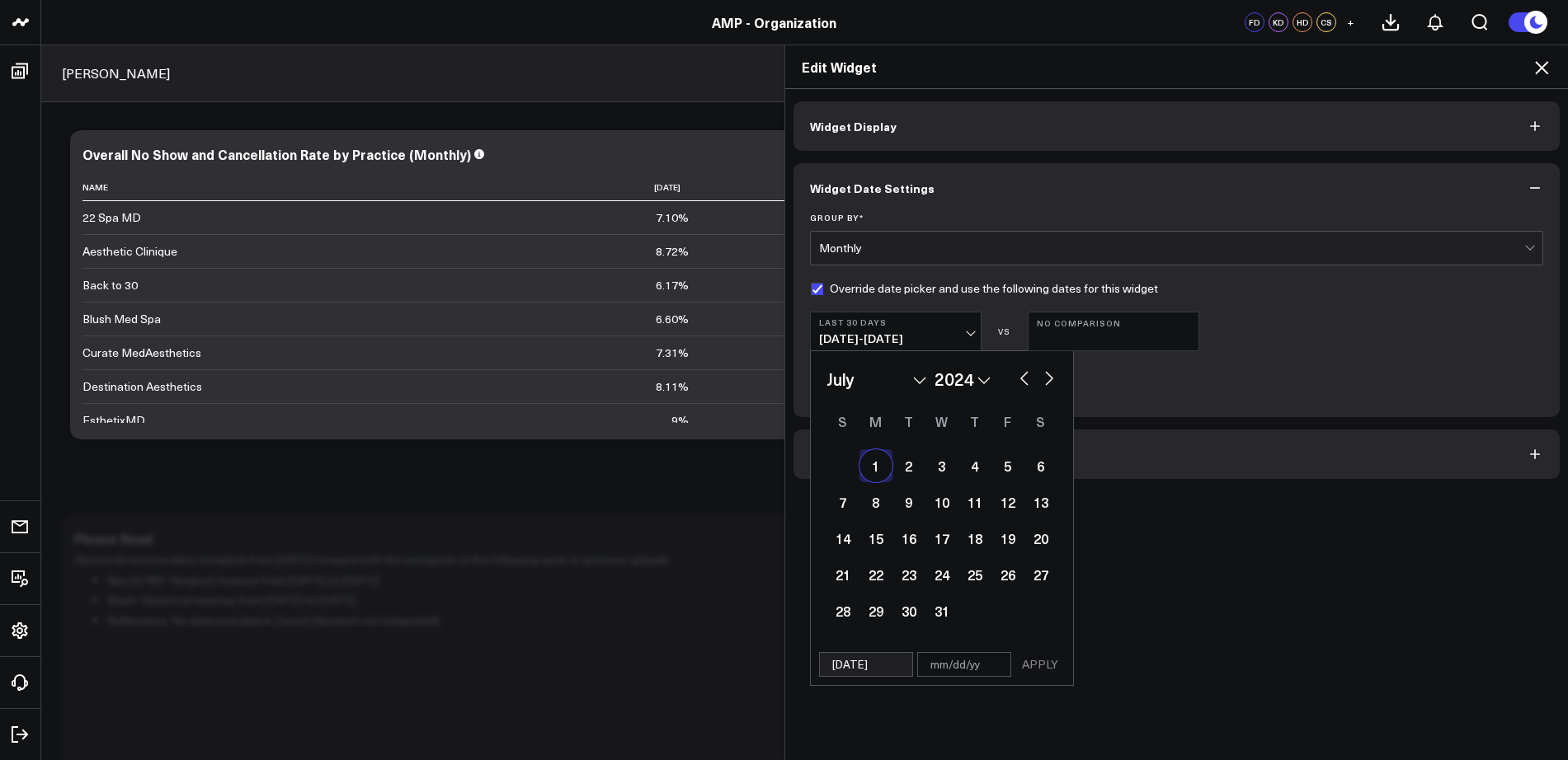
select select "7"
select select "2024"
click at [1047, 374] on button "button" at bounding box center [1050, 376] width 17 height 19
select select "9"
select select "2024"
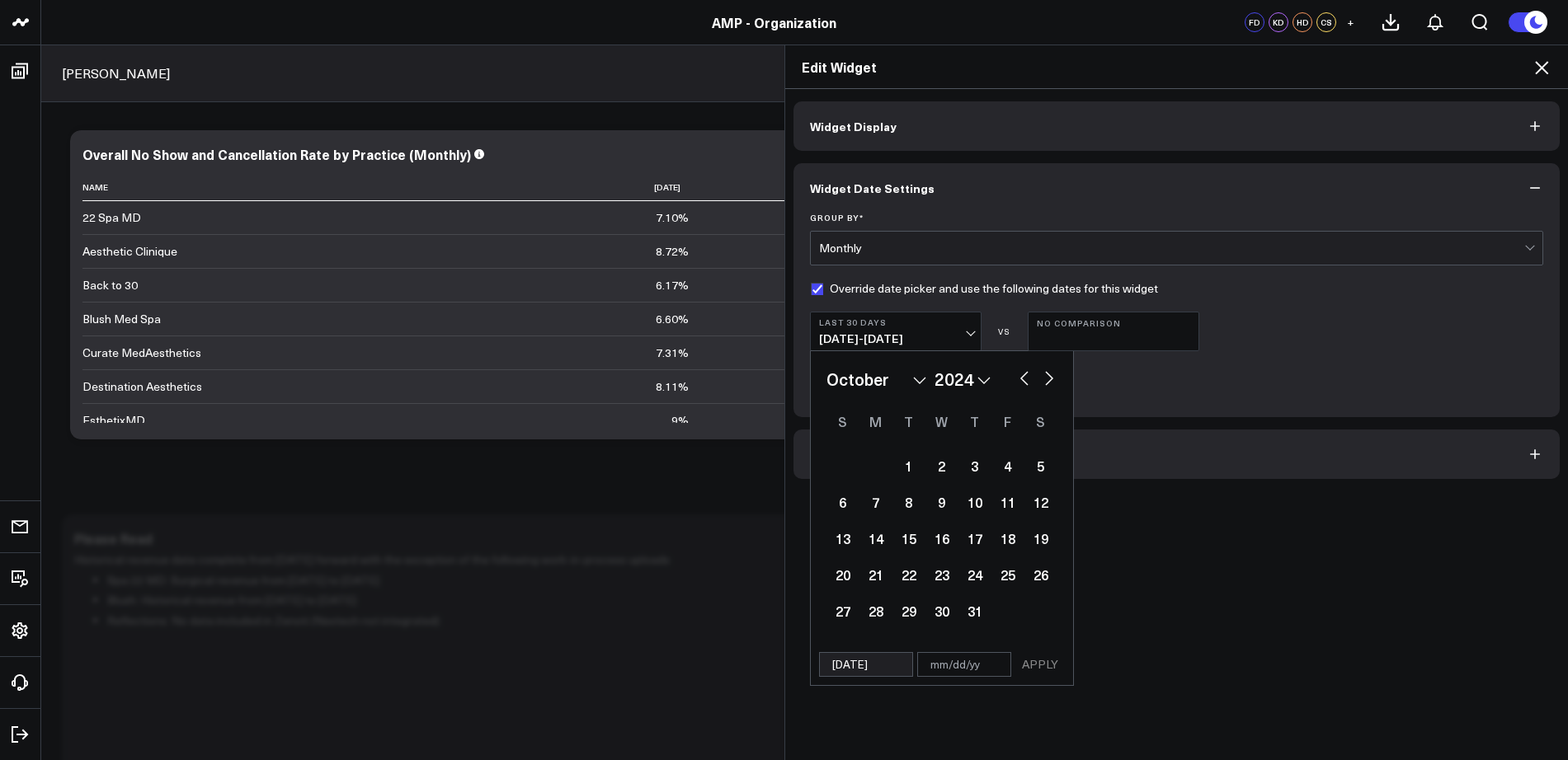
click at [1047, 374] on button "button" at bounding box center [1050, 376] width 17 height 19
select select "11"
select select "2024"
click at [1047, 374] on button "button" at bounding box center [1050, 376] width 17 height 19
select select "1"
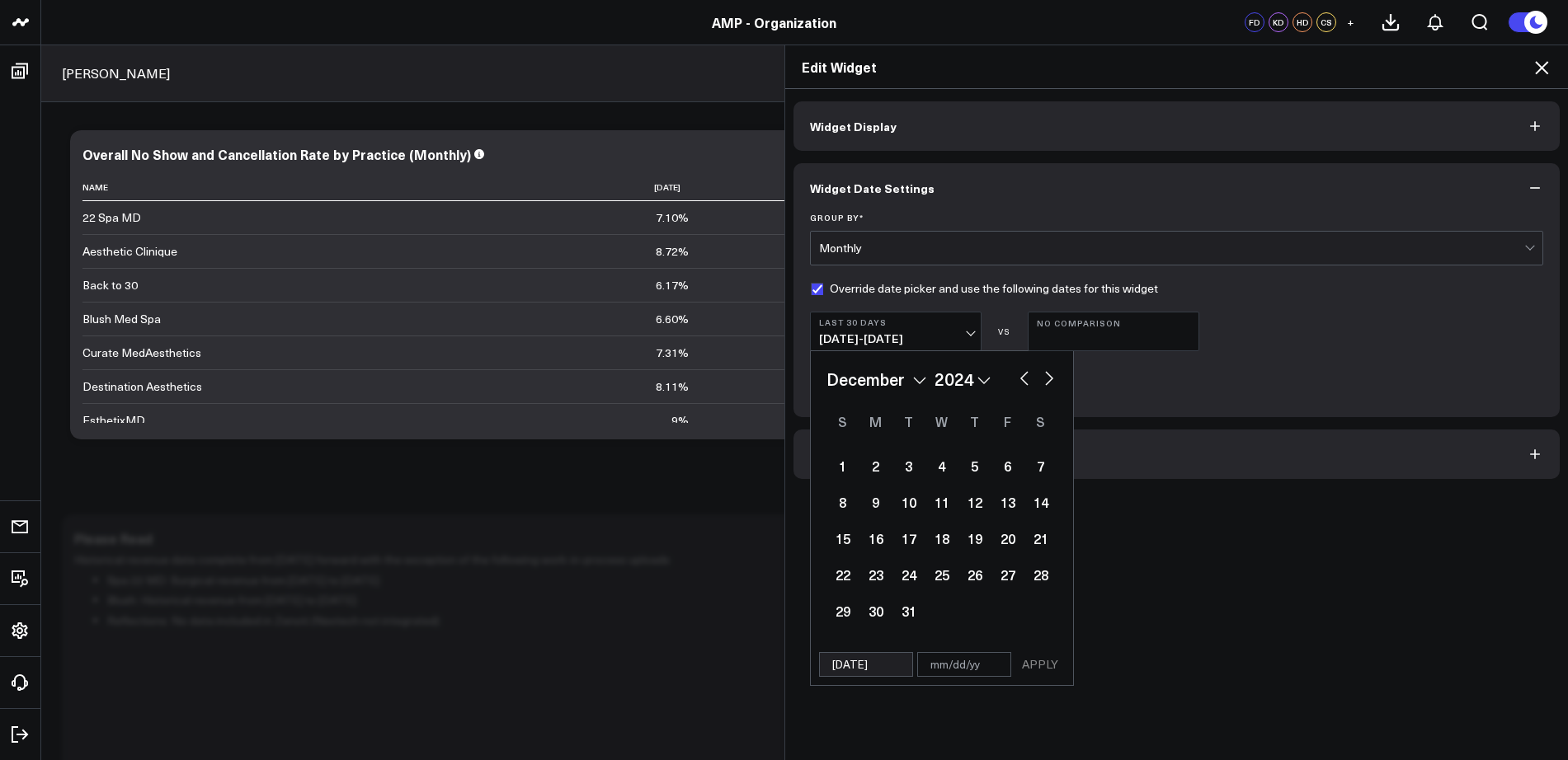
select select "2025"
click at [1047, 374] on button "button" at bounding box center [1050, 376] width 17 height 19
select select "4"
select select "2025"
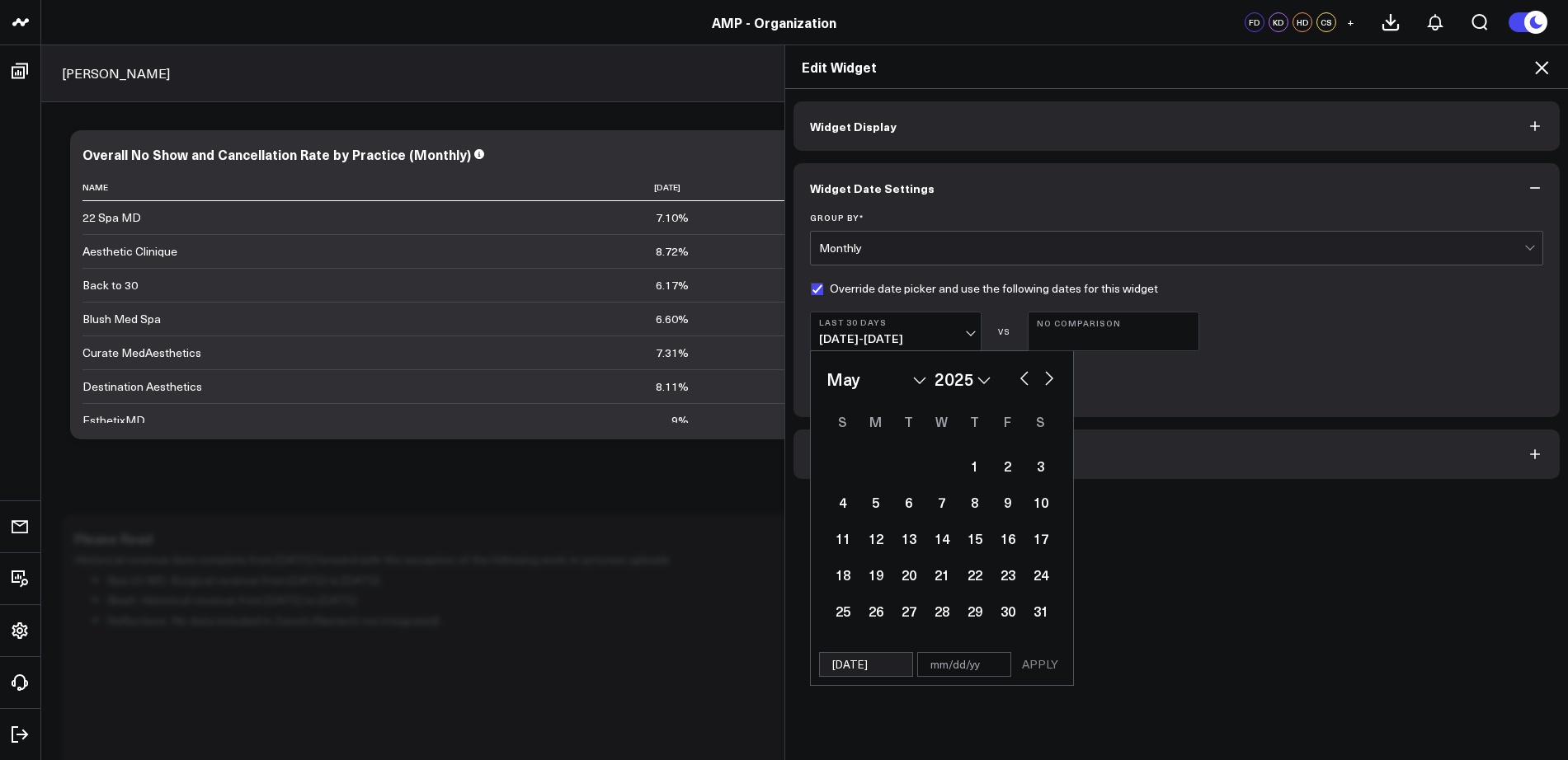
click at [1047, 374] on button "button" at bounding box center [1050, 376] width 17 height 19
select select "5"
select select "2025"
click at [1047, 374] on button "button" at bounding box center [1050, 376] width 17 height 19
select select "6"
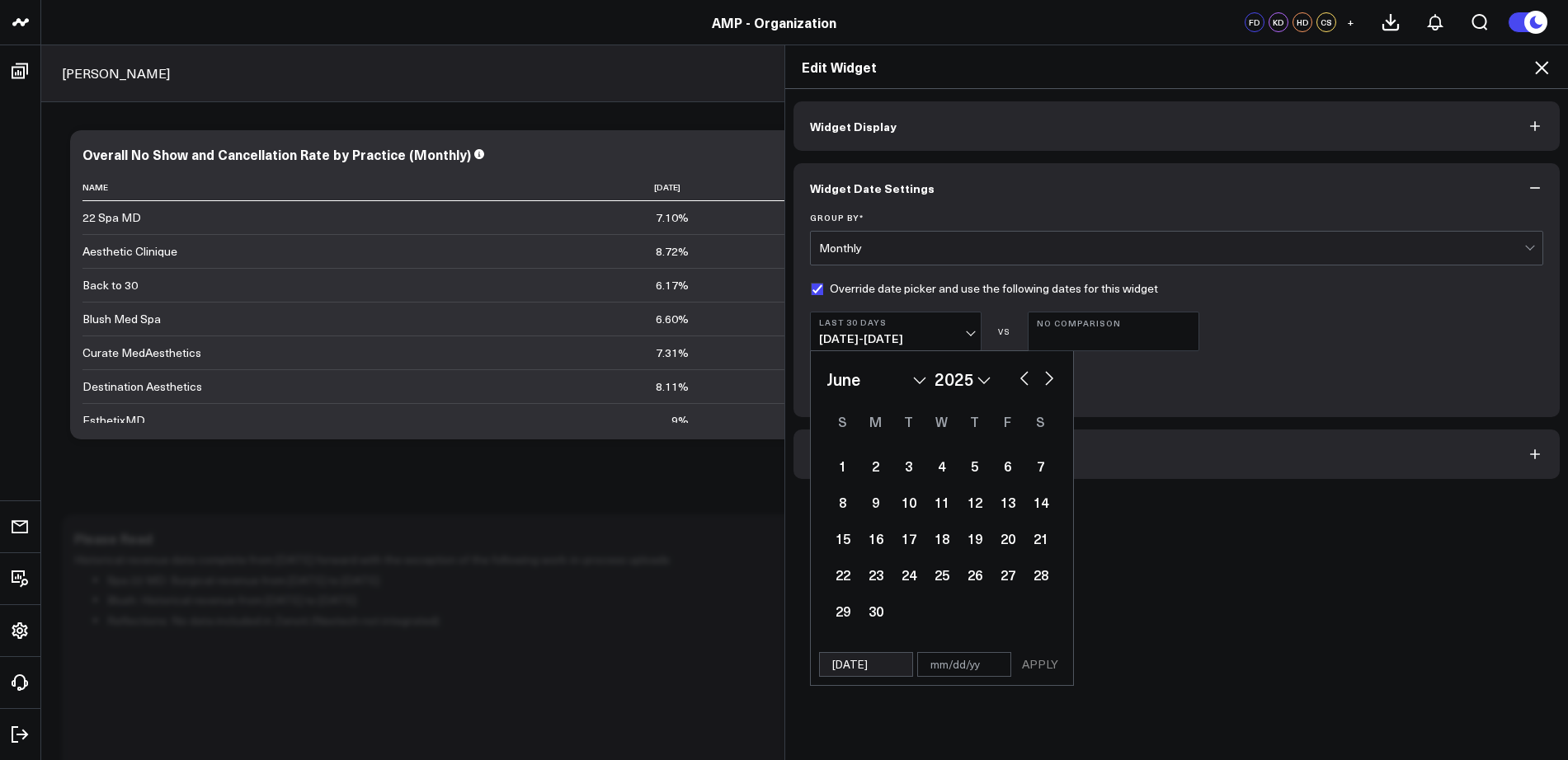
select select "2025"
click at [1047, 374] on button "button" at bounding box center [1050, 376] width 17 height 19
select select "7"
select select "2025"
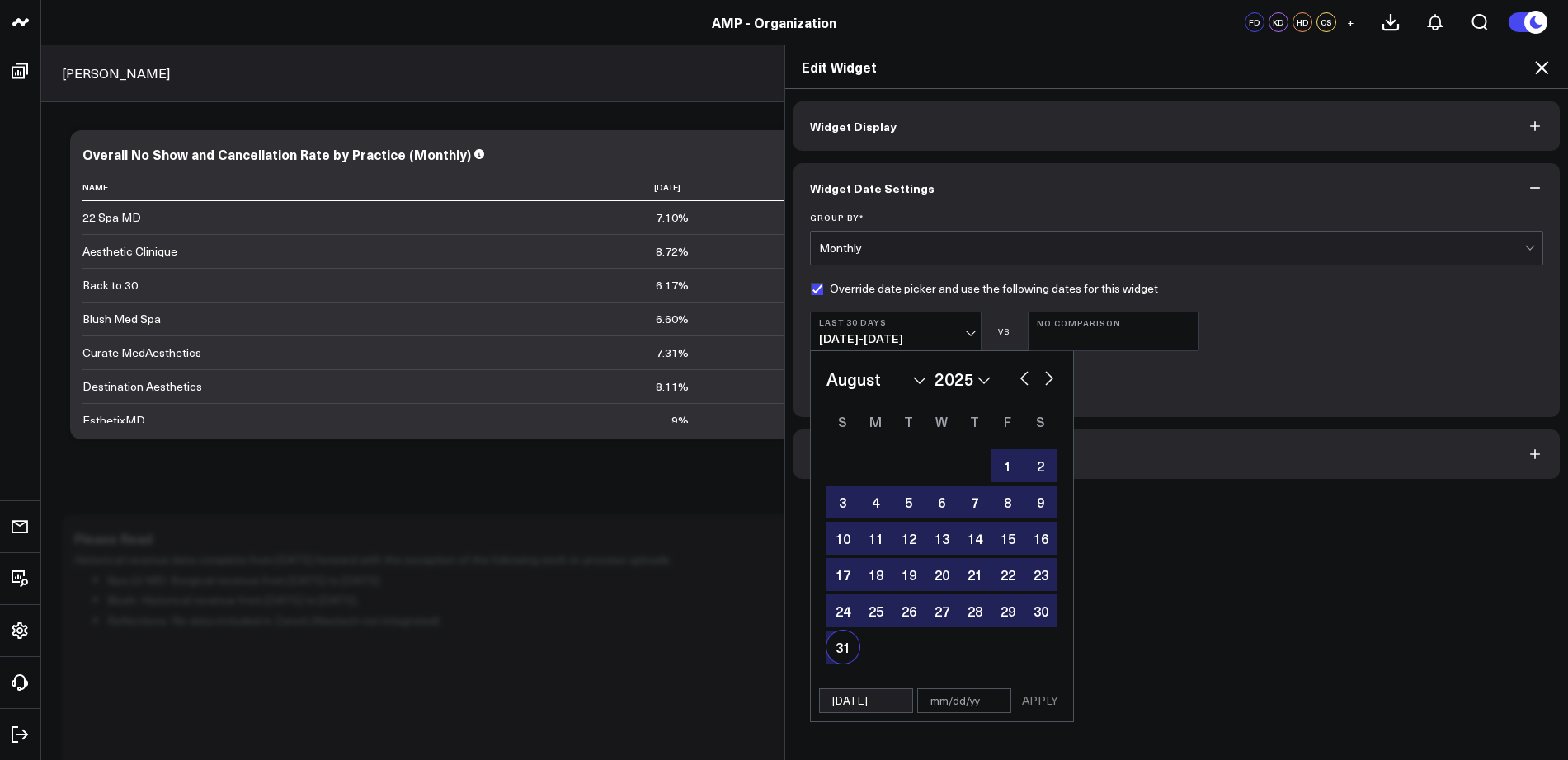
click at [834, 649] on div "31" at bounding box center [843, 647] width 33 height 33
type input "[DATE]"
select select "7"
select select "2025"
click at [1018, 702] on button "APPLY" at bounding box center [1040, 700] width 50 height 25
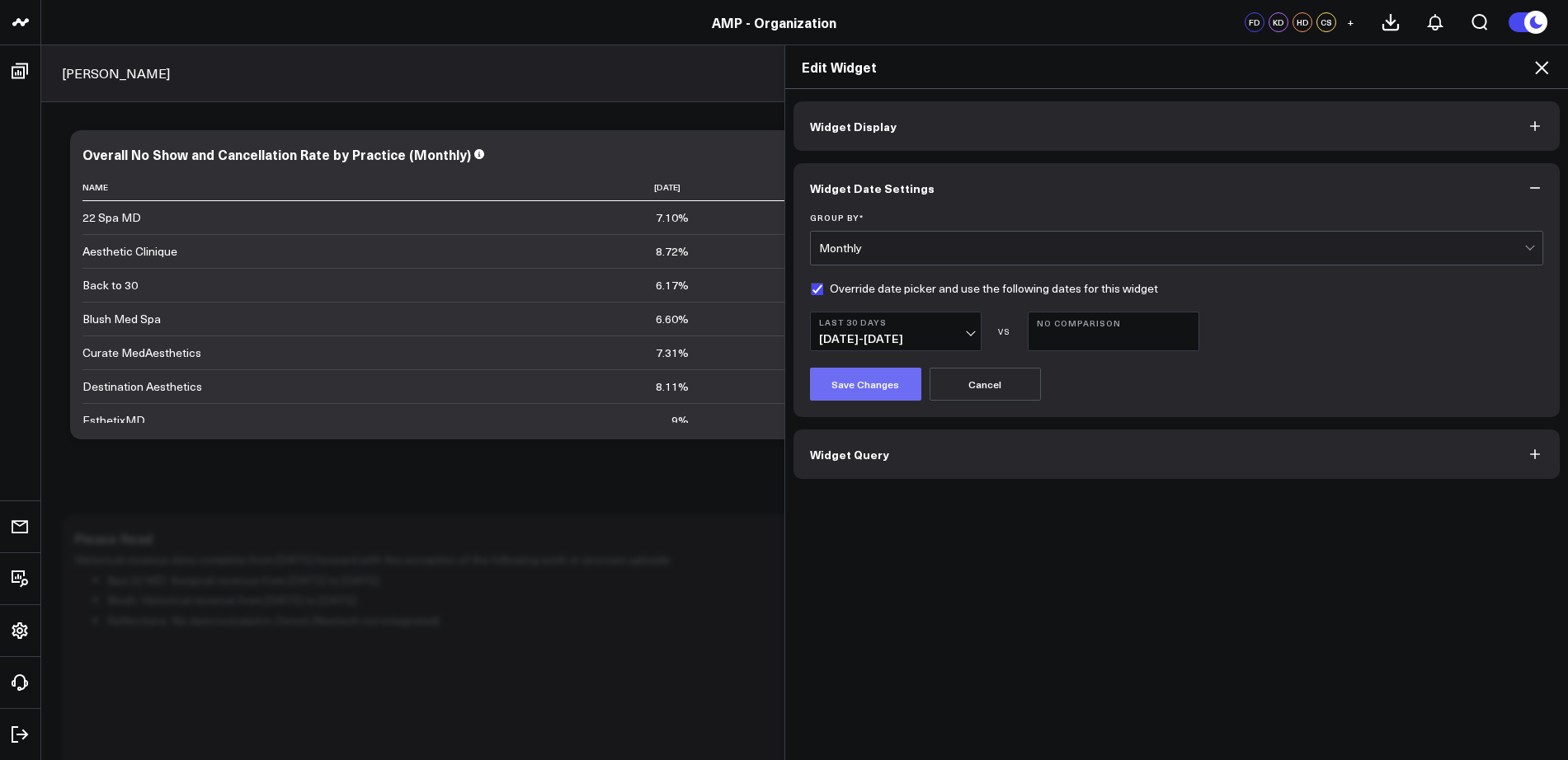
click at [873, 378] on button "Save Changes" at bounding box center [866, 384] width 112 height 33
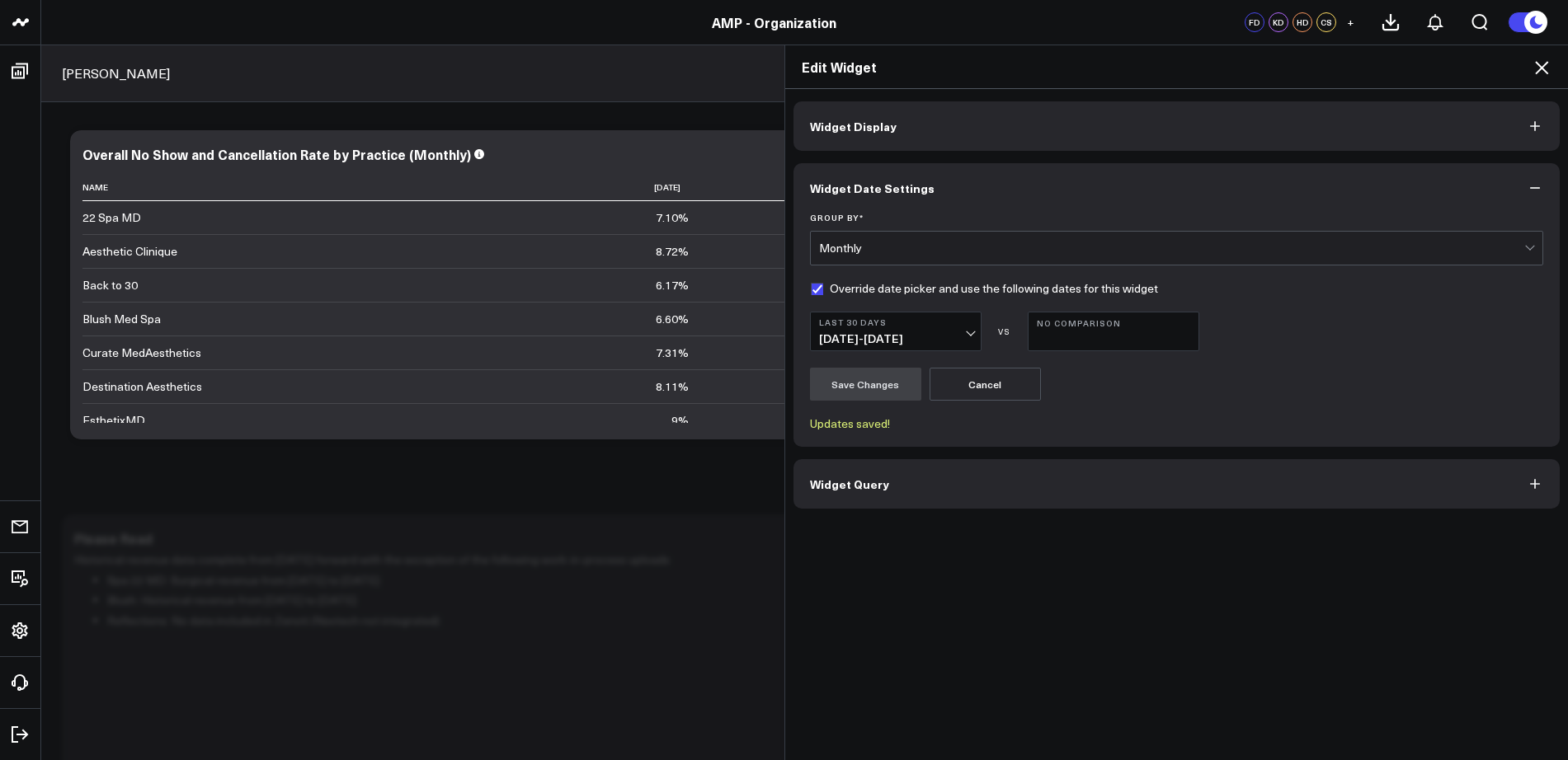
drag, startPoint x: 1541, startPoint y: 69, endPoint x: 1508, endPoint y: 48, distance: 39.1
click at [1540, 69] on icon at bounding box center [1541, 66] width 19 height 19
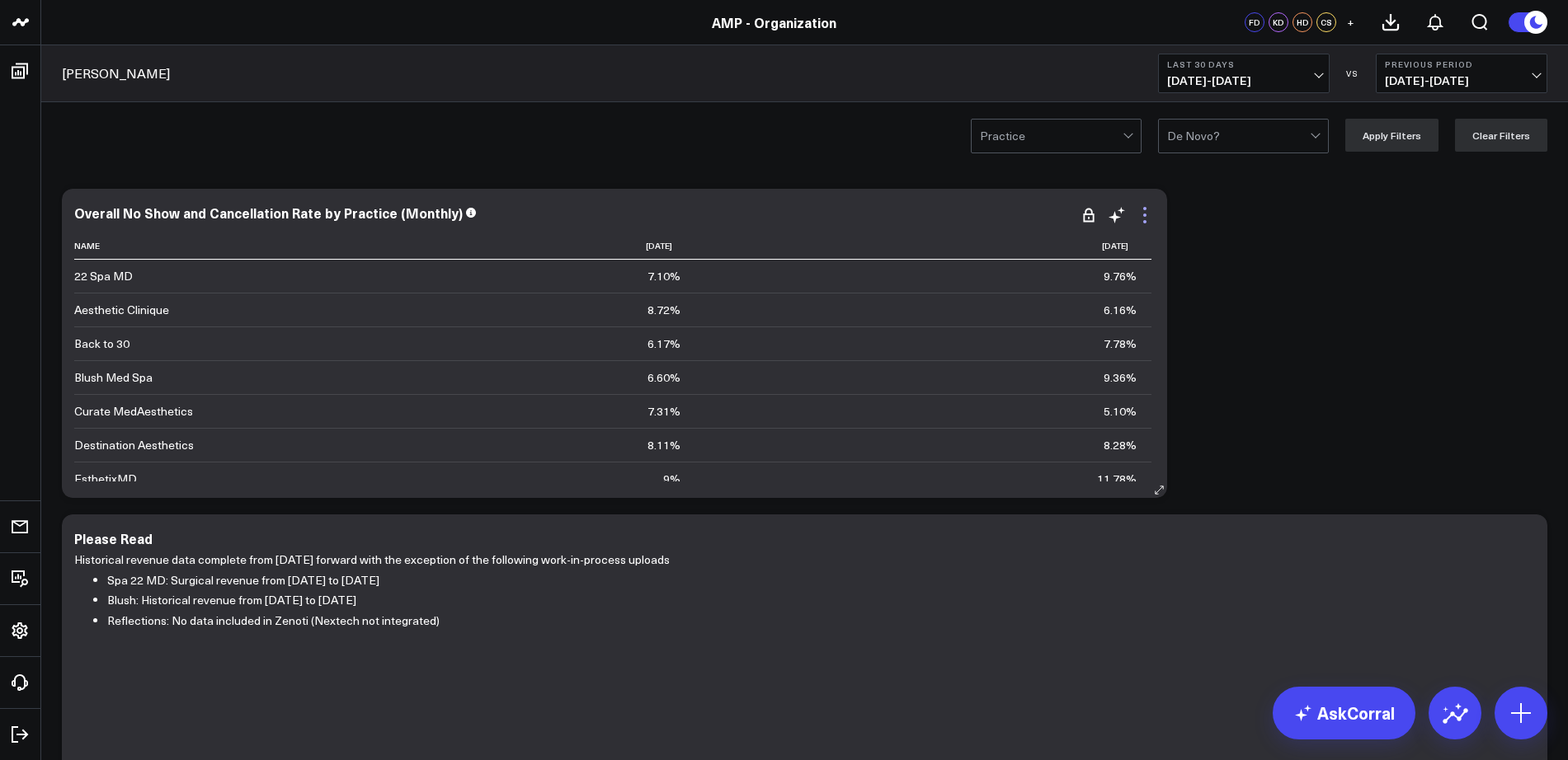
click at [1150, 215] on icon at bounding box center [1144, 214] width 19 height 19
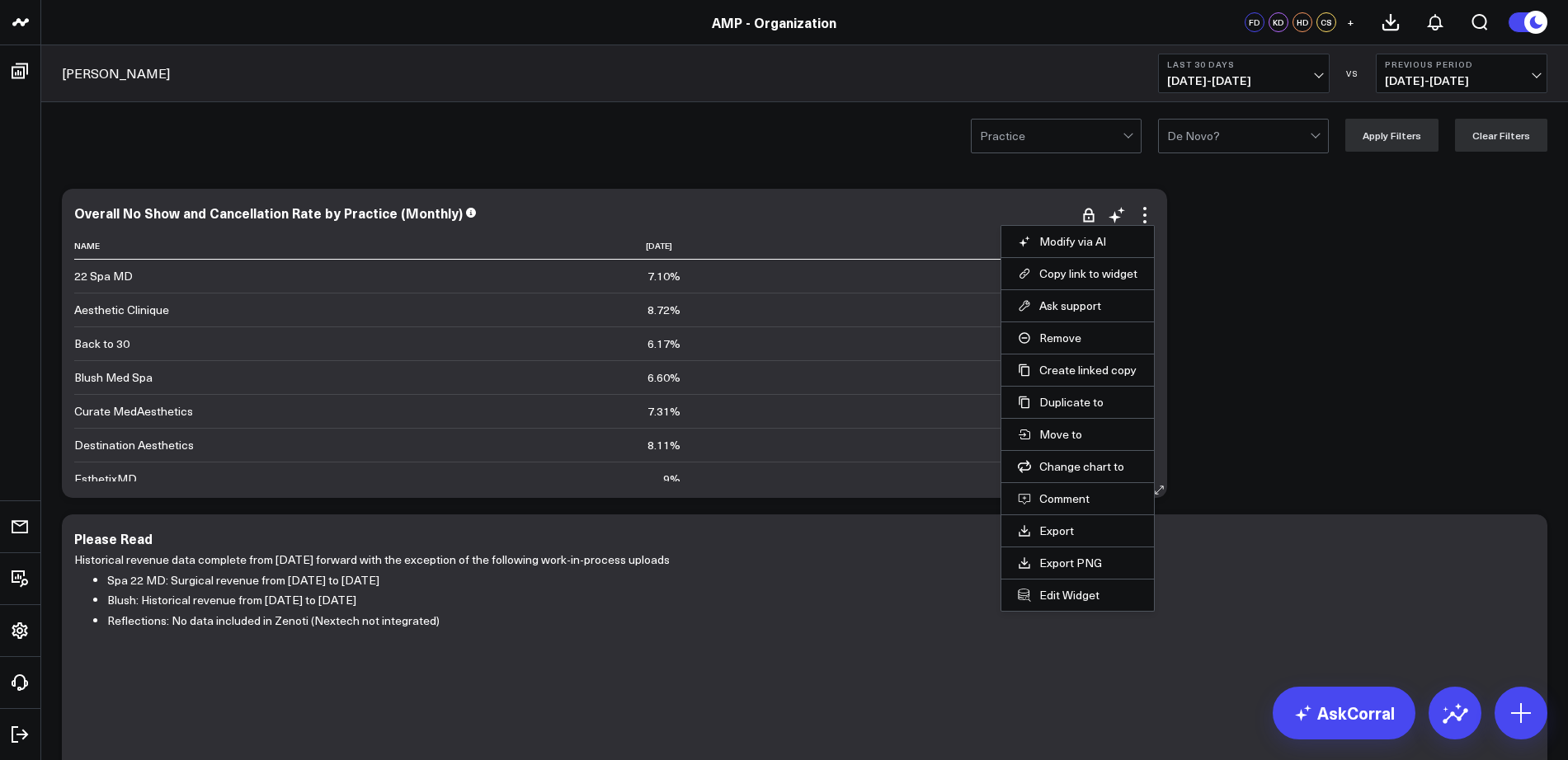
click at [1058, 603] on li "Edit Widget" at bounding box center [1077, 595] width 152 height 32
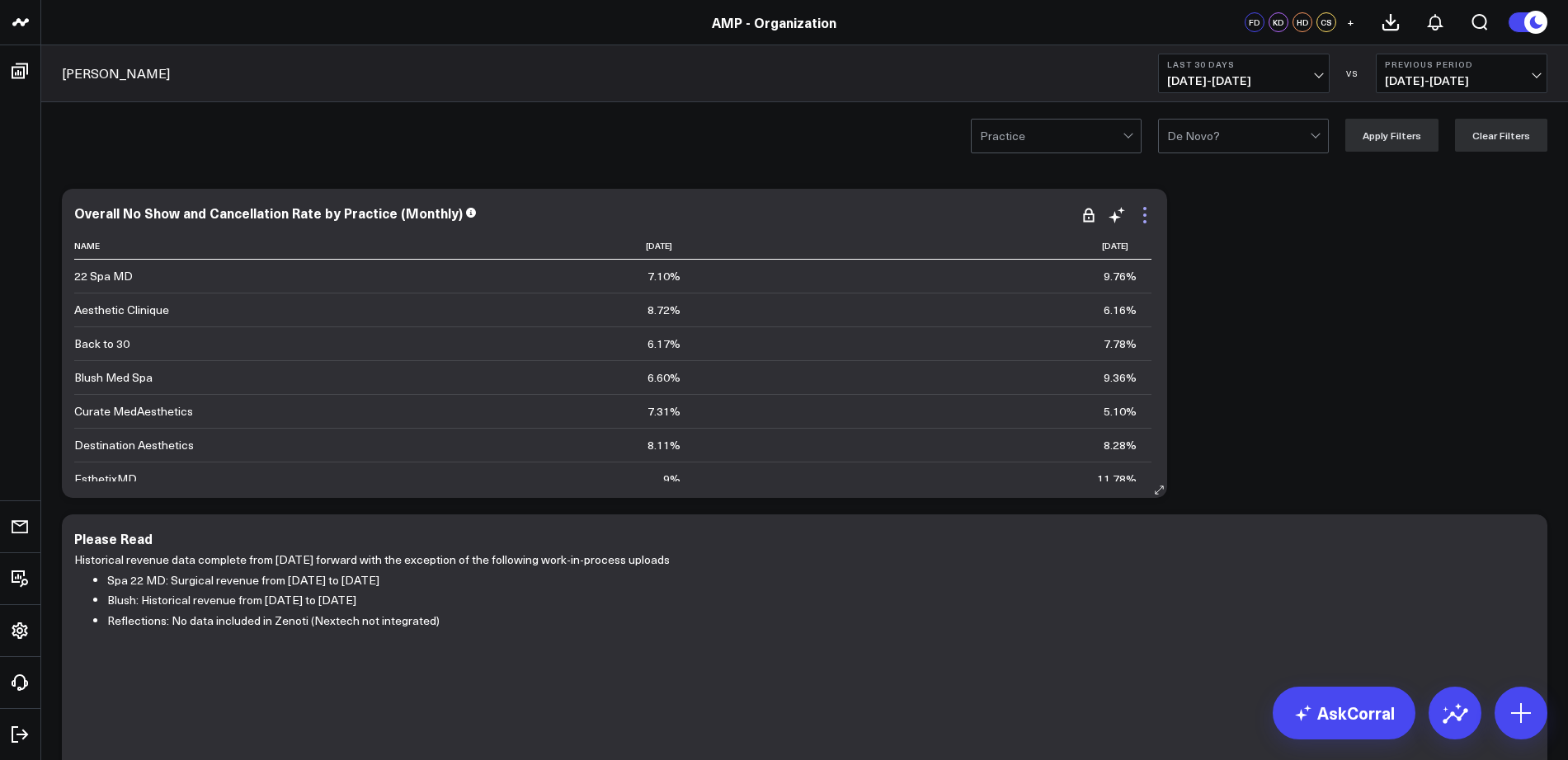
click at [1143, 217] on icon at bounding box center [1144, 214] width 19 height 19
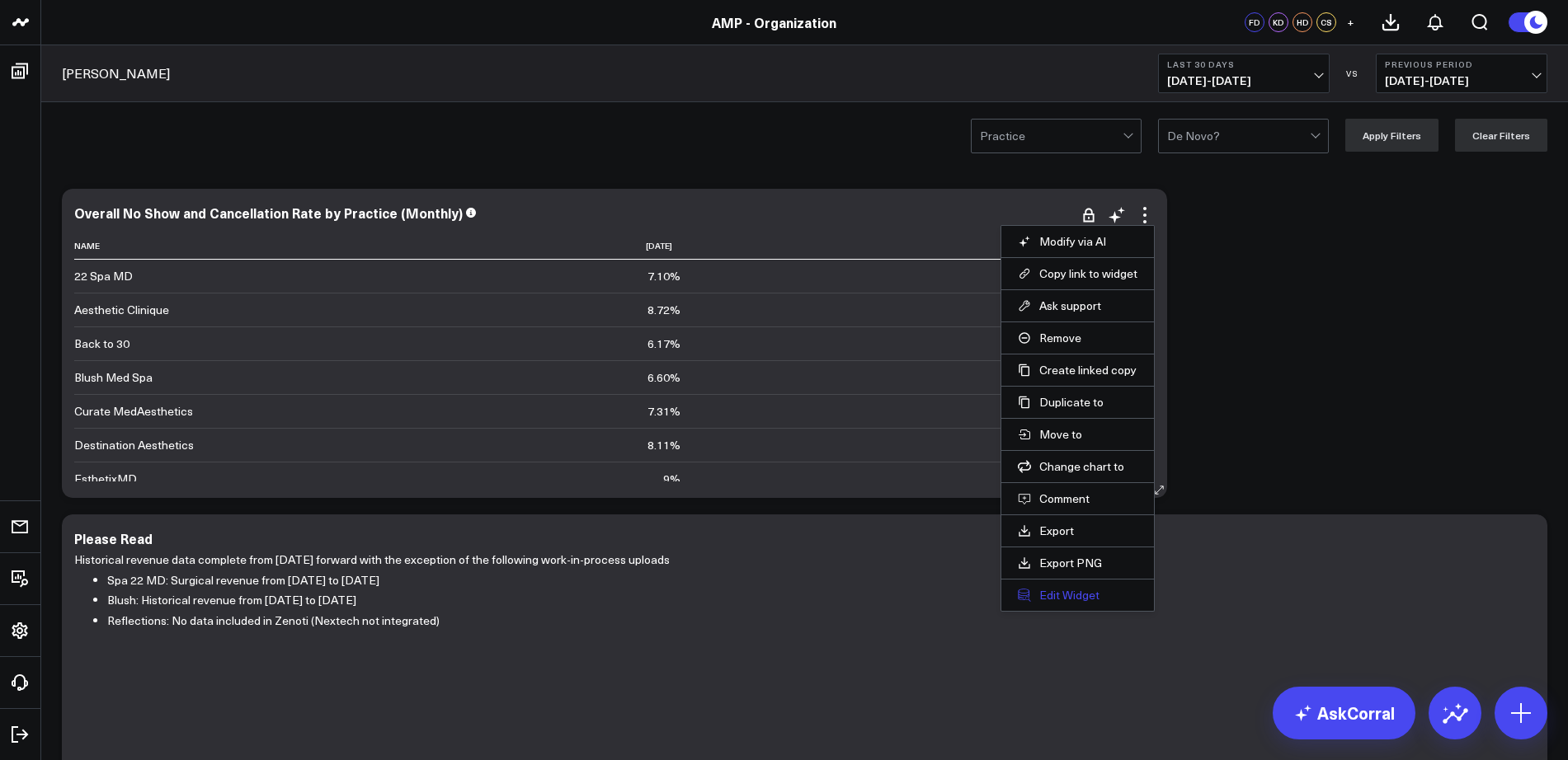
click at [1056, 593] on button "Edit Widget" at bounding box center [1077, 595] width 119 height 15
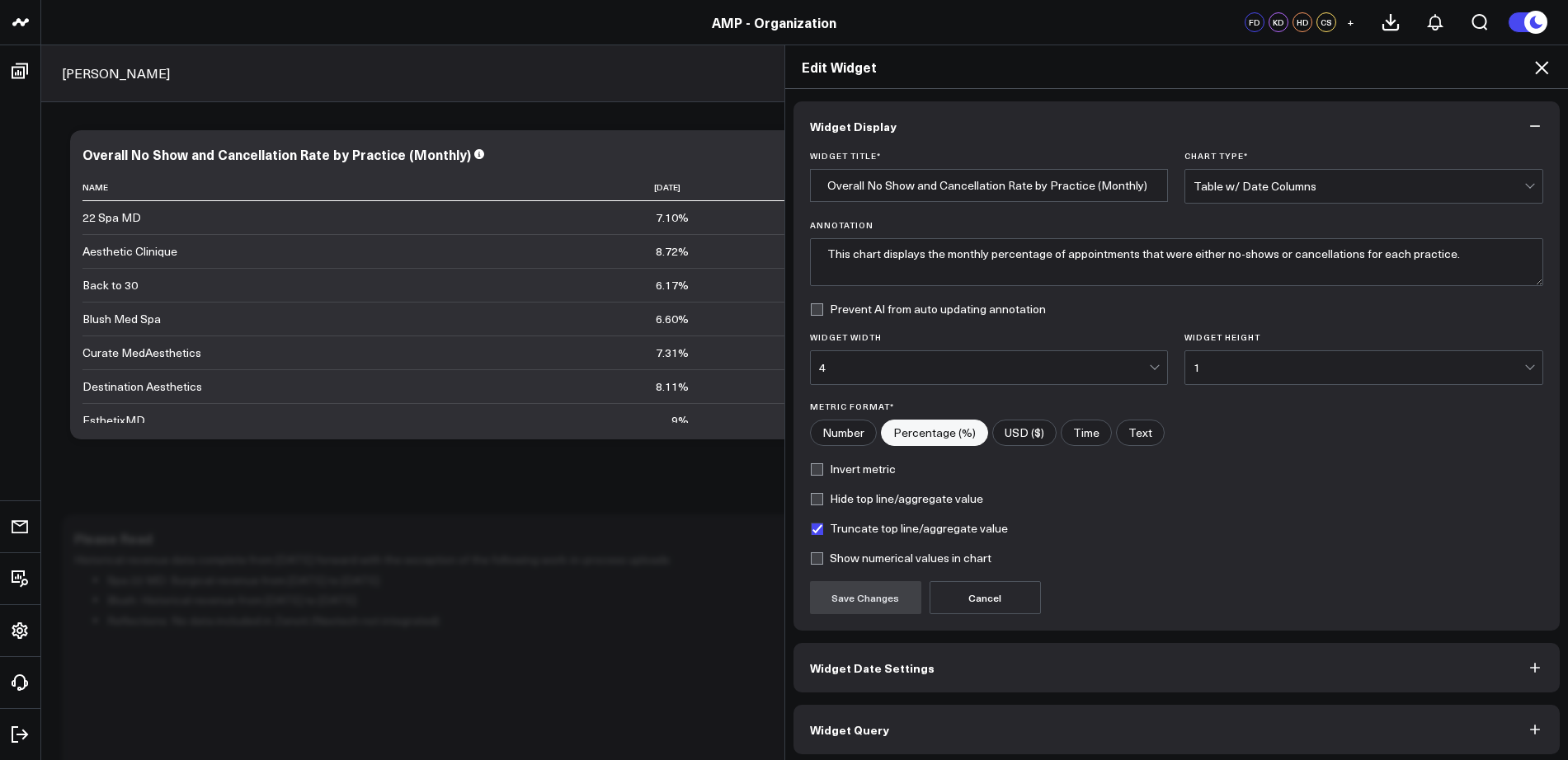
click at [978, 662] on button "Widget Date Settings" at bounding box center [1177, 668] width 767 height 50
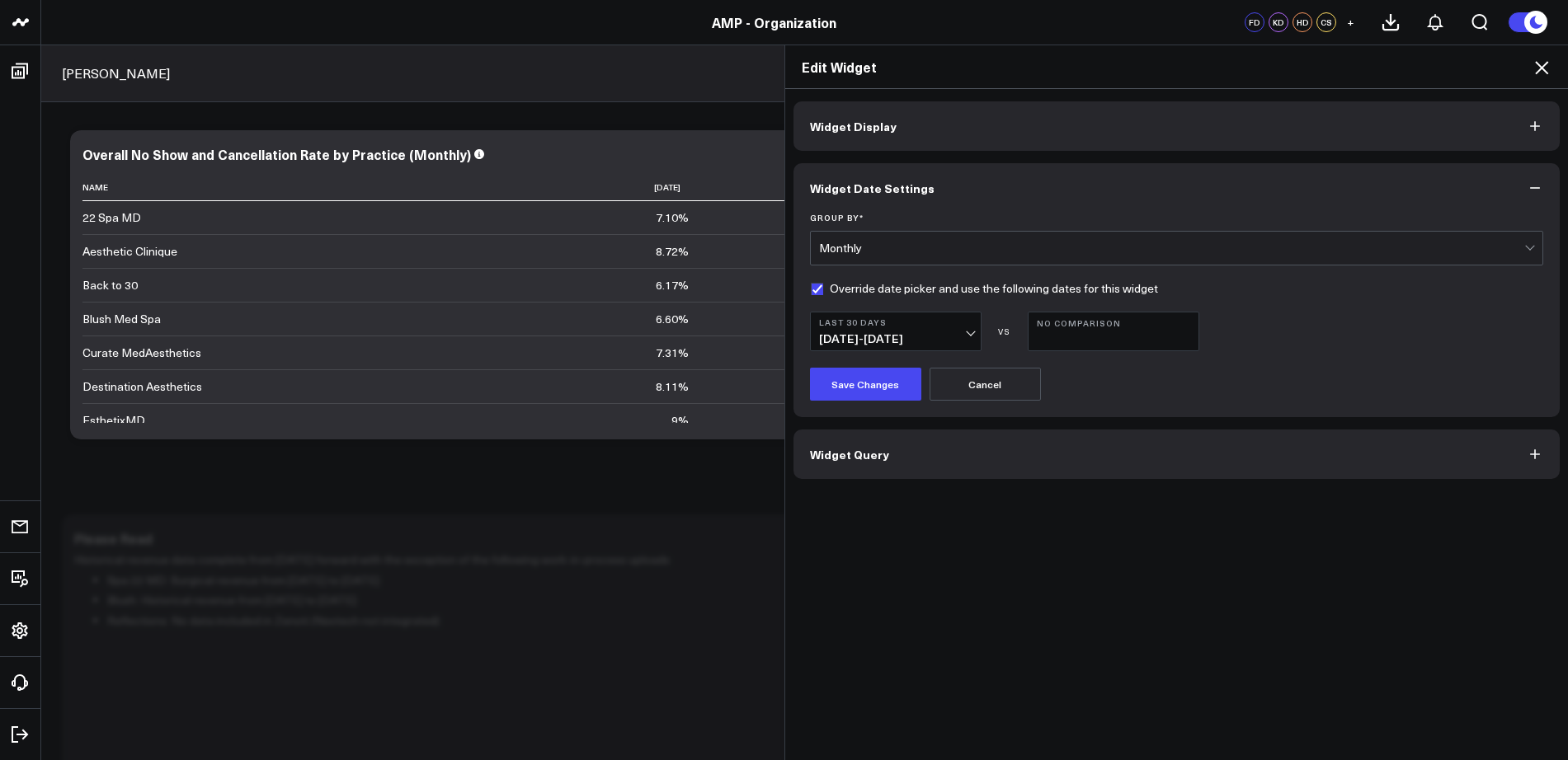
click at [955, 333] on span "[DATE] - [DATE]" at bounding box center [895, 339] width 153 height 13
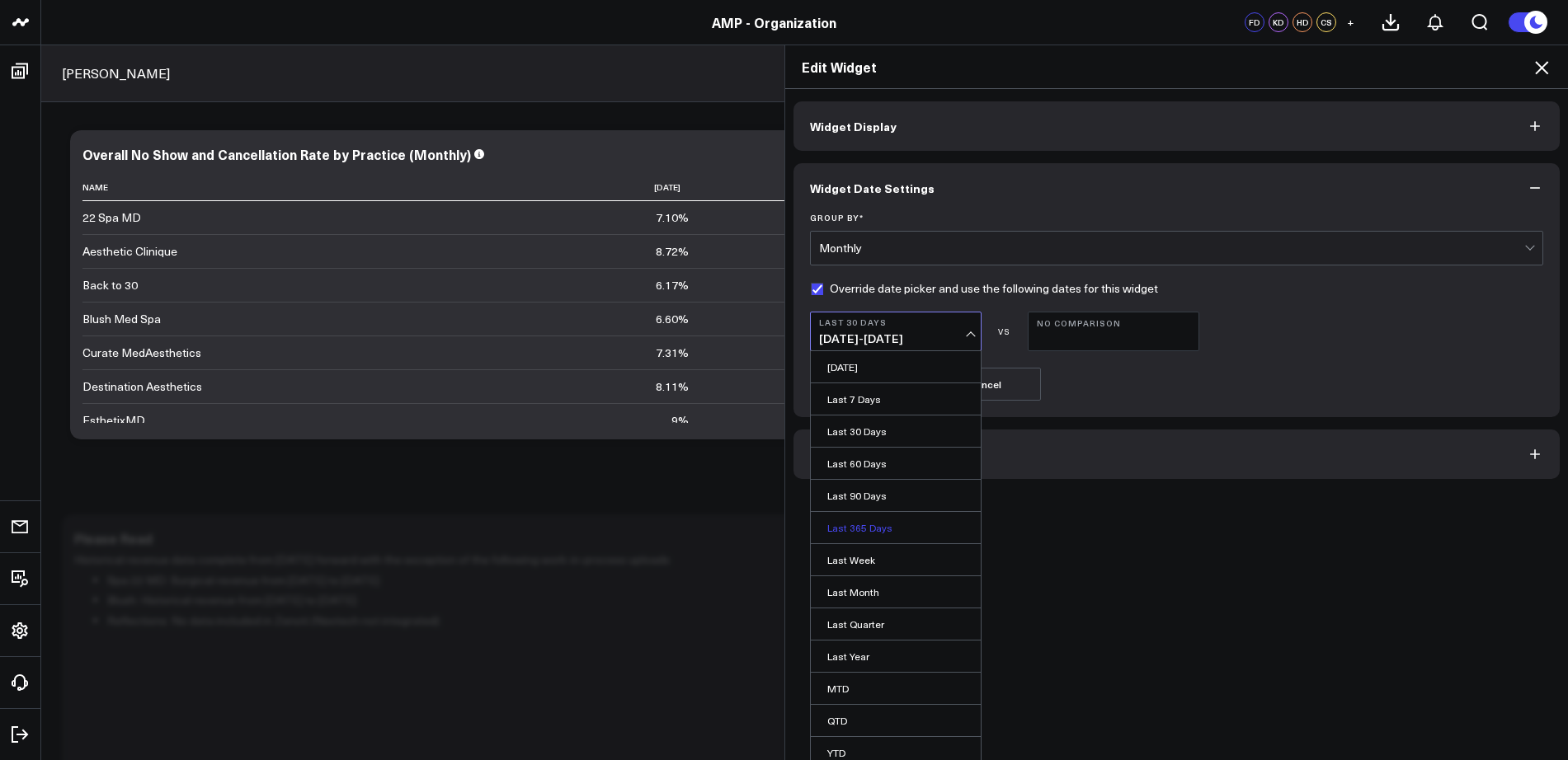
click at [907, 526] on link "Last 365 Days" at bounding box center [895, 527] width 170 height 31
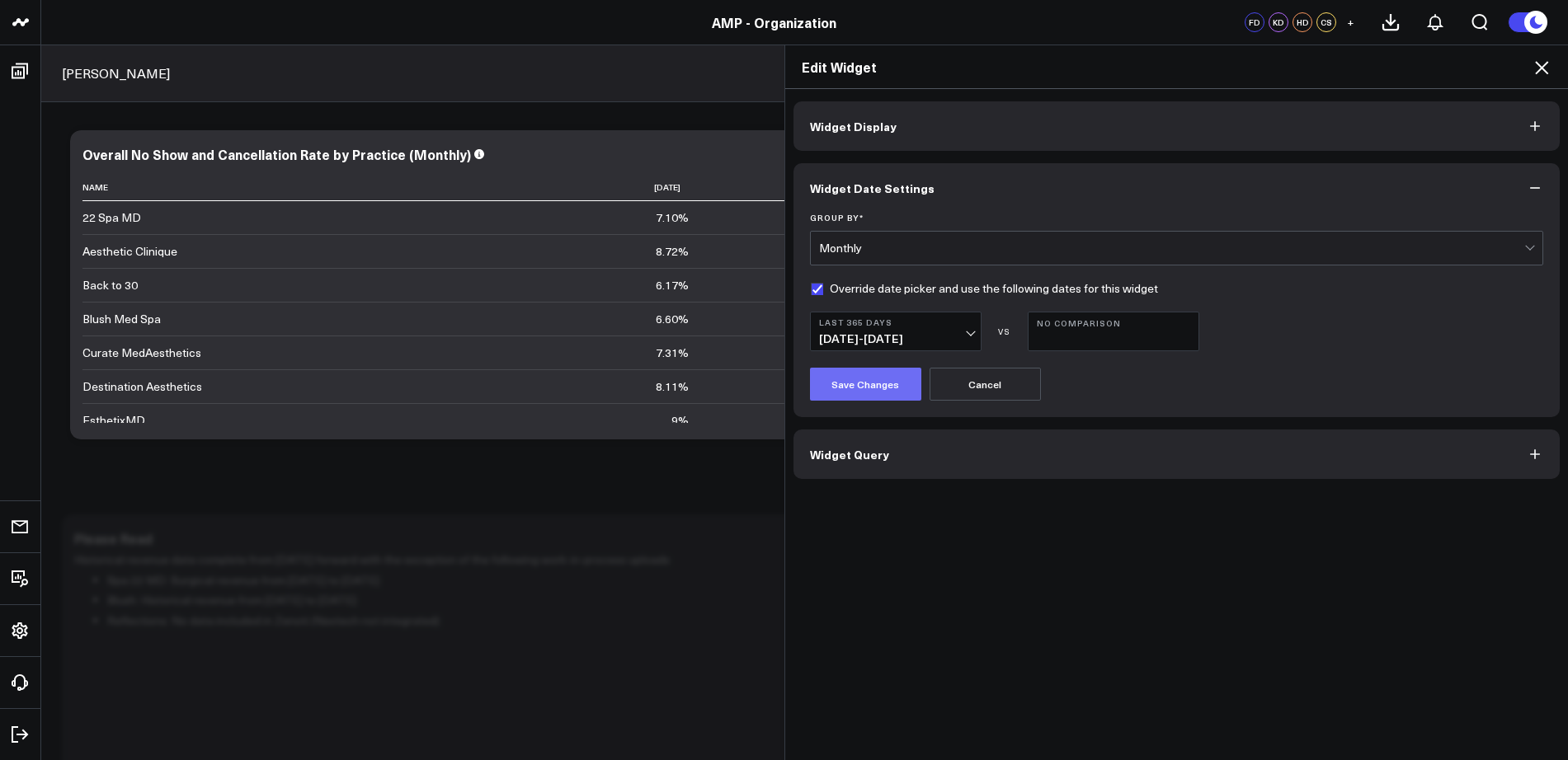
click at [828, 371] on button "Save Changes" at bounding box center [866, 384] width 112 height 33
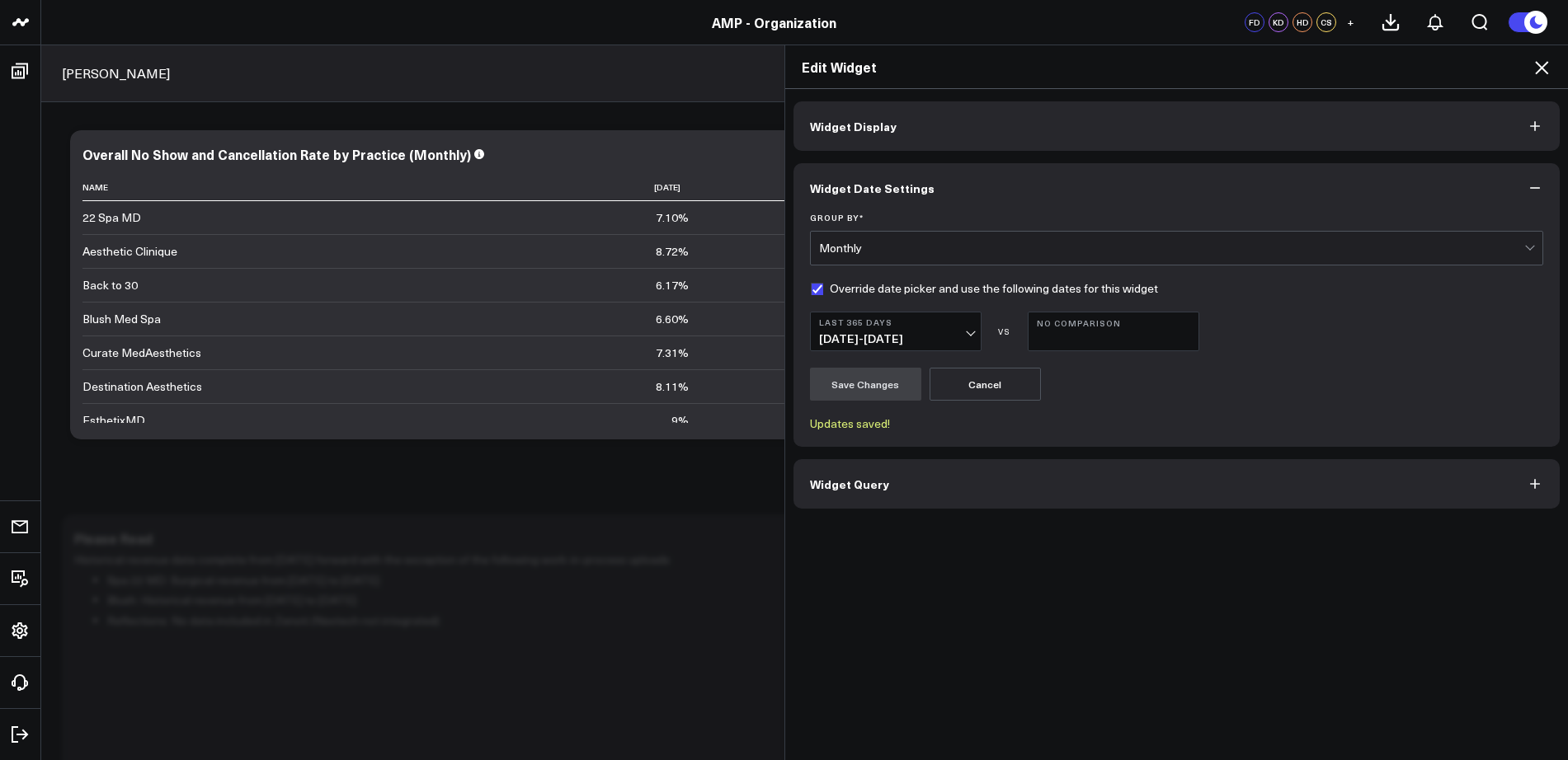
click at [1533, 65] on icon at bounding box center [1541, 66] width 19 height 19
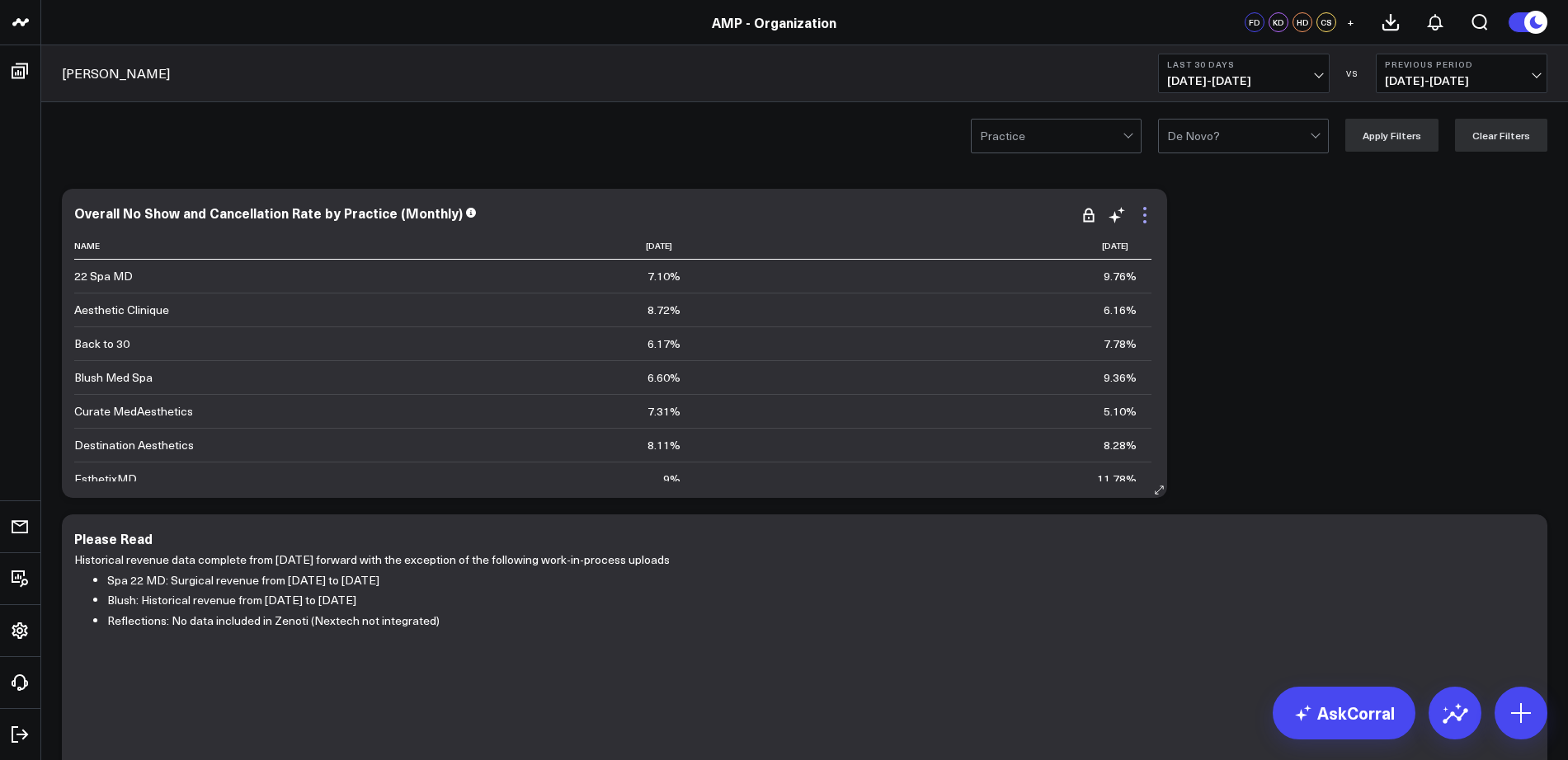
click at [1144, 206] on icon at bounding box center [1144, 214] width 19 height 19
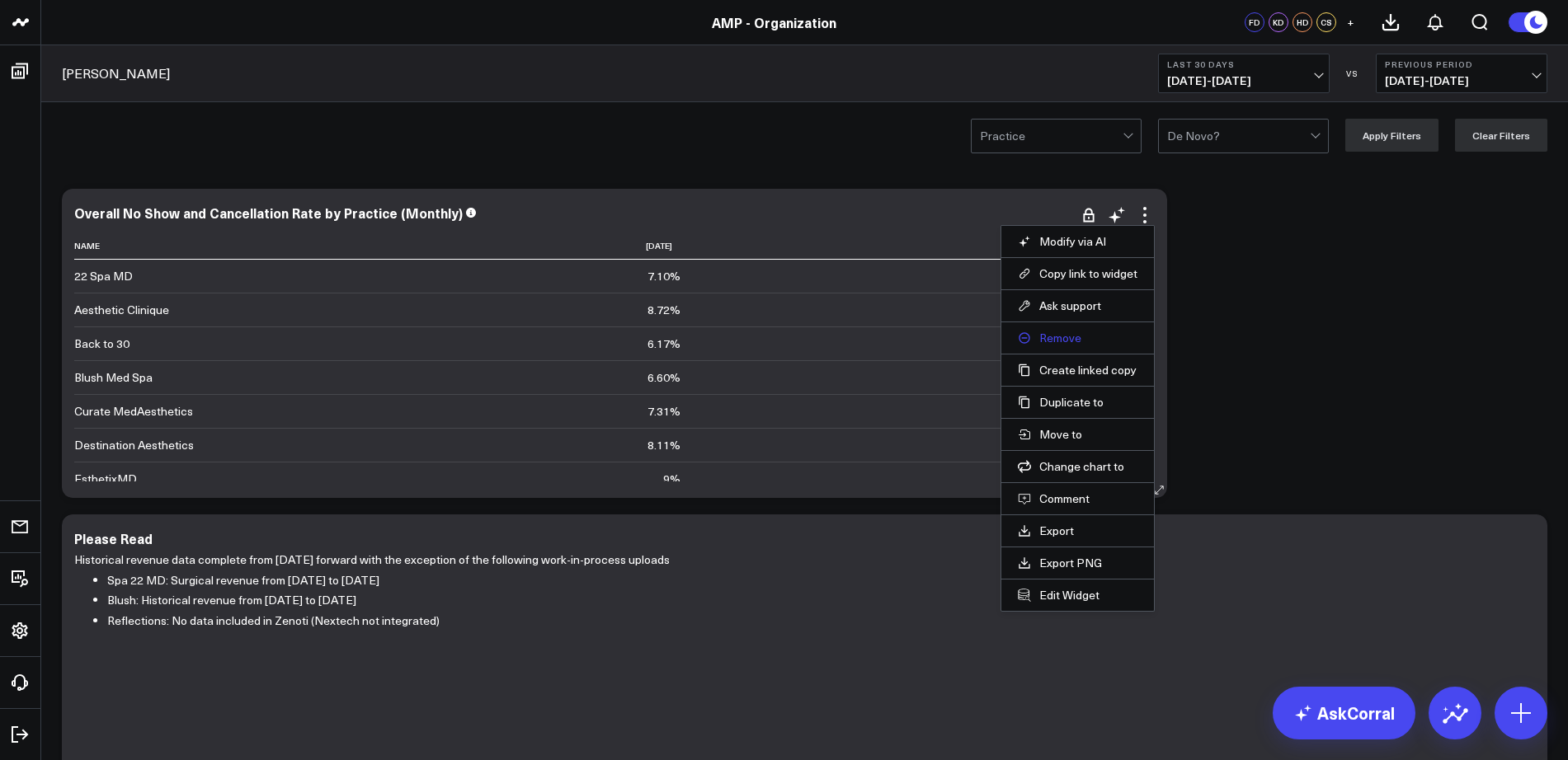
click at [1060, 335] on button "Remove" at bounding box center [1077, 338] width 119 height 15
